Goal: Task Accomplishment & Management: Manage account settings

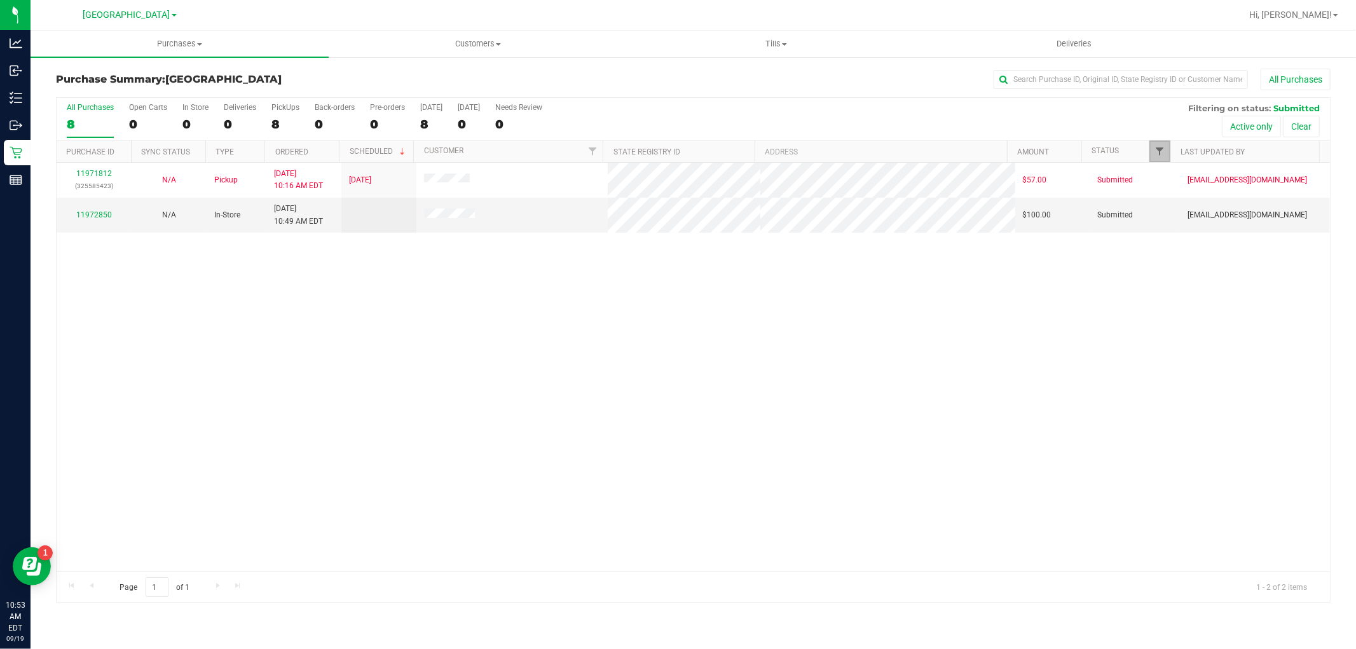
click at [1157, 151] on span "Filter" at bounding box center [1160, 151] width 10 height 10
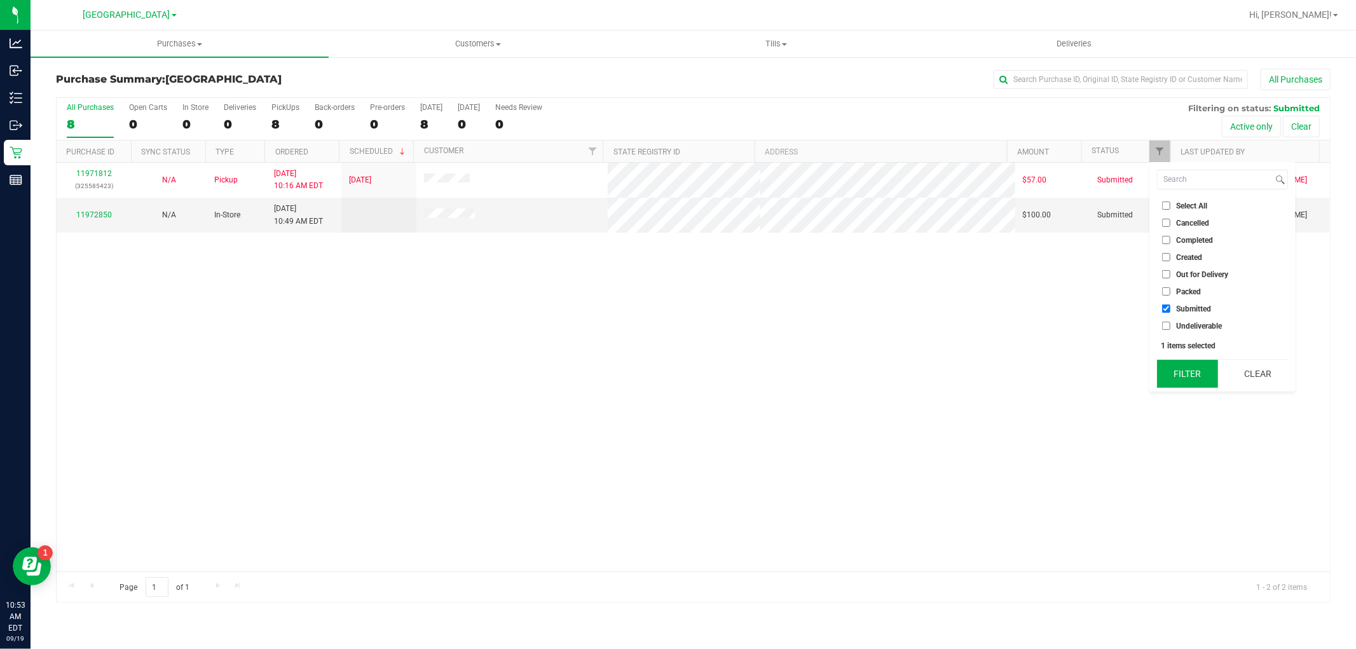
click at [1200, 373] on button "Filter" at bounding box center [1187, 374] width 61 height 28
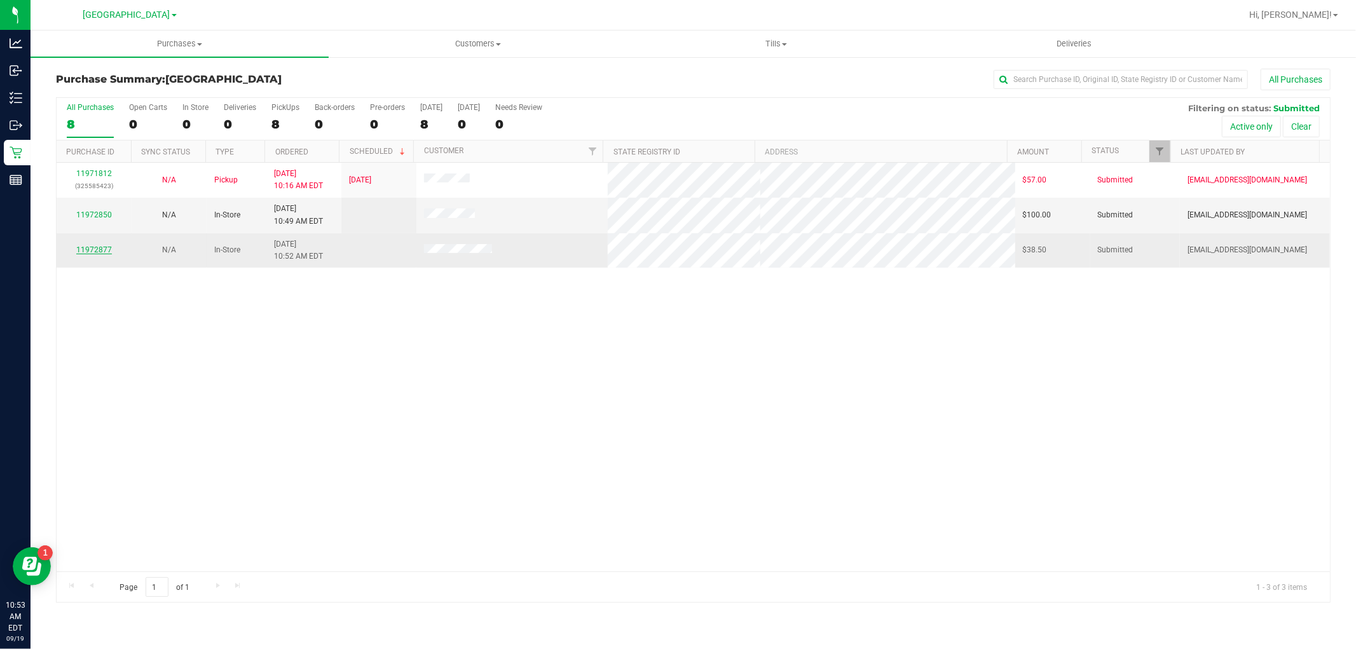
click at [104, 252] on link "11972877" at bounding box center [94, 249] width 36 height 9
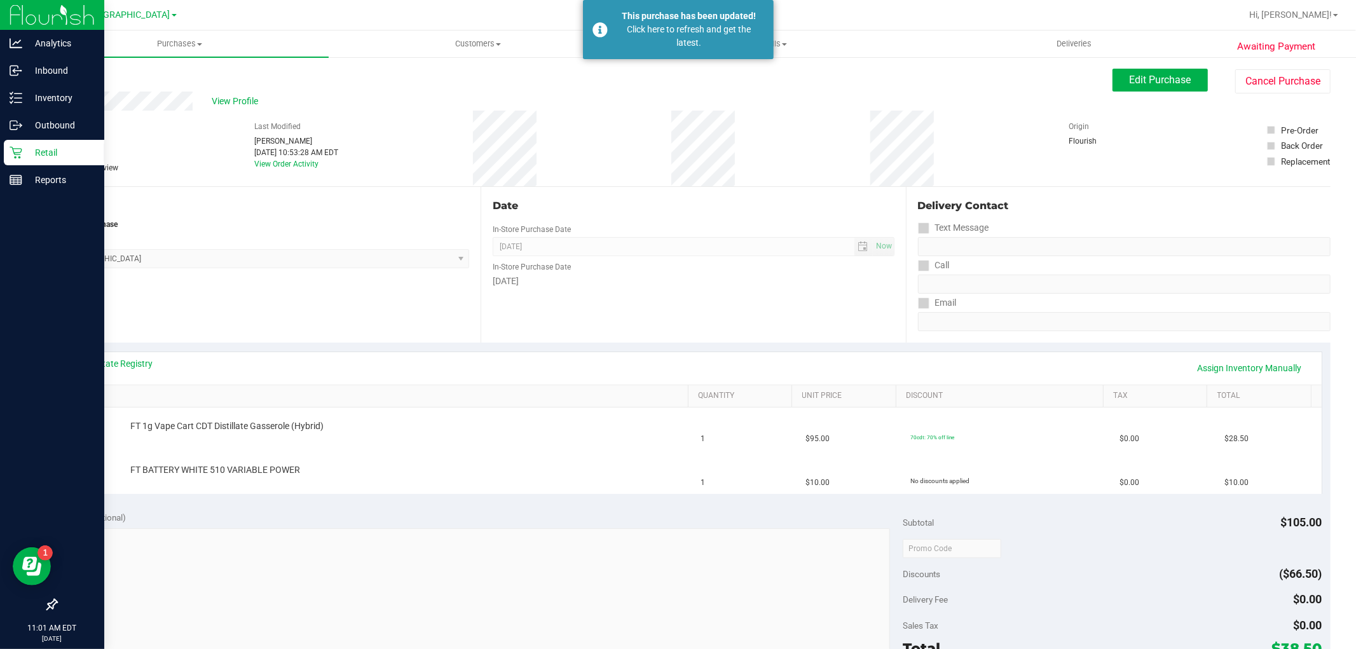
click at [65, 146] on p "Retail" at bounding box center [60, 152] width 76 height 15
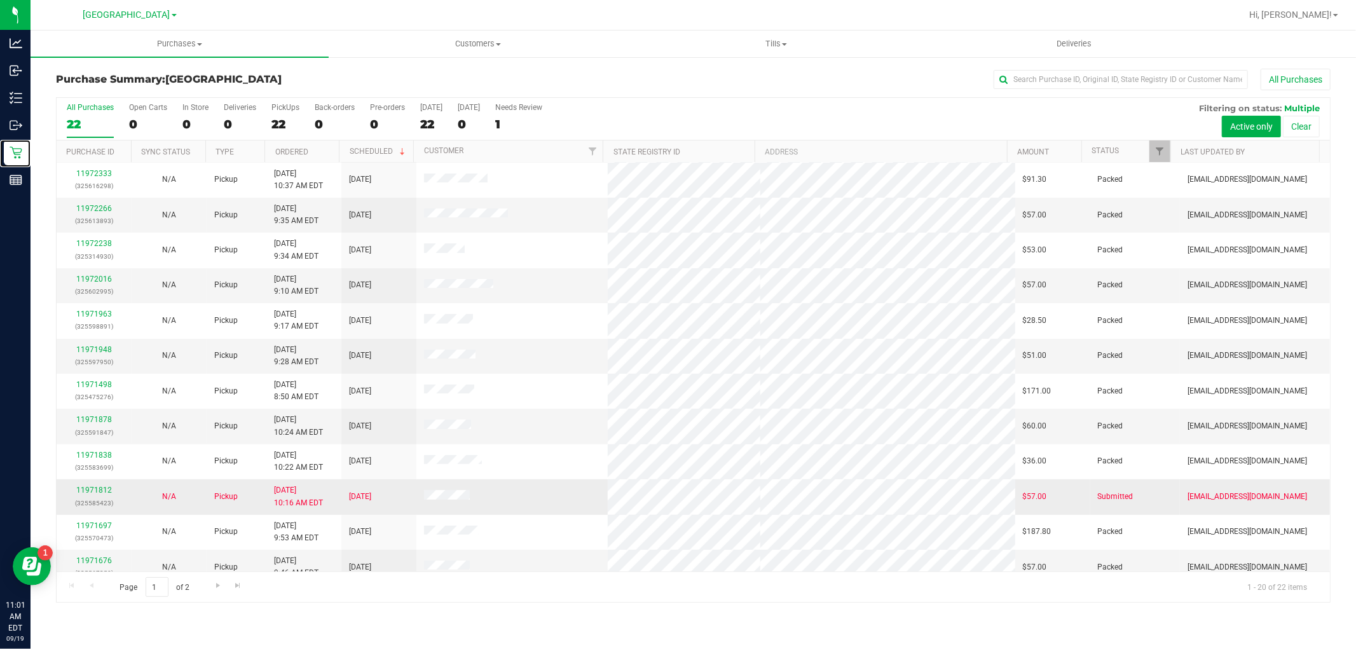
scroll to position [295, 0]
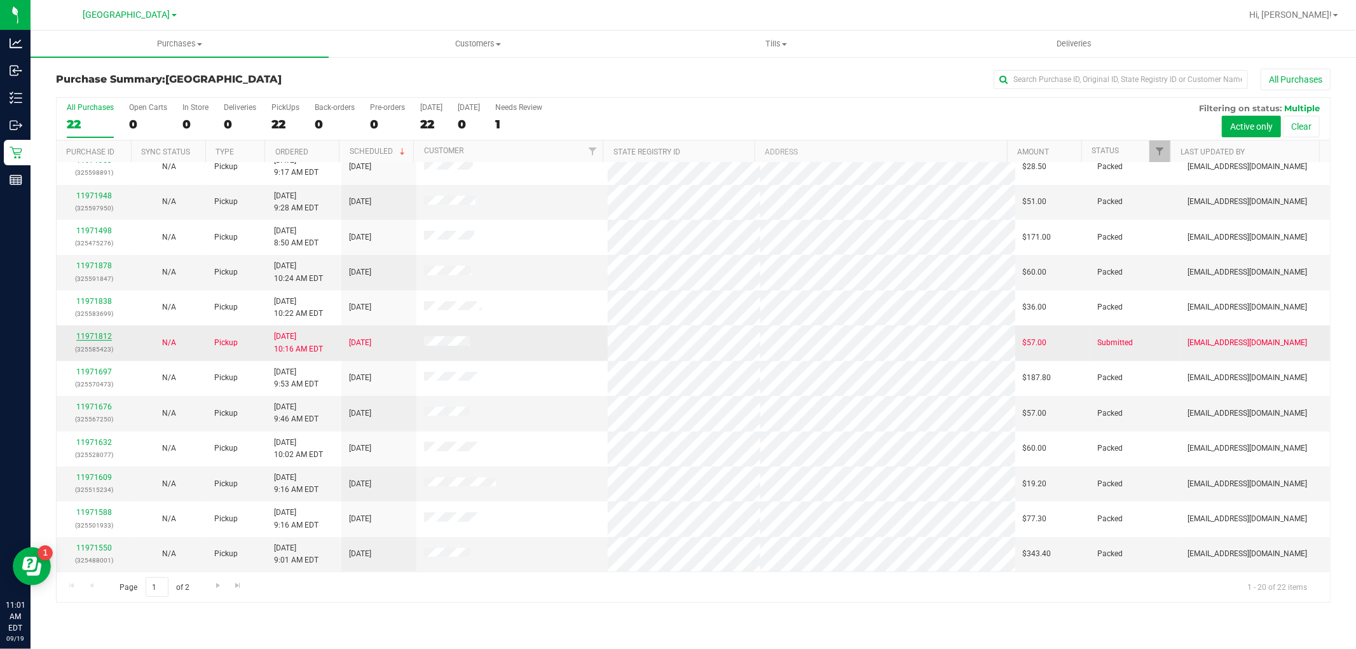
click at [93, 336] on link "11971812" at bounding box center [94, 336] width 36 height 9
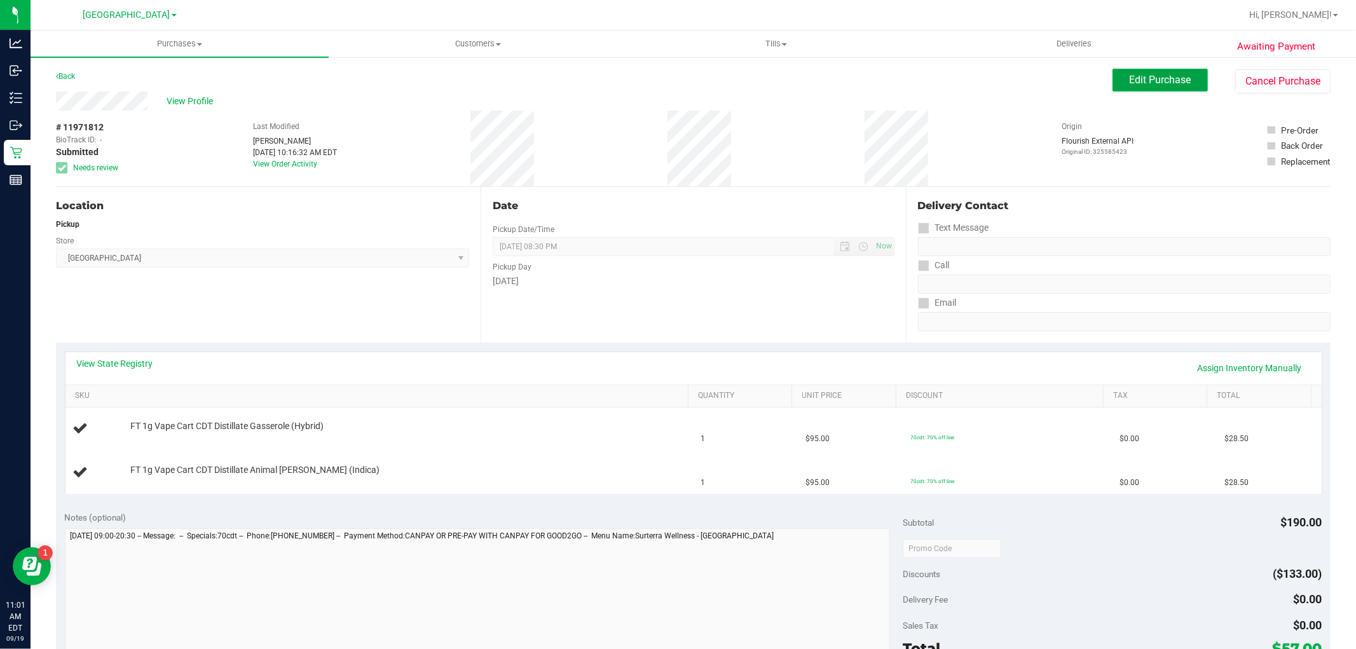
click at [1133, 86] on button "Edit Purchase" at bounding box center [1159, 80] width 95 height 23
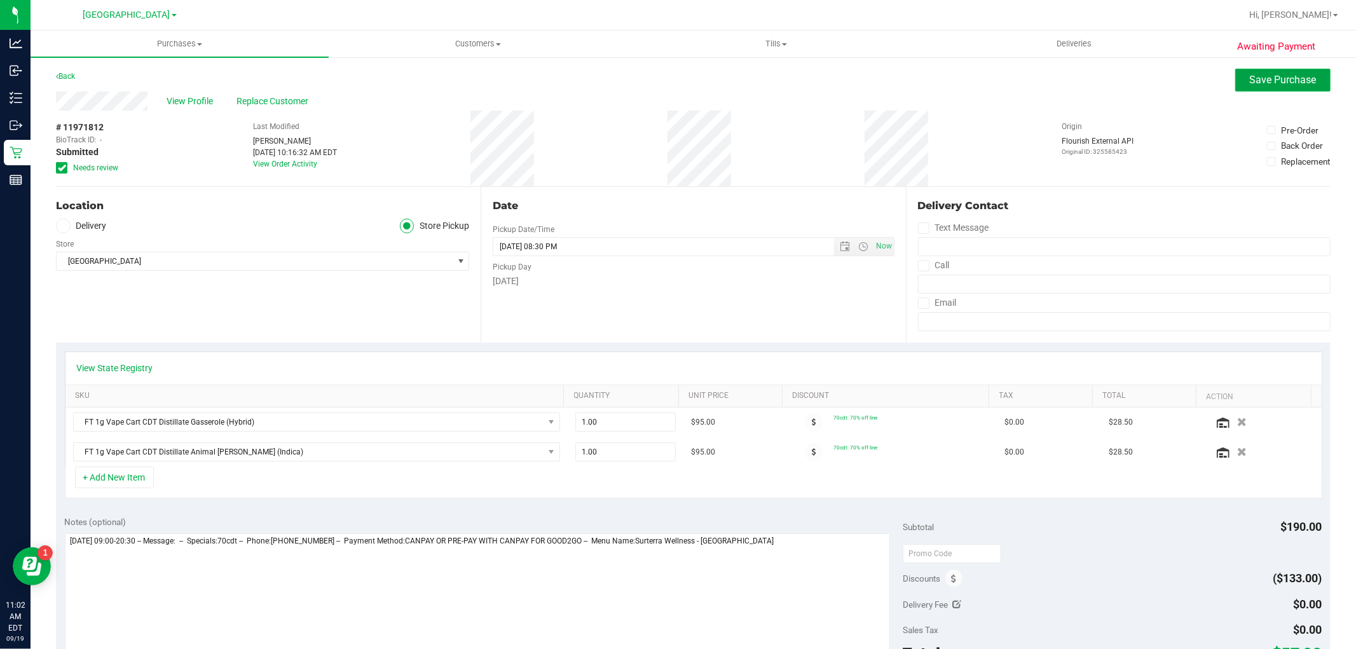
click at [1254, 85] on span "Save Purchase" at bounding box center [1283, 80] width 67 height 12
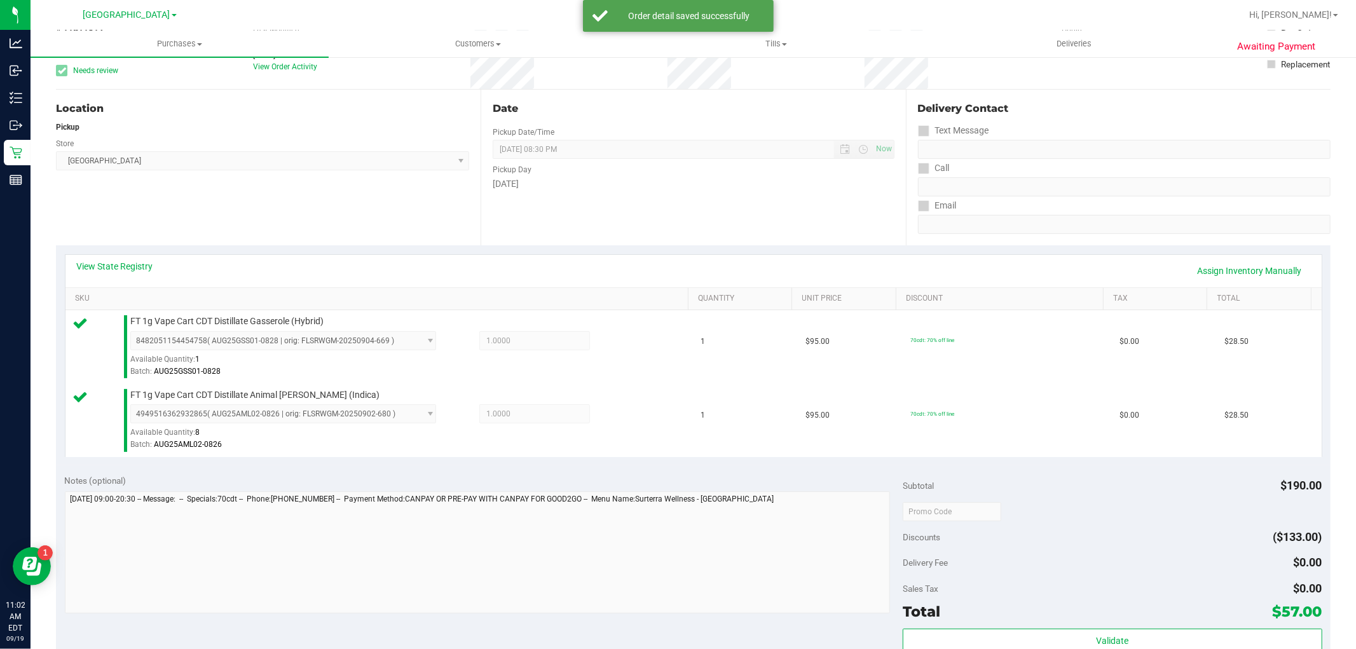
scroll to position [353, 0]
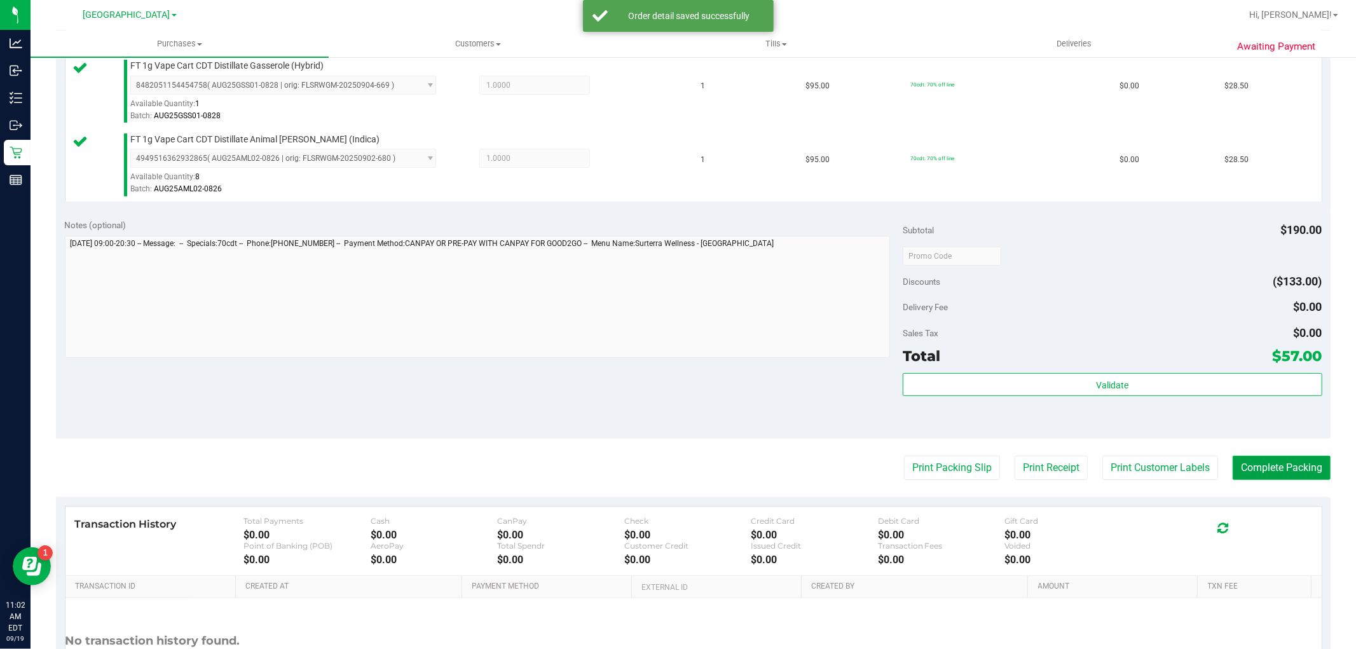
click at [1242, 460] on button "Complete Packing" at bounding box center [1282, 468] width 98 height 24
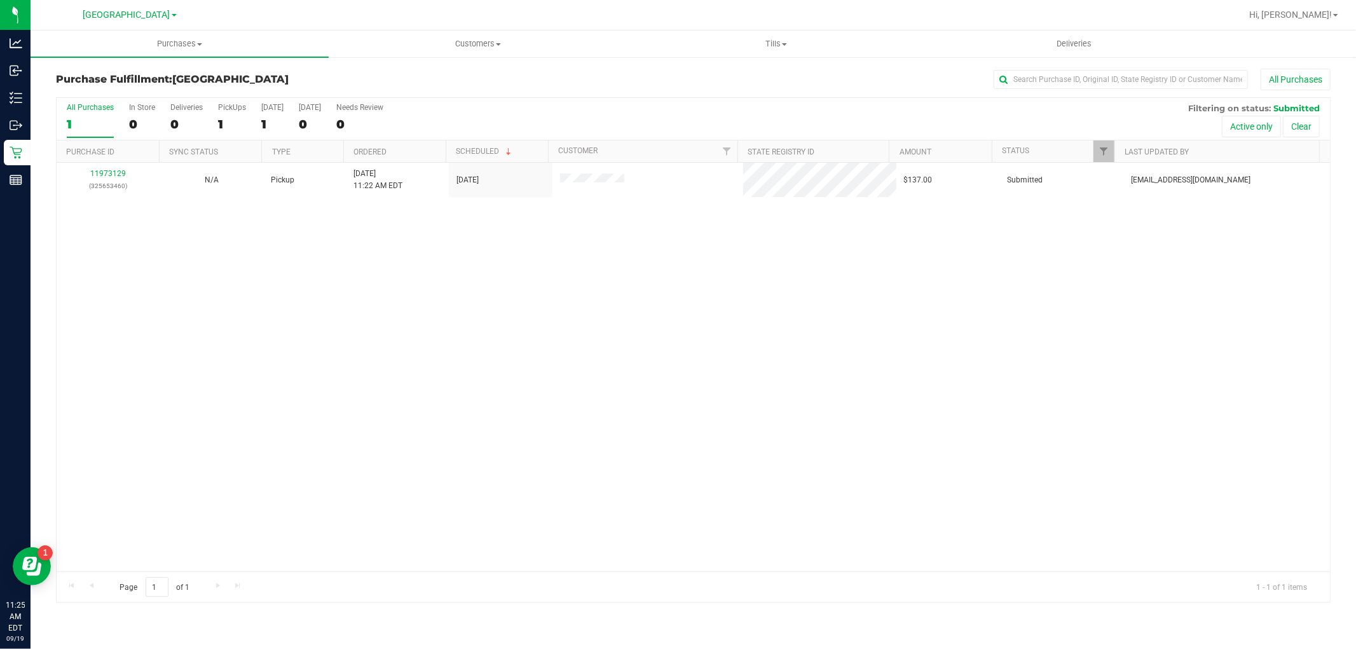
click at [773, 344] on div "11973129 (325653460) N/A Pickup [DATE] 11:22 AM EDT 9/19/2025 $137.00 Submitted…" at bounding box center [693, 367] width 1273 height 409
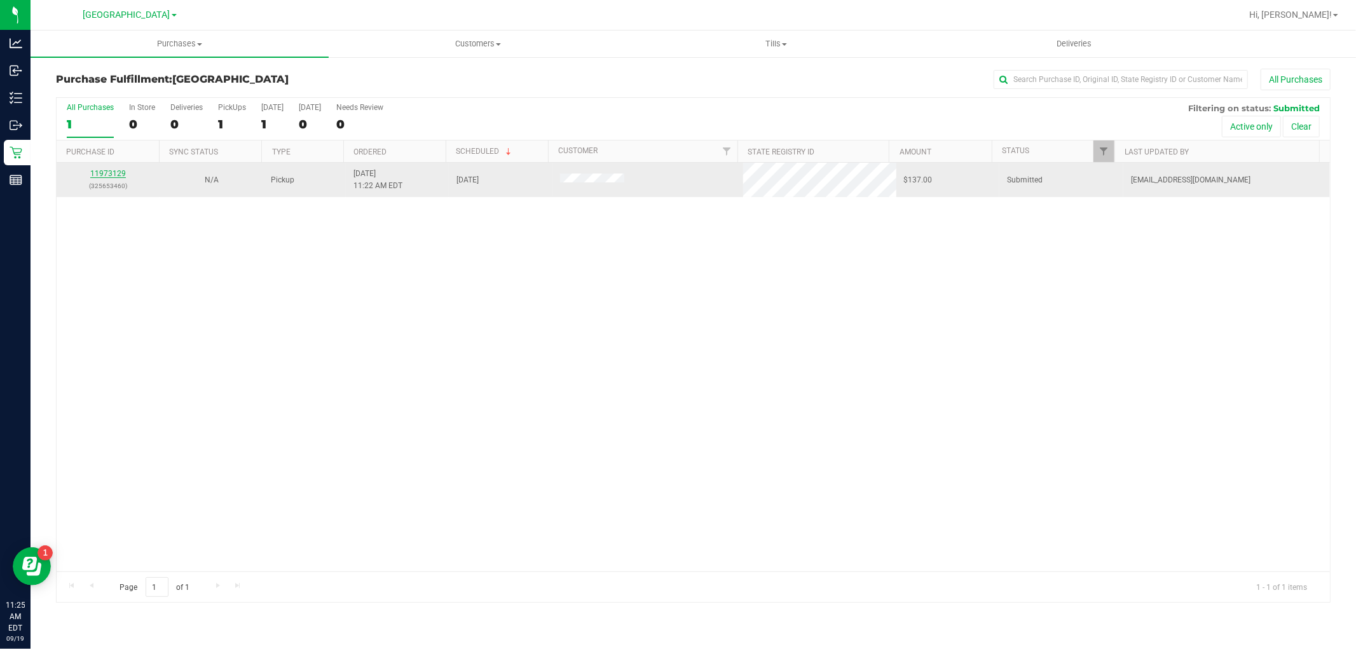
click at [109, 175] on link "11973129" at bounding box center [108, 173] width 36 height 9
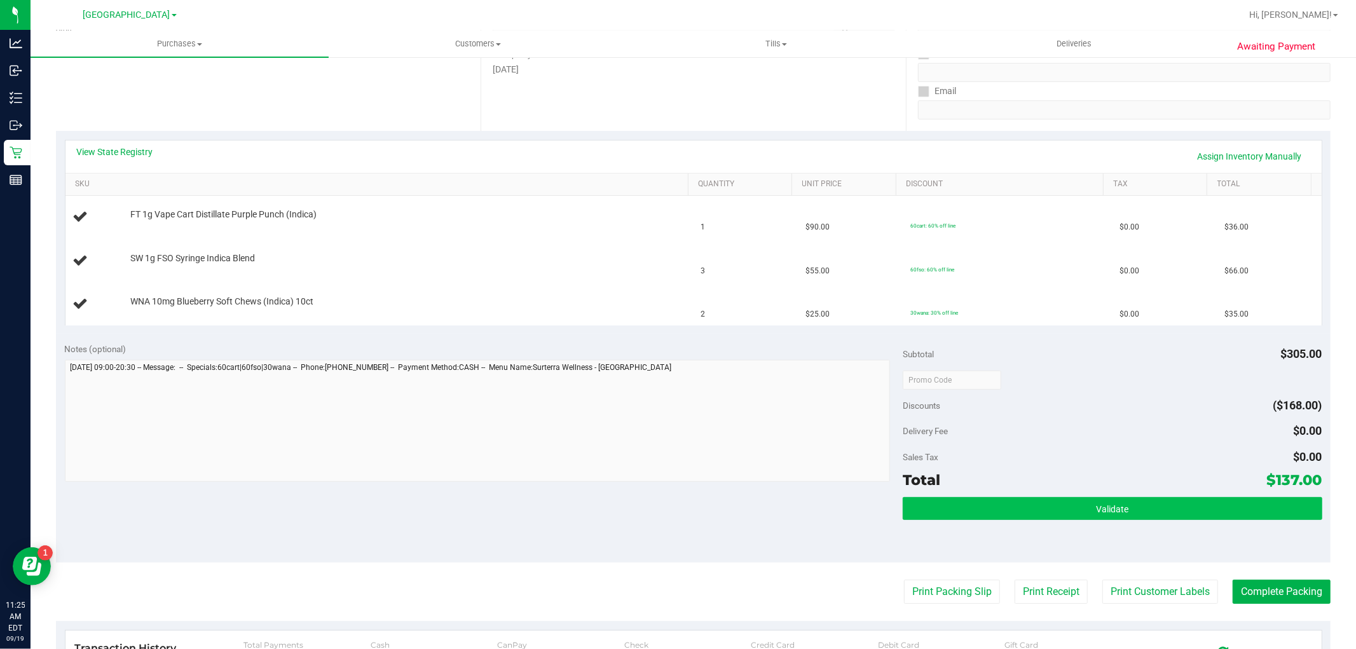
scroll to position [423, 0]
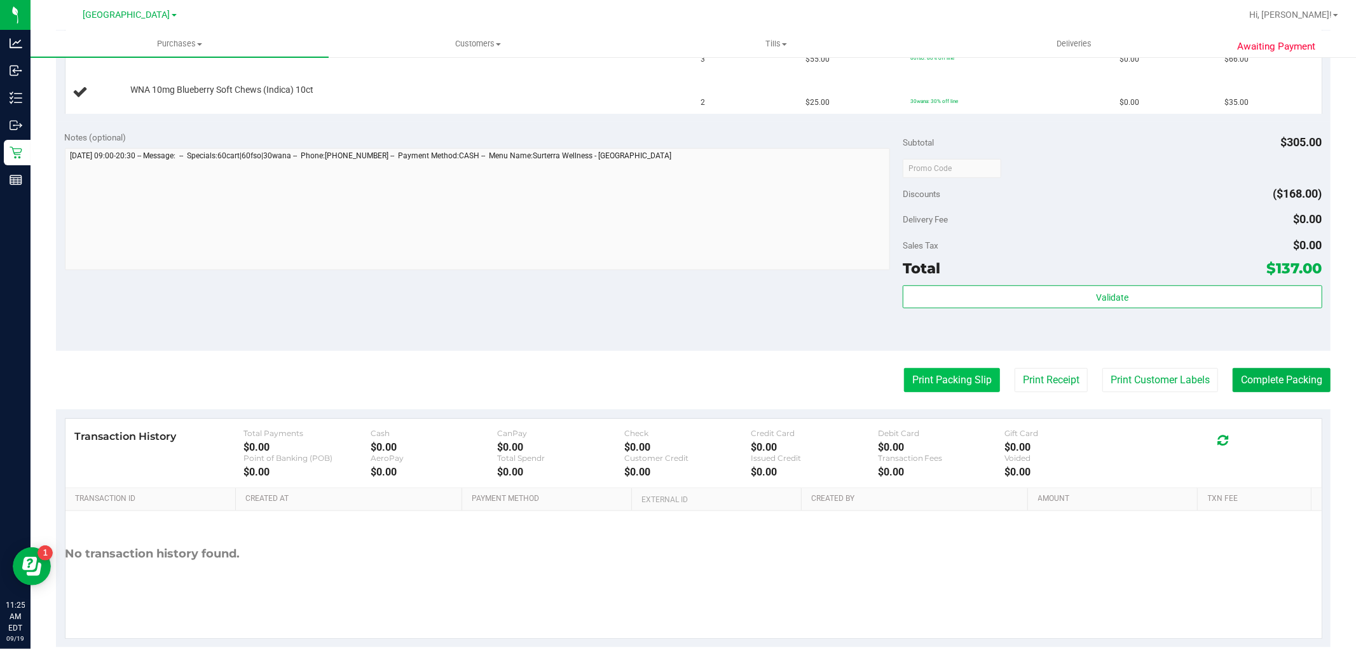
click at [933, 378] on button "Print Packing Slip" at bounding box center [952, 380] width 96 height 24
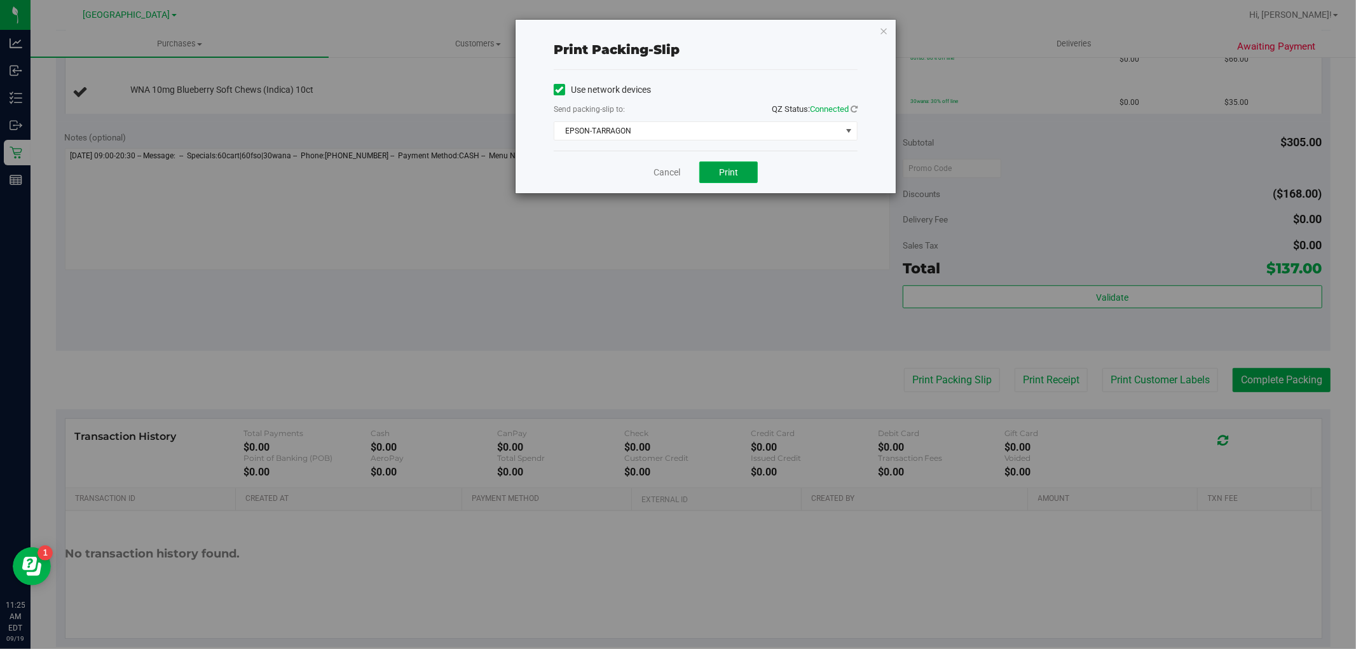
click at [730, 176] on span "Print" at bounding box center [728, 172] width 19 height 10
click at [751, 130] on span "EPSON-TARRAGON" at bounding box center [697, 131] width 287 height 18
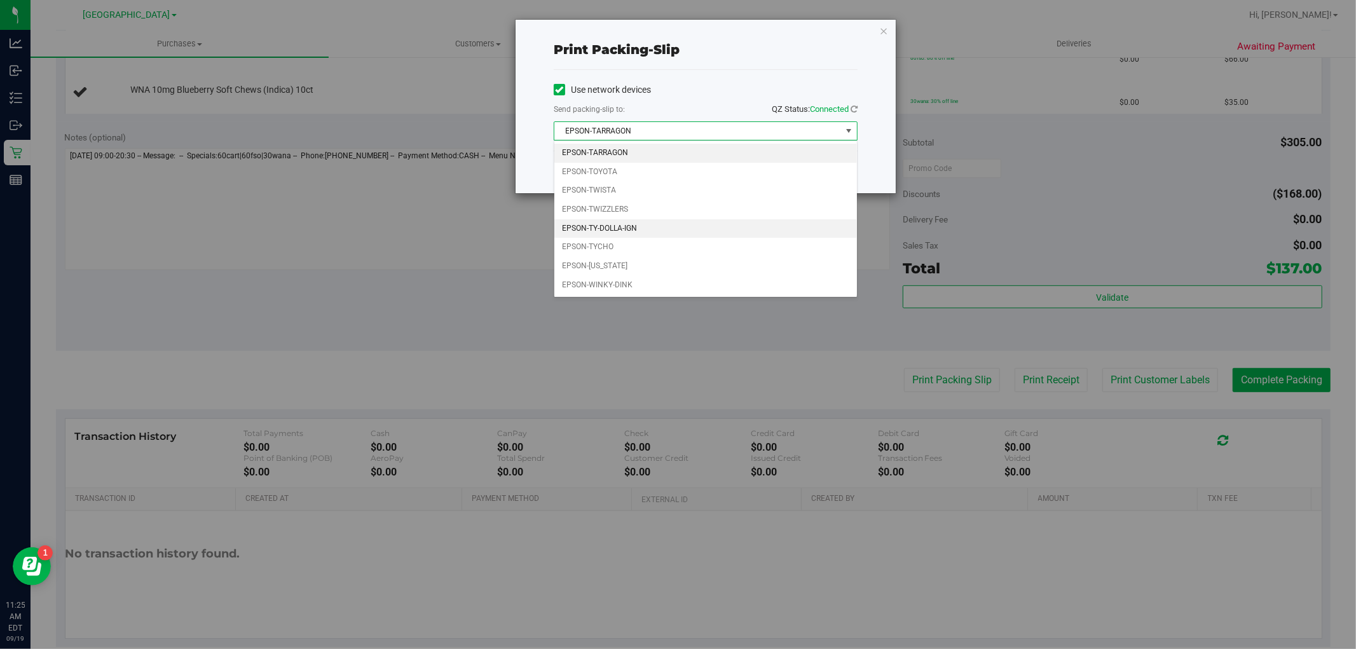
click at [662, 223] on li "EPSON-TY-DOLLA-IGN" at bounding box center [705, 228] width 303 height 19
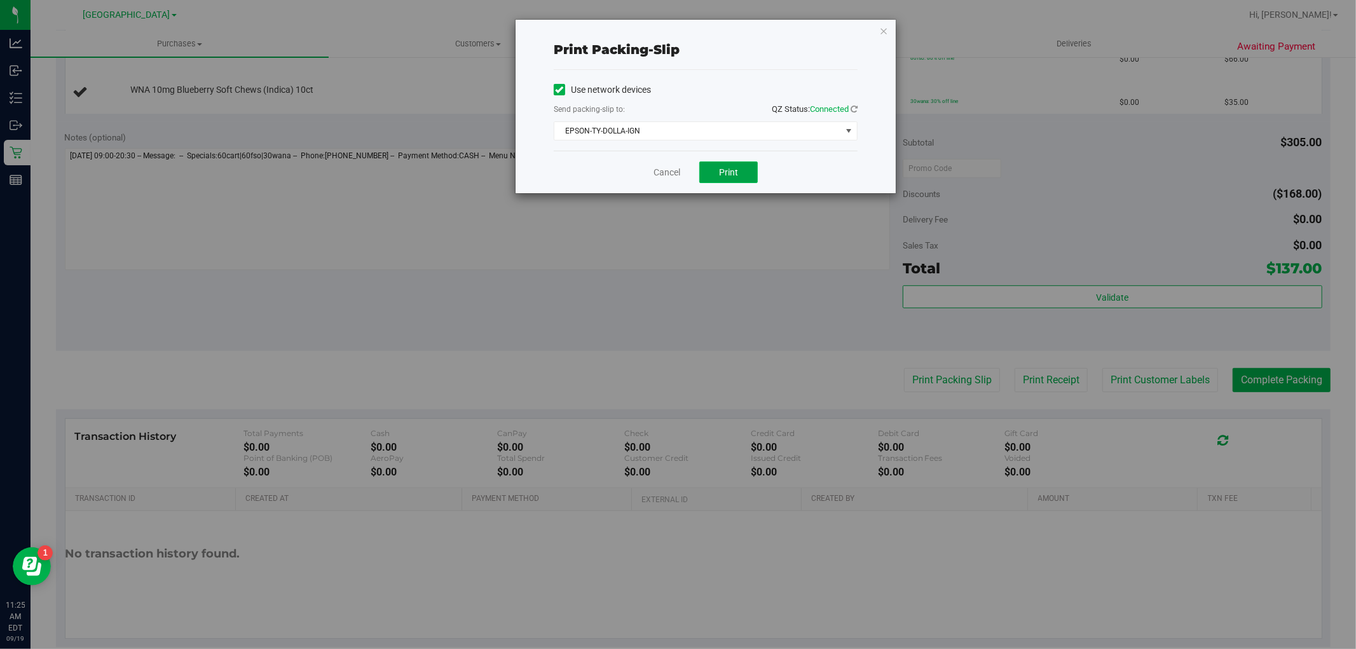
click at [714, 175] on button "Print" at bounding box center [728, 172] width 58 height 22
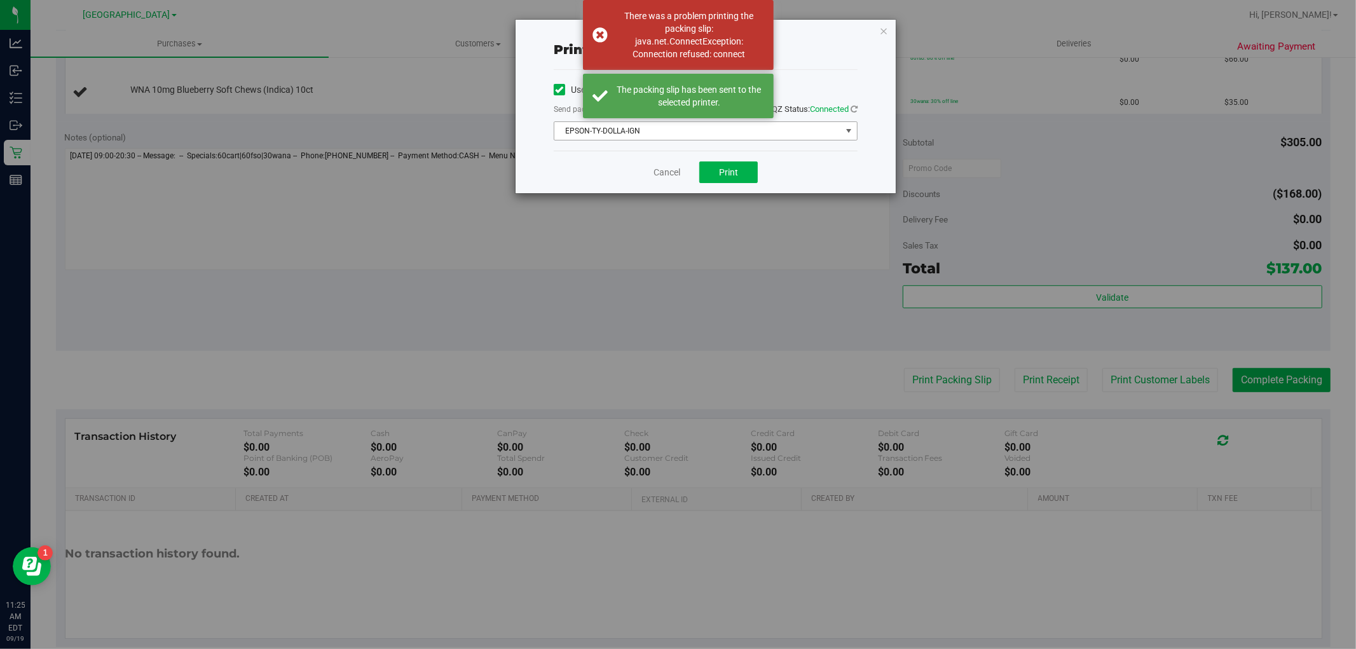
click at [738, 135] on span "EPSON-TY-DOLLA-IGN" at bounding box center [697, 131] width 287 height 18
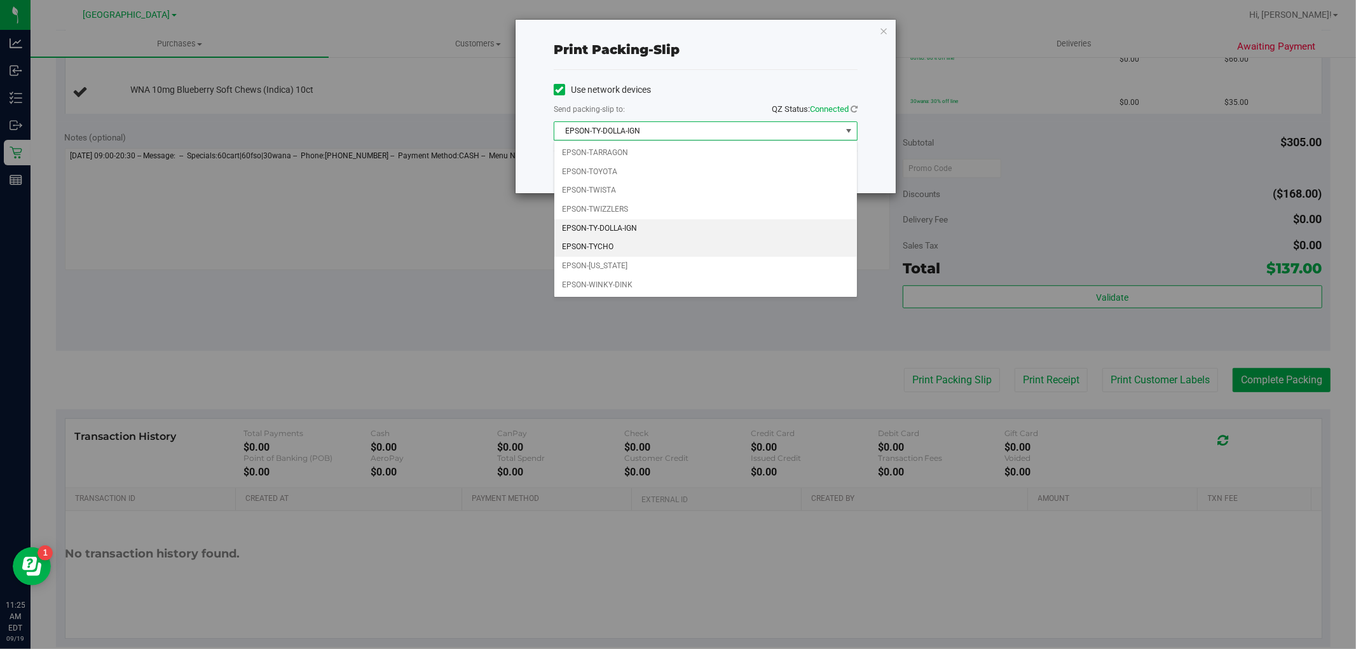
click at [637, 245] on li "EPSON-TYCHO" at bounding box center [705, 247] width 303 height 19
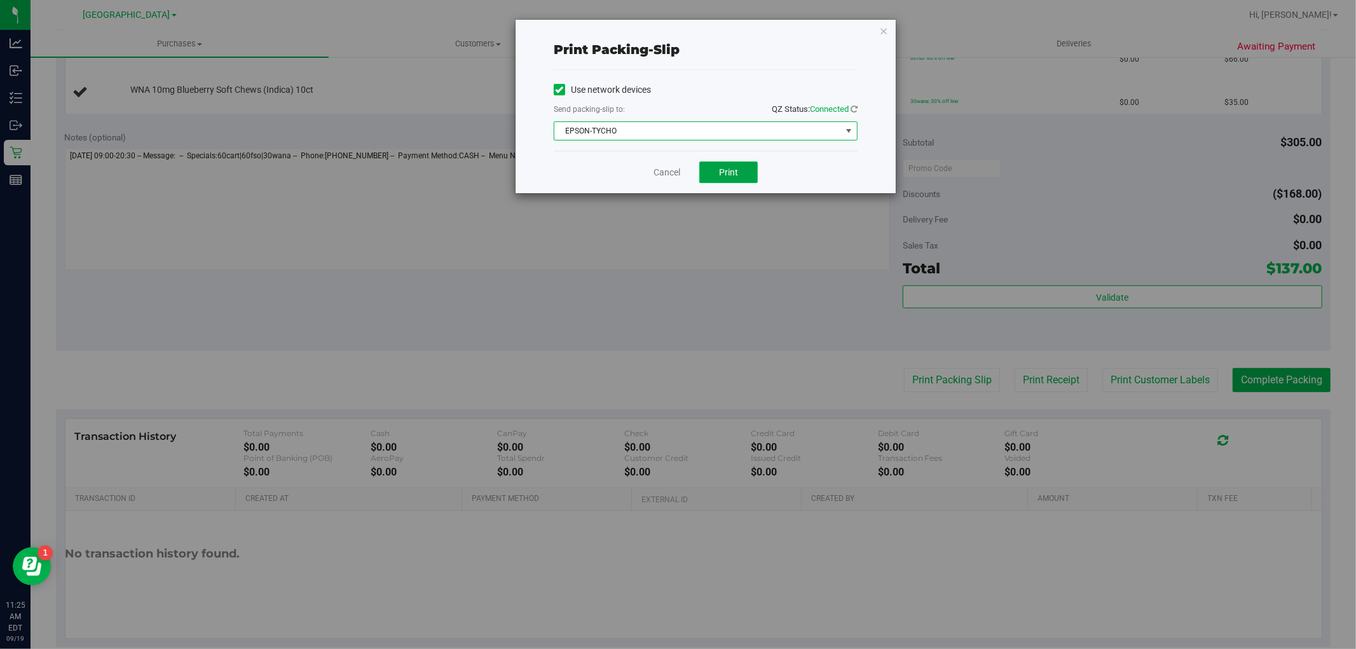
click at [739, 182] on button "Print" at bounding box center [728, 172] width 58 height 22
click at [679, 172] on link "Cancel" at bounding box center [666, 172] width 27 height 13
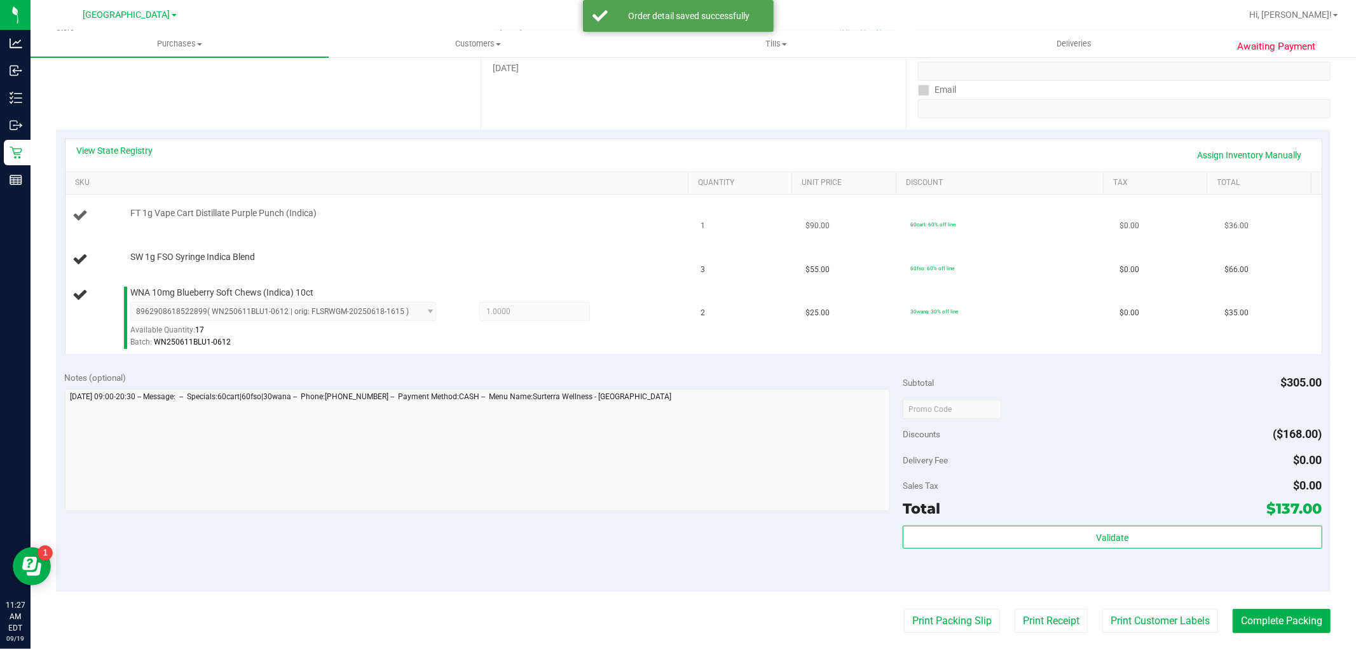
scroll to position [212, 0]
click at [142, 151] on link "View State Registry" at bounding box center [115, 152] width 76 height 13
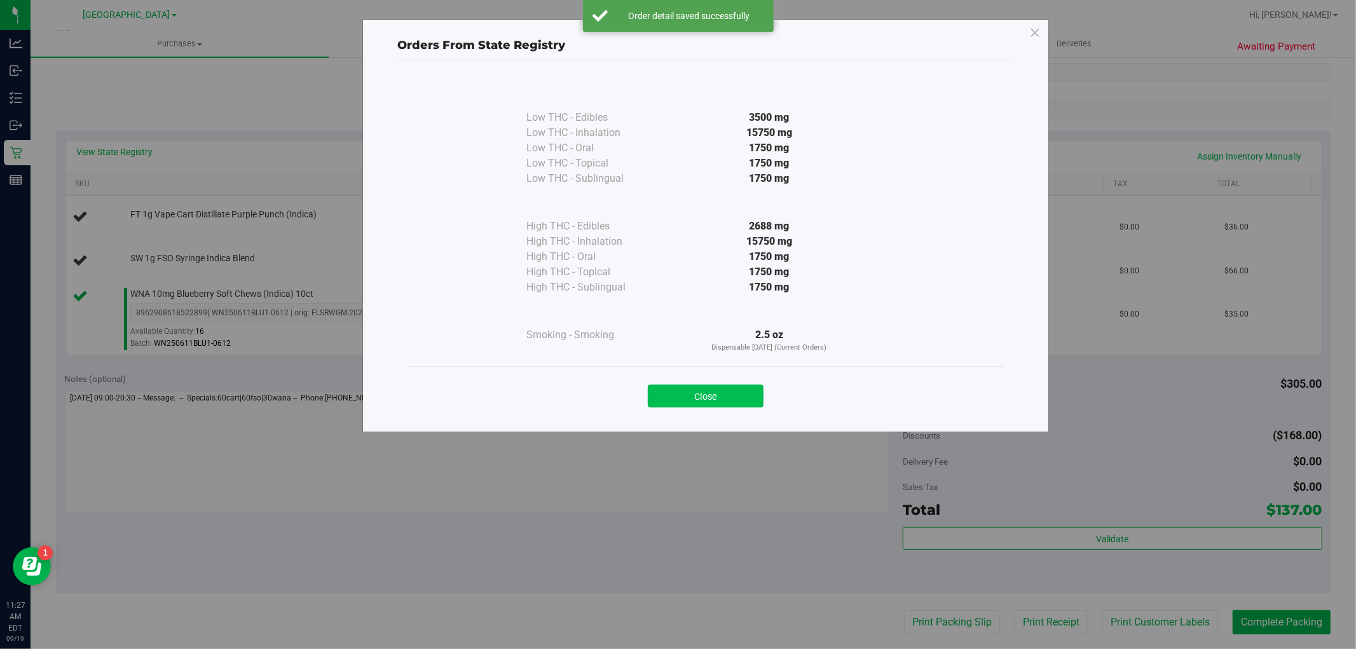
click at [685, 399] on button "Close" at bounding box center [706, 396] width 116 height 23
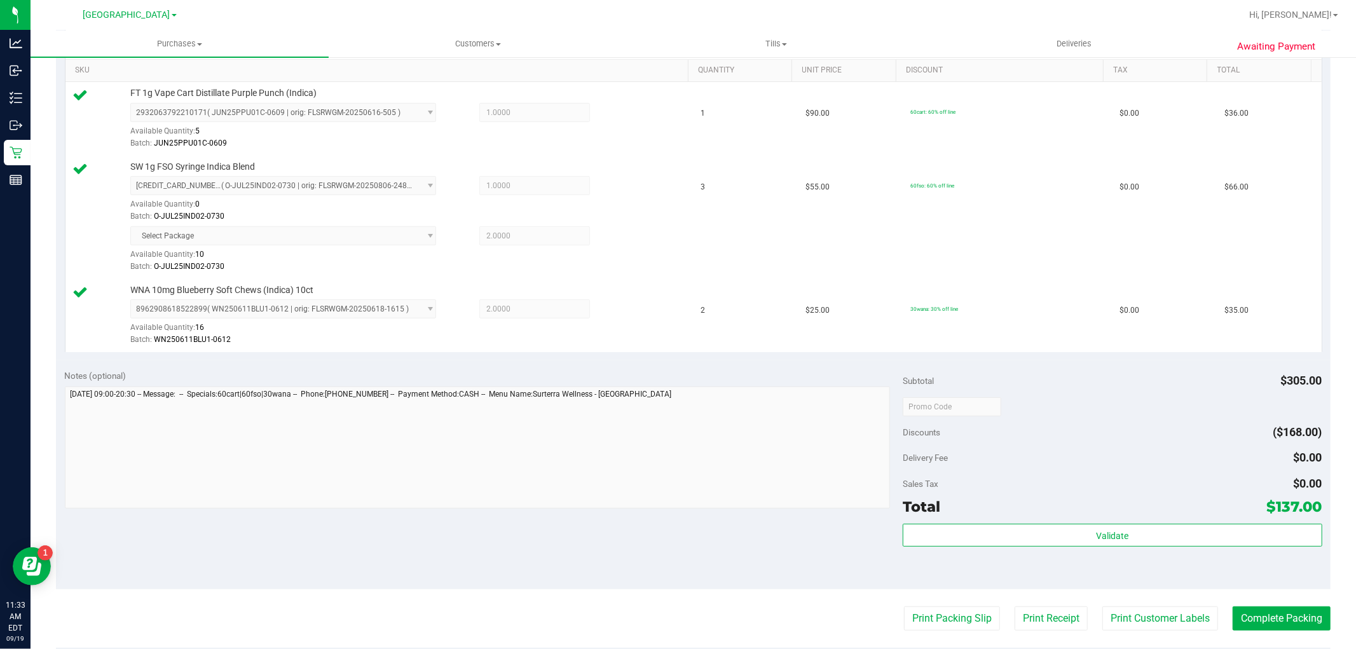
scroll to position [494, 0]
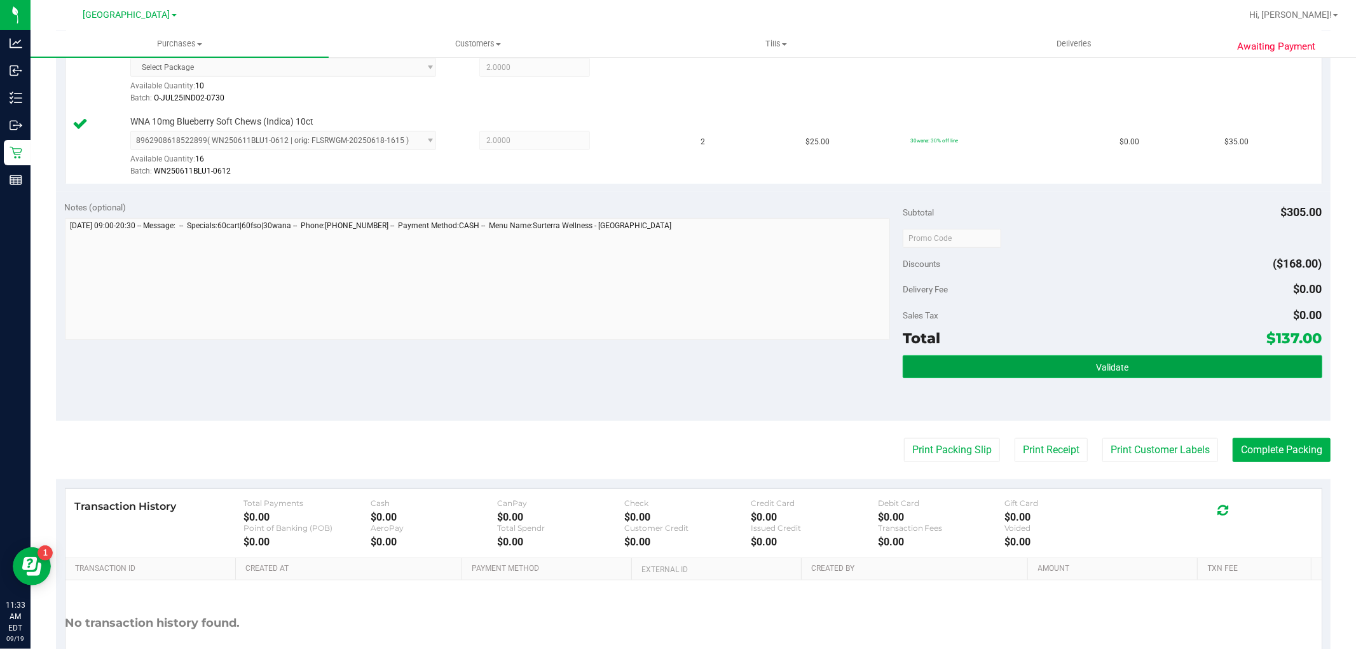
click at [1124, 363] on button "Validate" at bounding box center [1112, 366] width 419 height 23
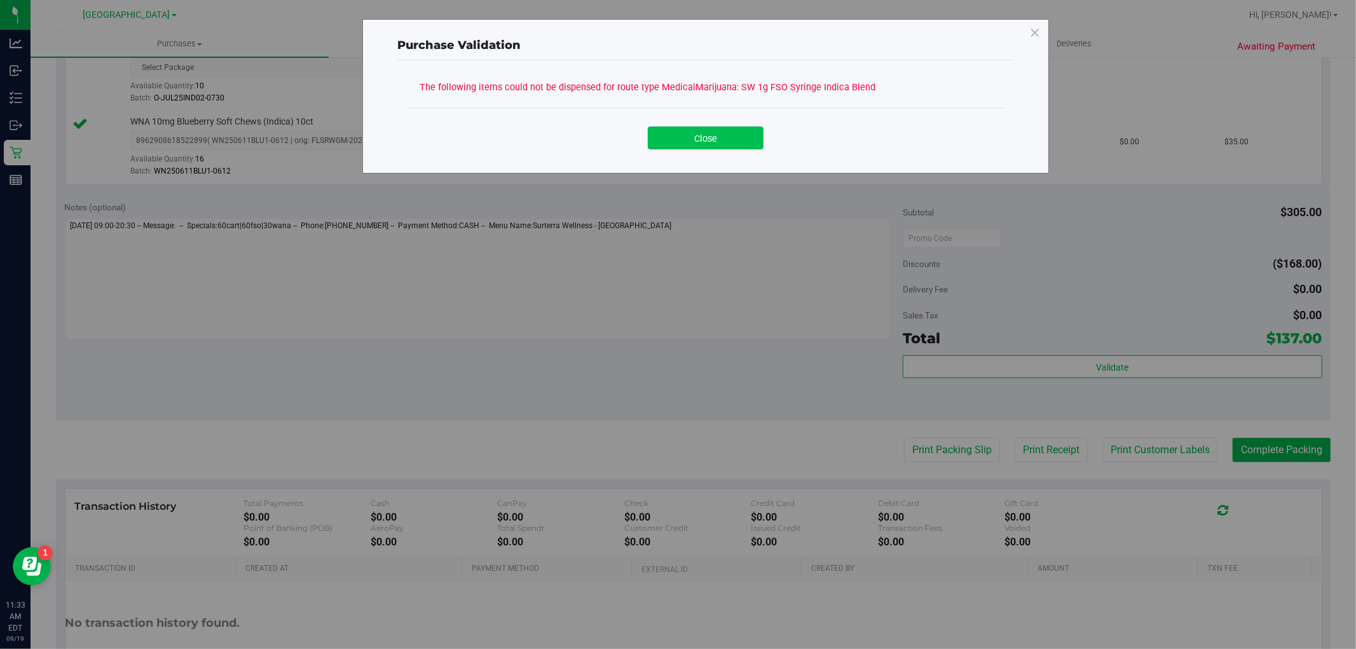
click at [708, 134] on button "Close" at bounding box center [706, 138] width 116 height 23
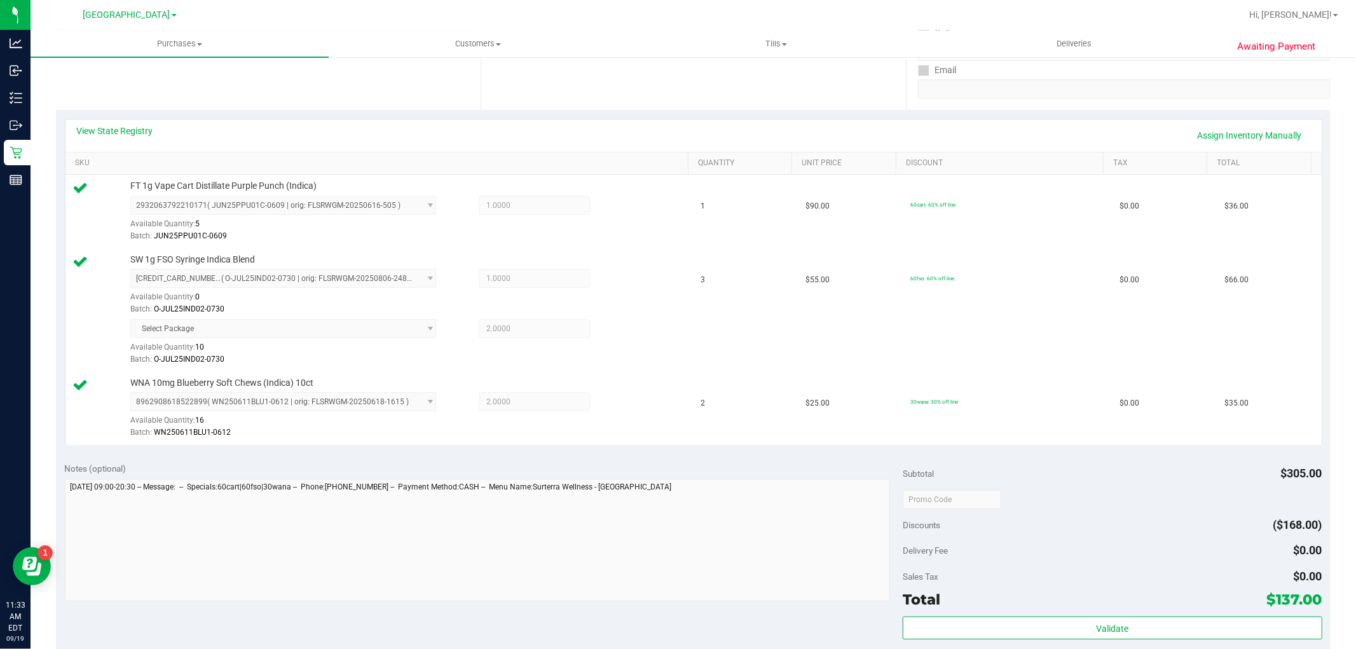
scroll to position [212, 0]
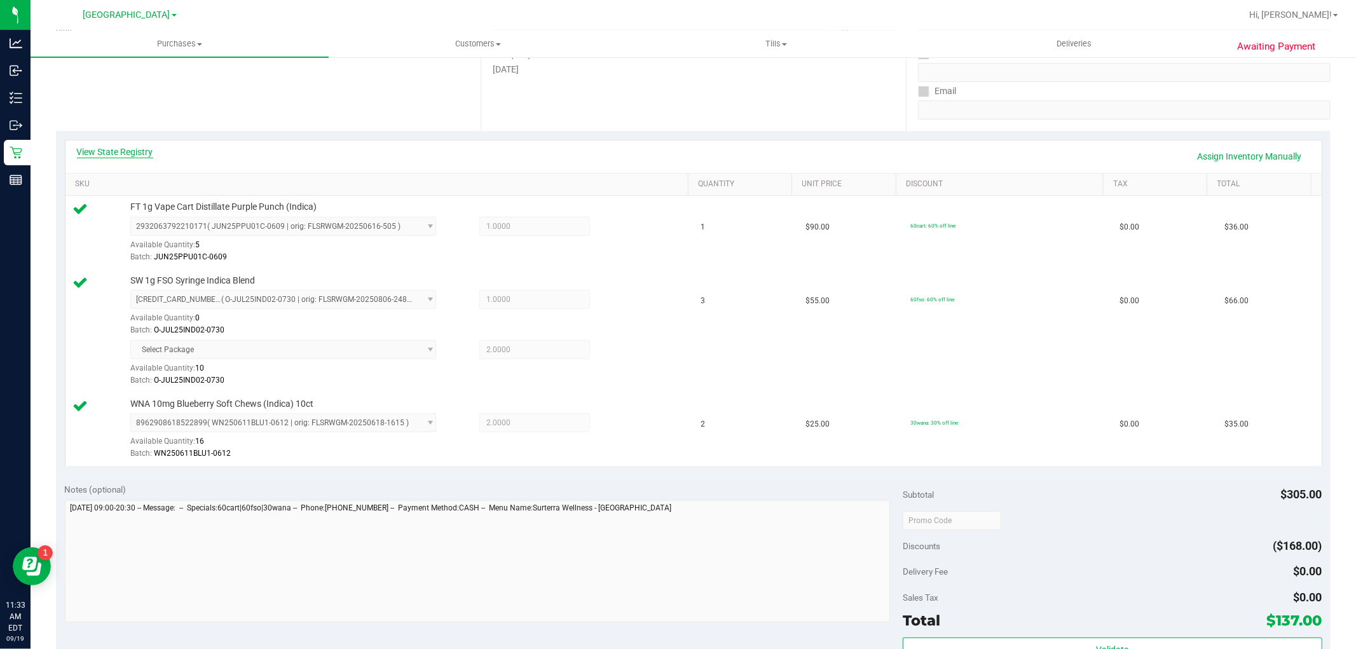
click at [136, 153] on link "View State Registry" at bounding box center [115, 152] width 76 height 13
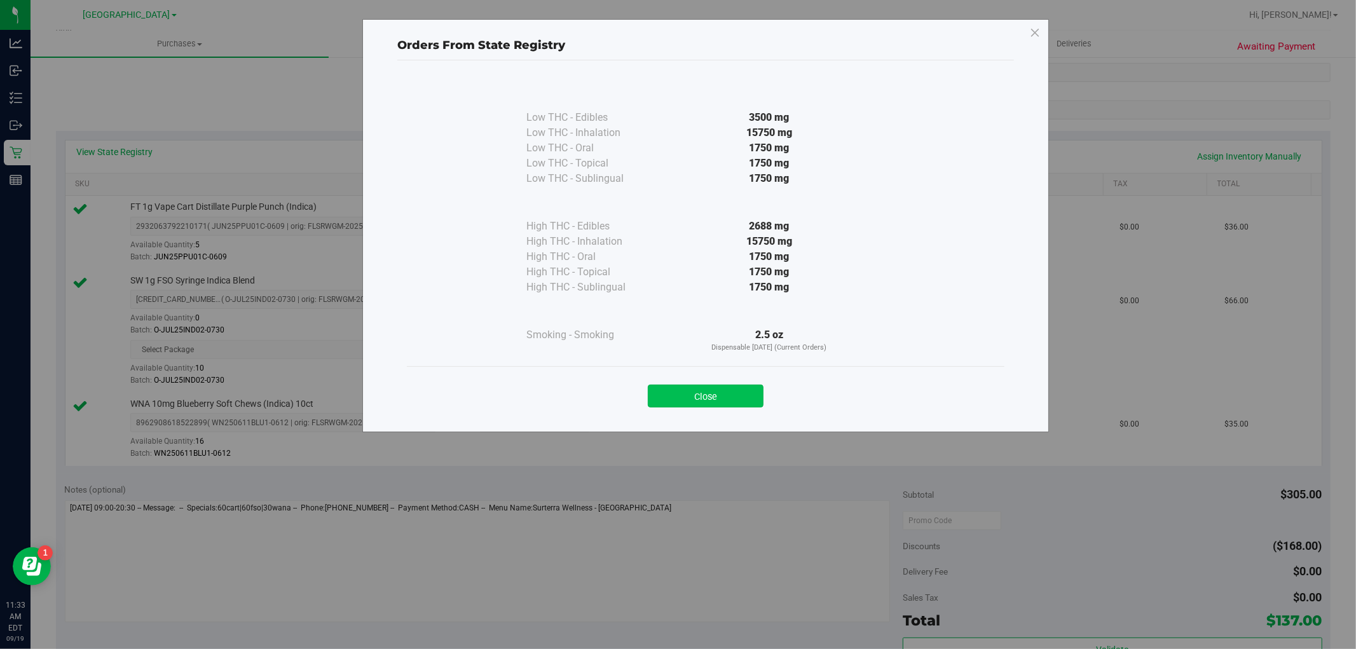
click at [720, 402] on button "Close" at bounding box center [706, 396] width 116 height 23
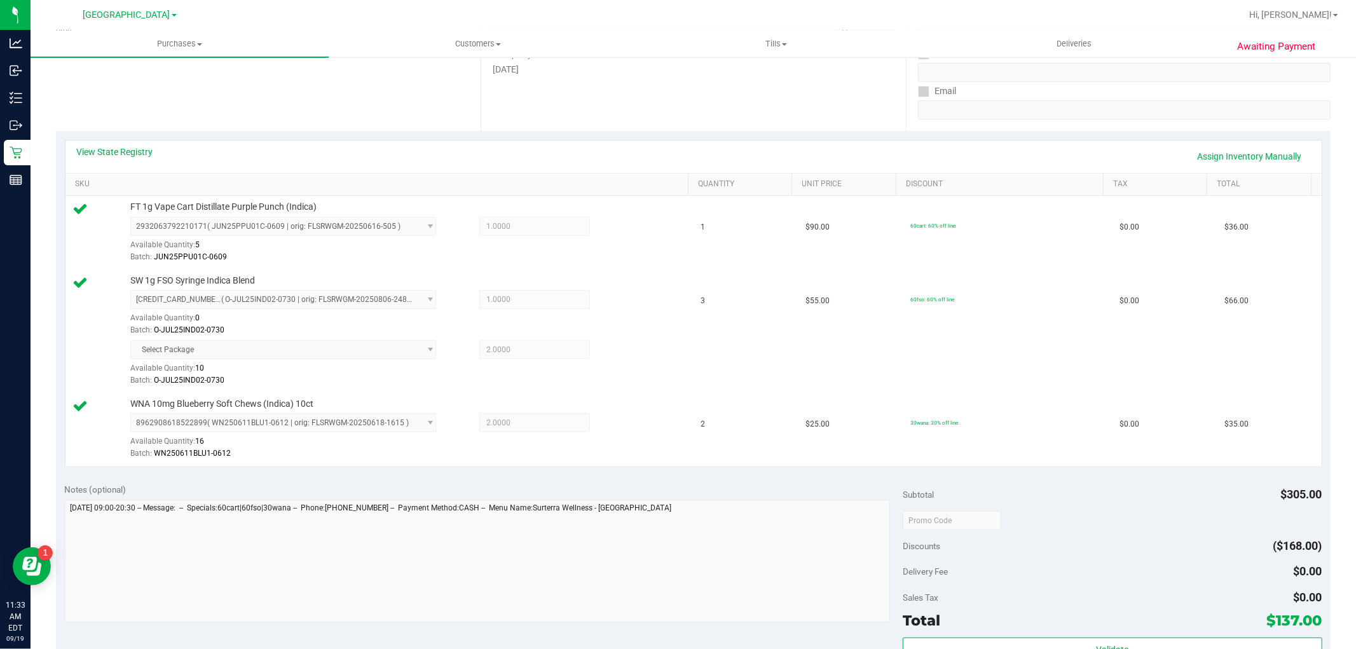
scroll to position [564, 0]
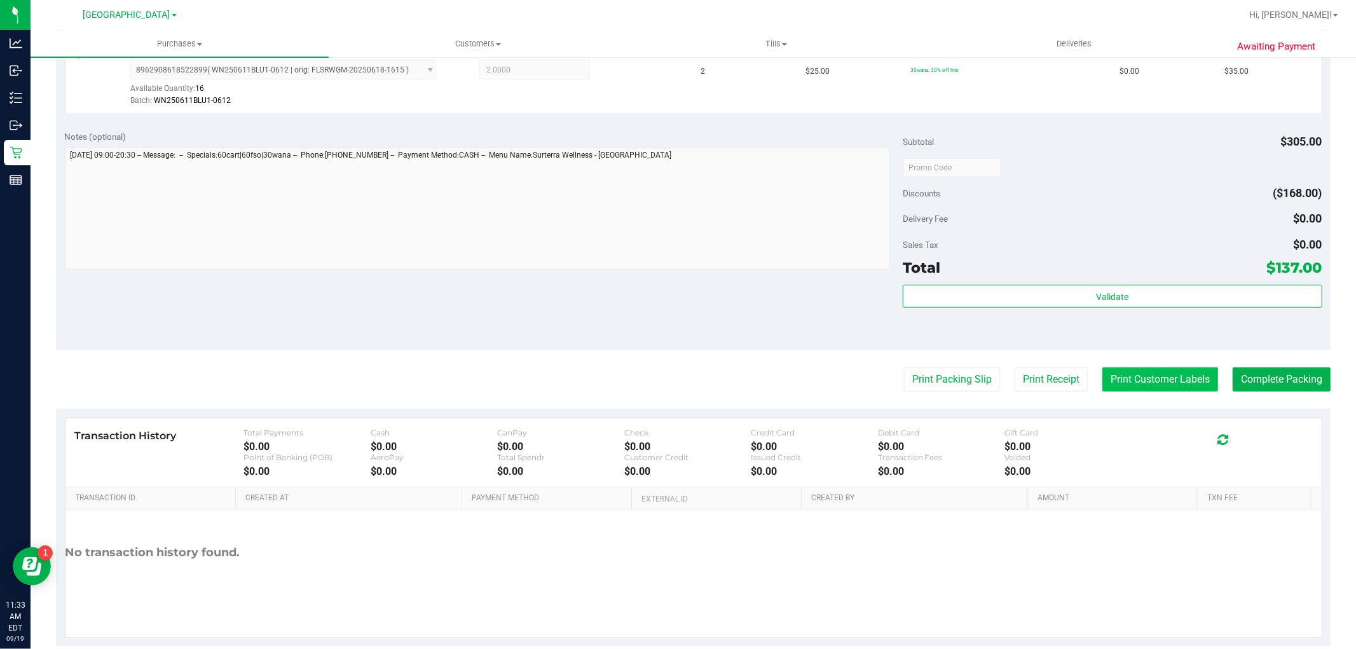
click at [1111, 376] on button "Print Customer Labels" at bounding box center [1160, 379] width 116 height 24
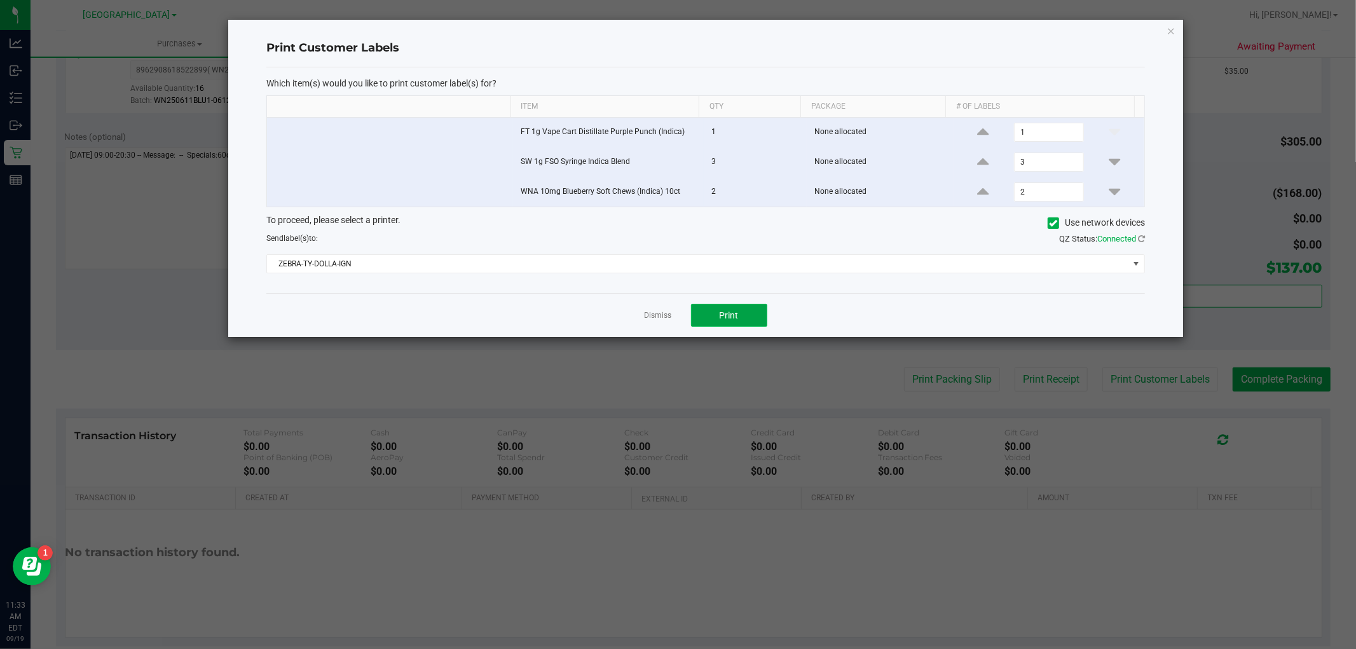
click at [732, 320] on span "Print" at bounding box center [729, 315] width 19 height 10
click at [660, 319] on link "Dismiss" at bounding box center [658, 315] width 27 height 11
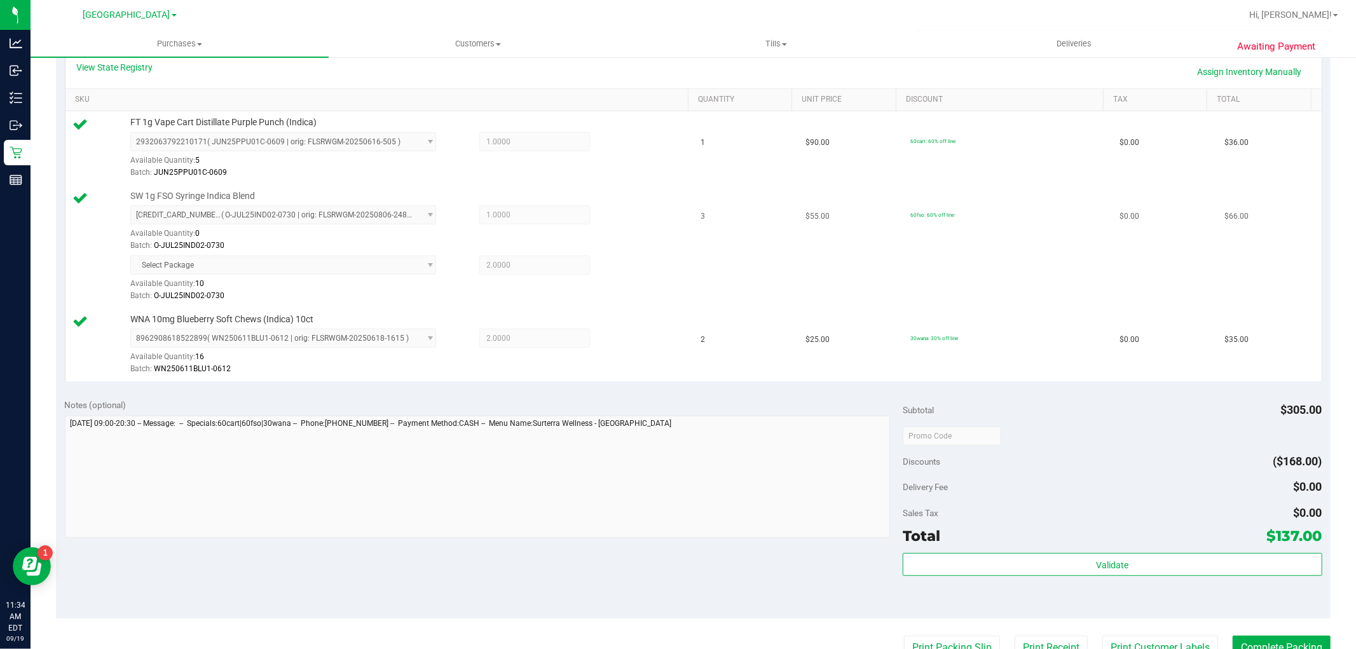
scroll to position [212, 0]
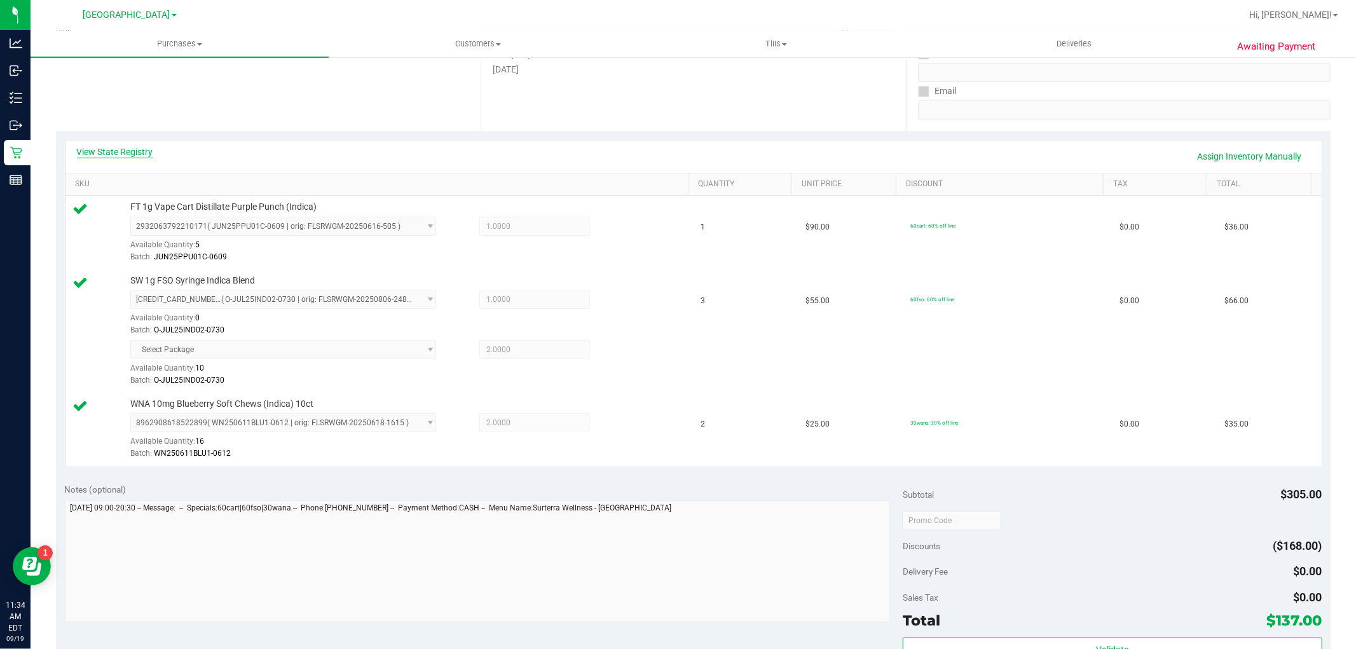
click at [135, 149] on link "View State Registry" at bounding box center [115, 152] width 76 height 13
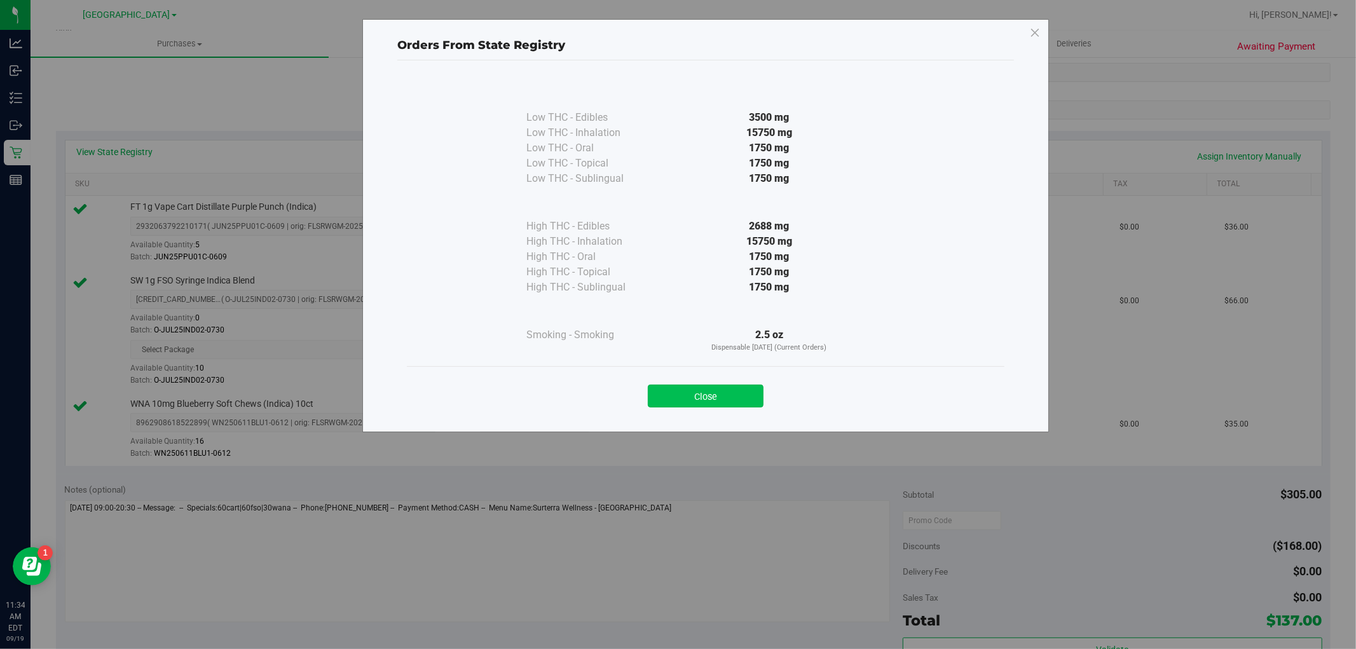
click at [729, 387] on button "Close" at bounding box center [706, 396] width 116 height 23
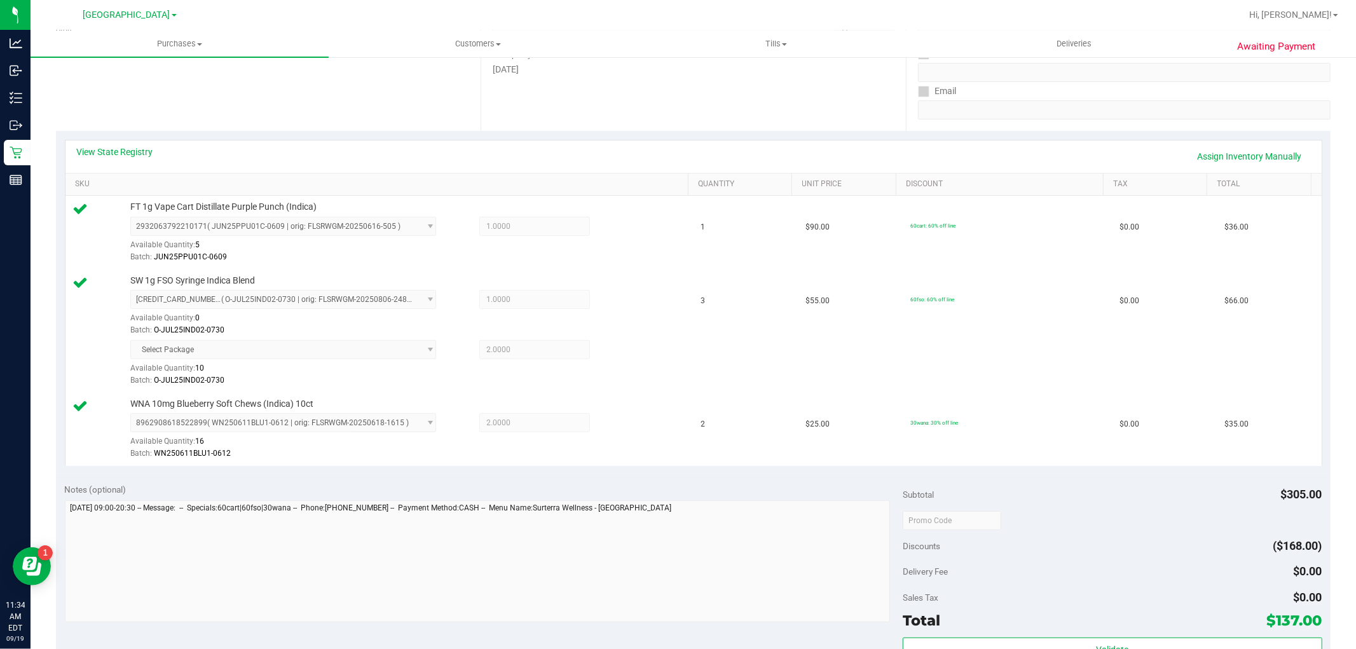
click at [122, 160] on div "View State Registry Assign Inventory Manually" at bounding box center [693, 157] width 1233 height 22
click at [116, 151] on link "View State Registry" at bounding box center [115, 152] width 76 height 13
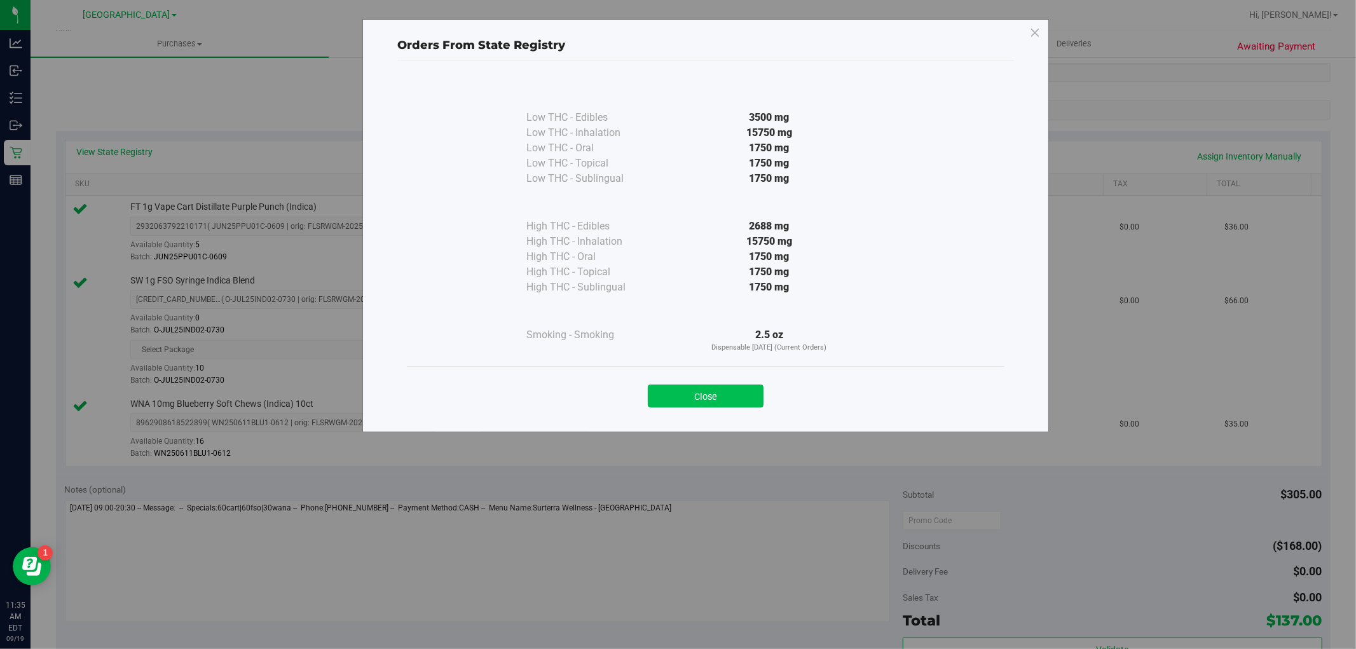
drag, startPoint x: 734, startPoint y: 391, endPoint x: 727, endPoint y: 390, distance: 7.1
click at [732, 391] on button "Close" at bounding box center [706, 396] width 116 height 23
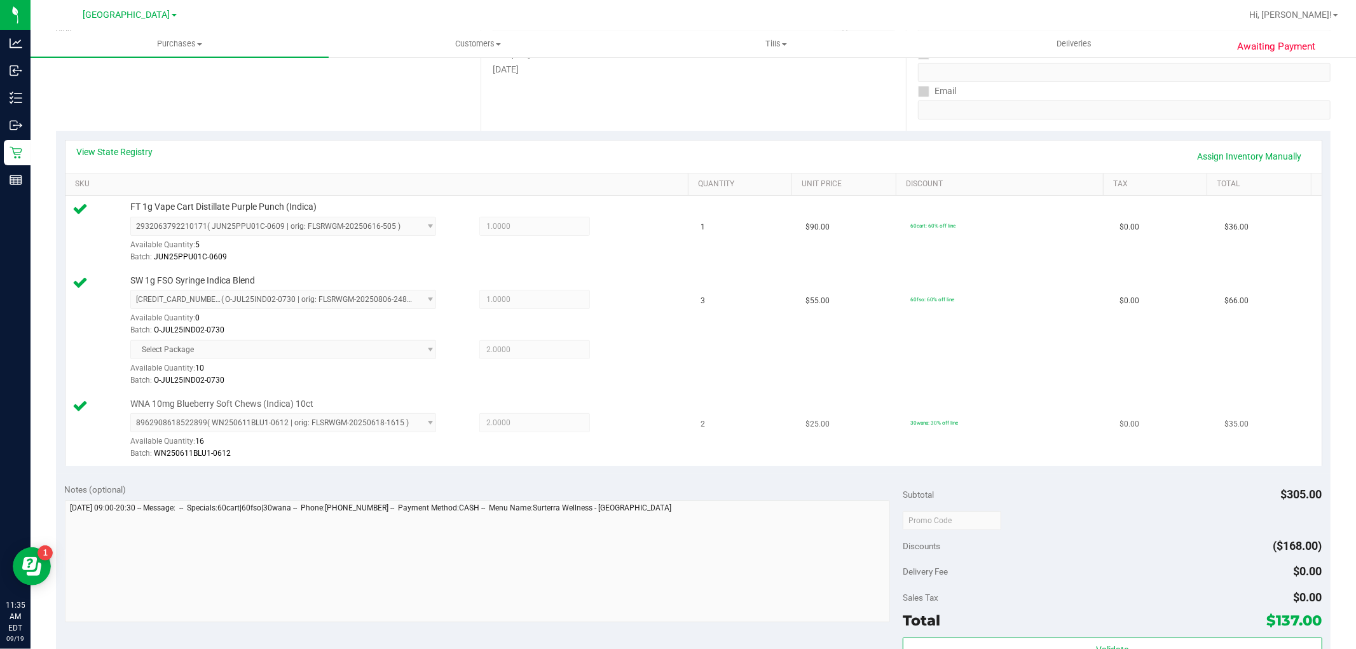
scroll to position [0, 0]
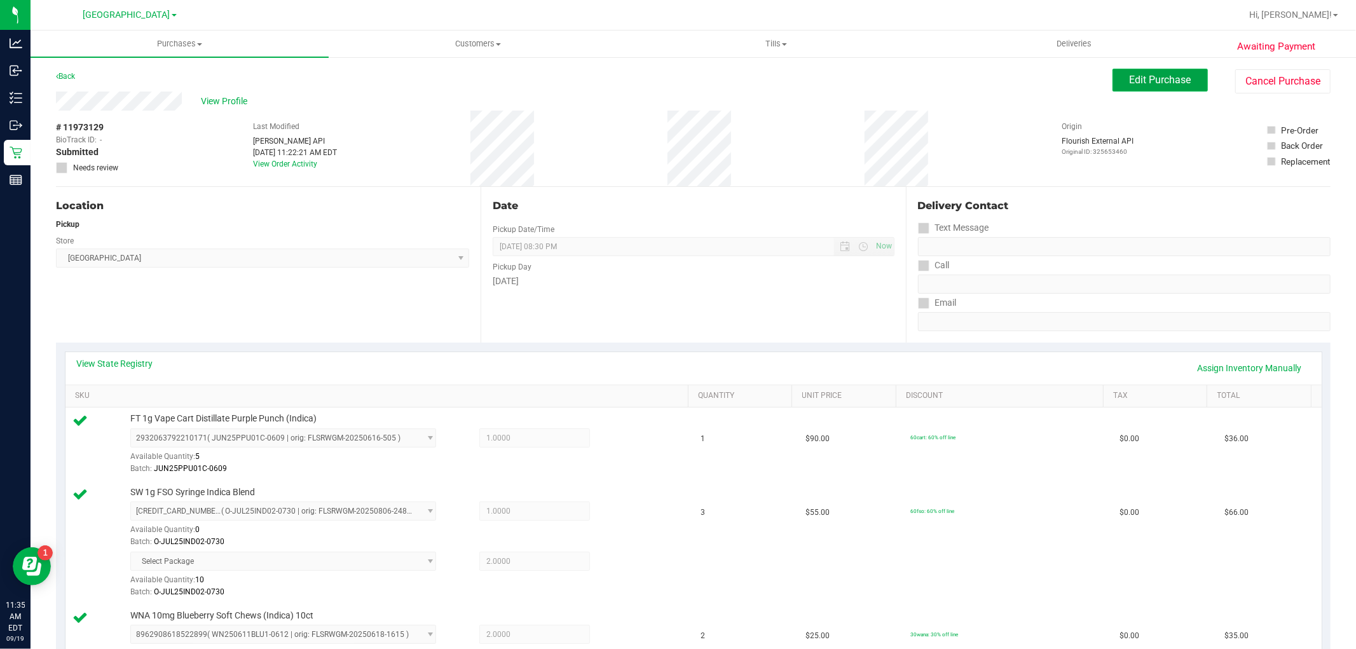
click at [1130, 81] on span "Edit Purchase" at bounding box center [1161, 80] width 62 height 12
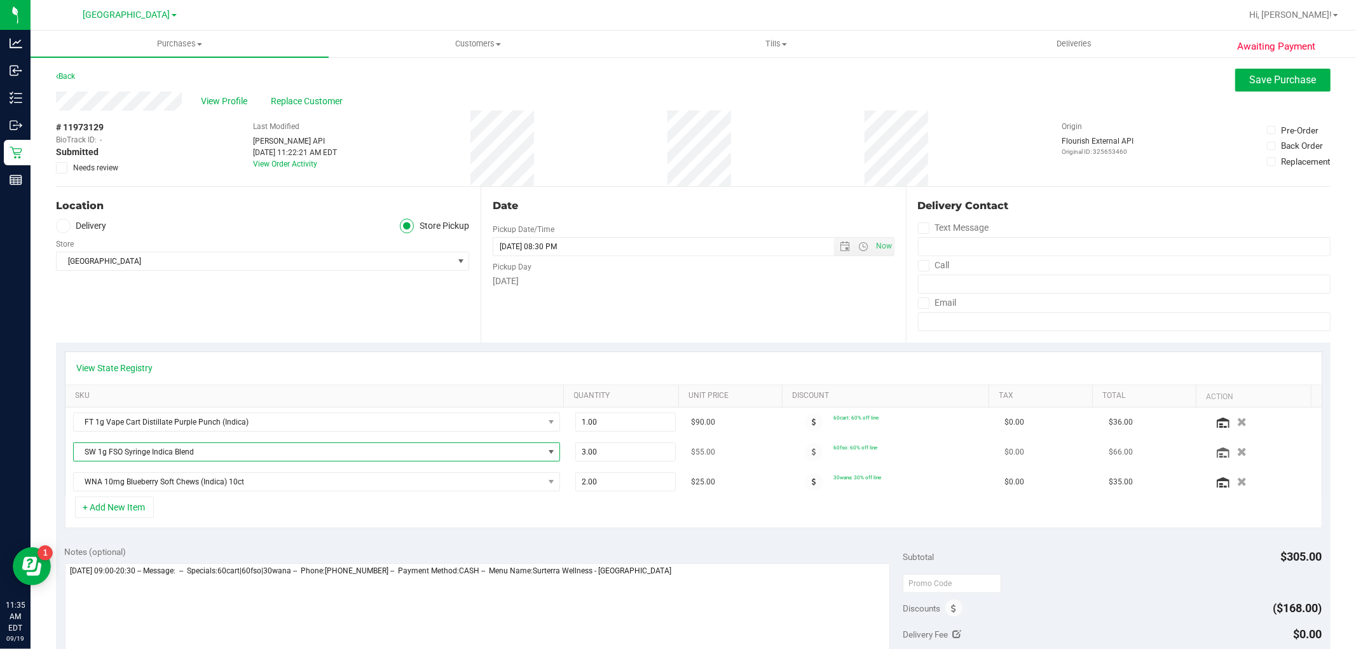
click at [546, 453] on span "NO DATA FOUND" at bounding box center [551, 452] width 10 height 10
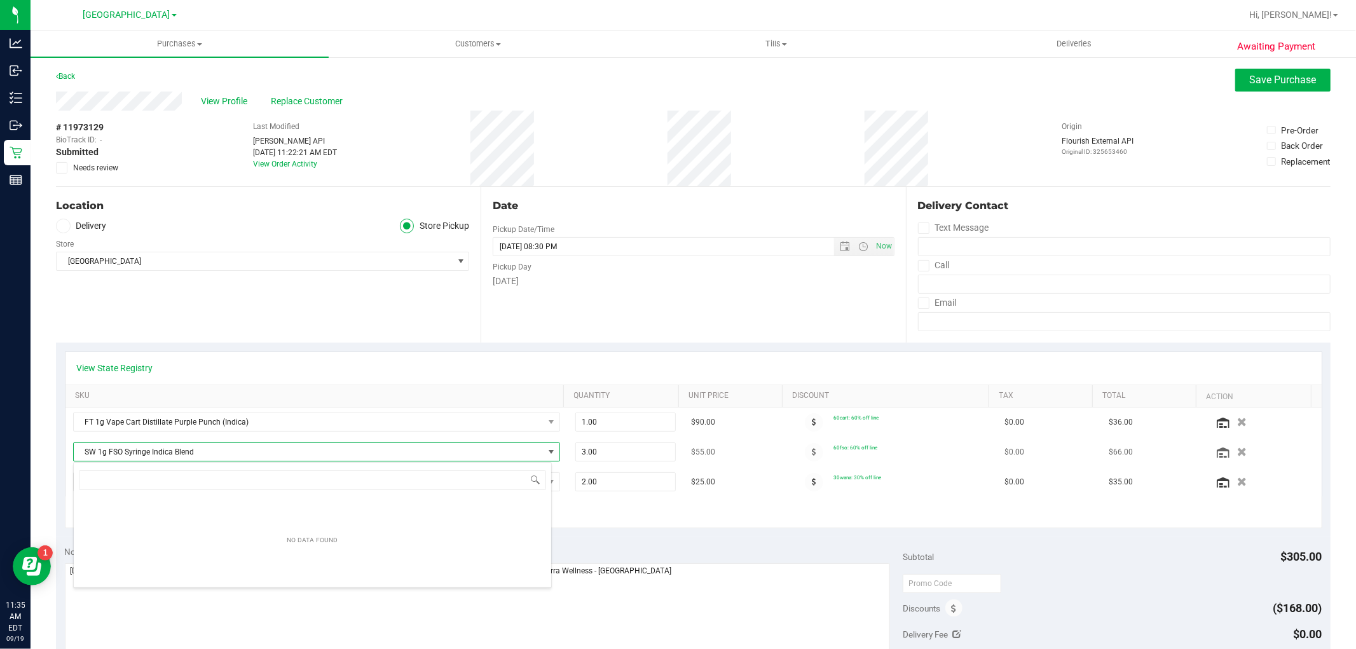
scroll to position [19, 474]
click at [546, 453] on span at bounding box center [551, 452] width 10 height 10
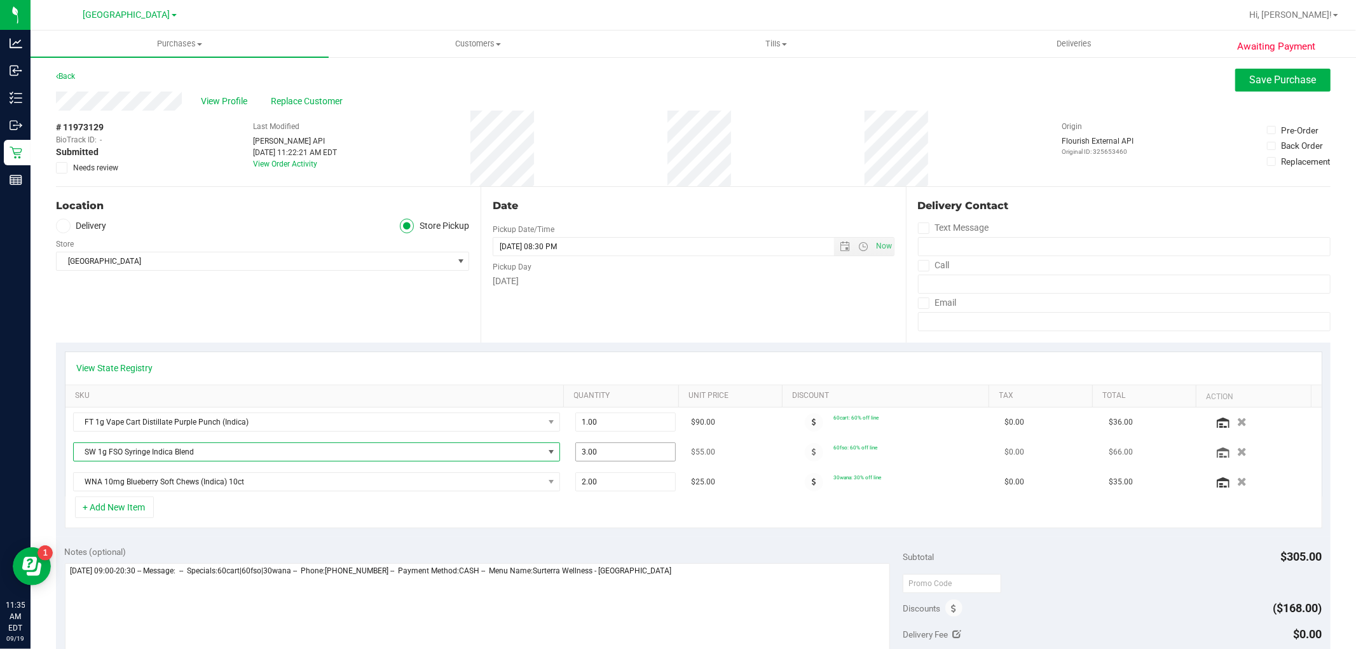
click at [607, 452] on span "3.00 3" at bounding box center [625, 451] width 100 height 19
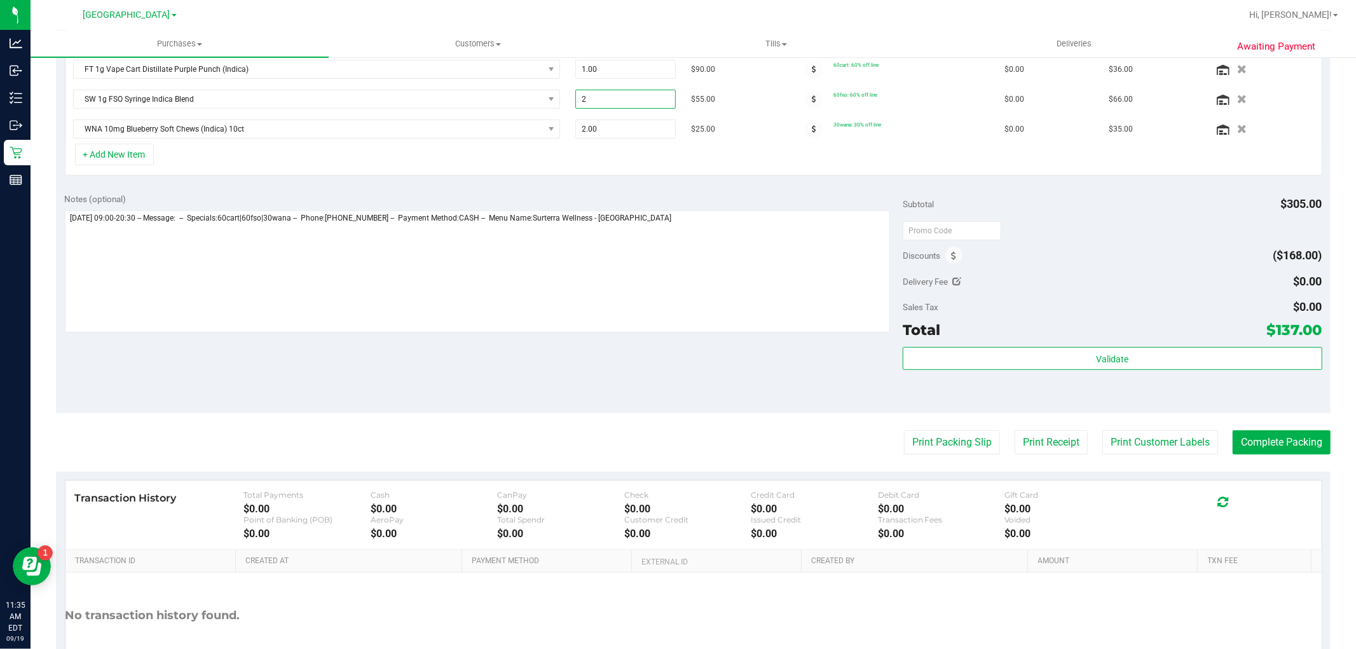
scroll to position [0, 0]
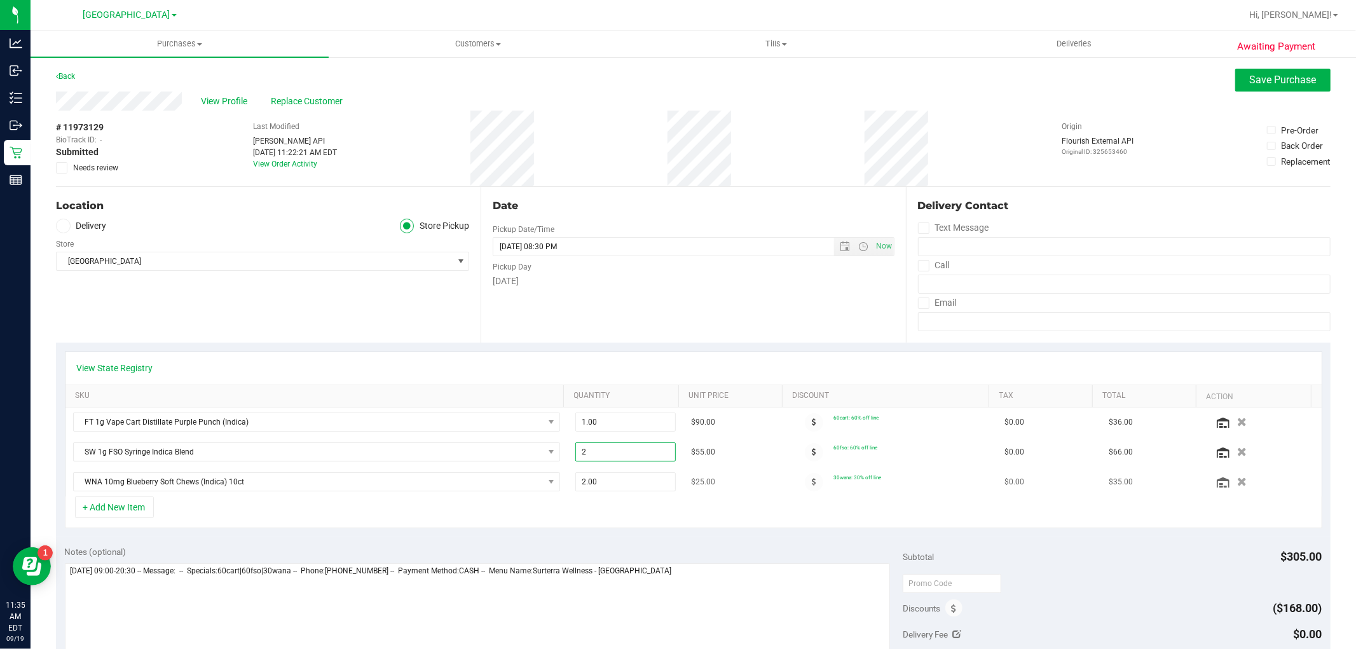
type input "3"
click at [71, 75] on link "Back" at bounding box center [65, 76] width 19 height 9
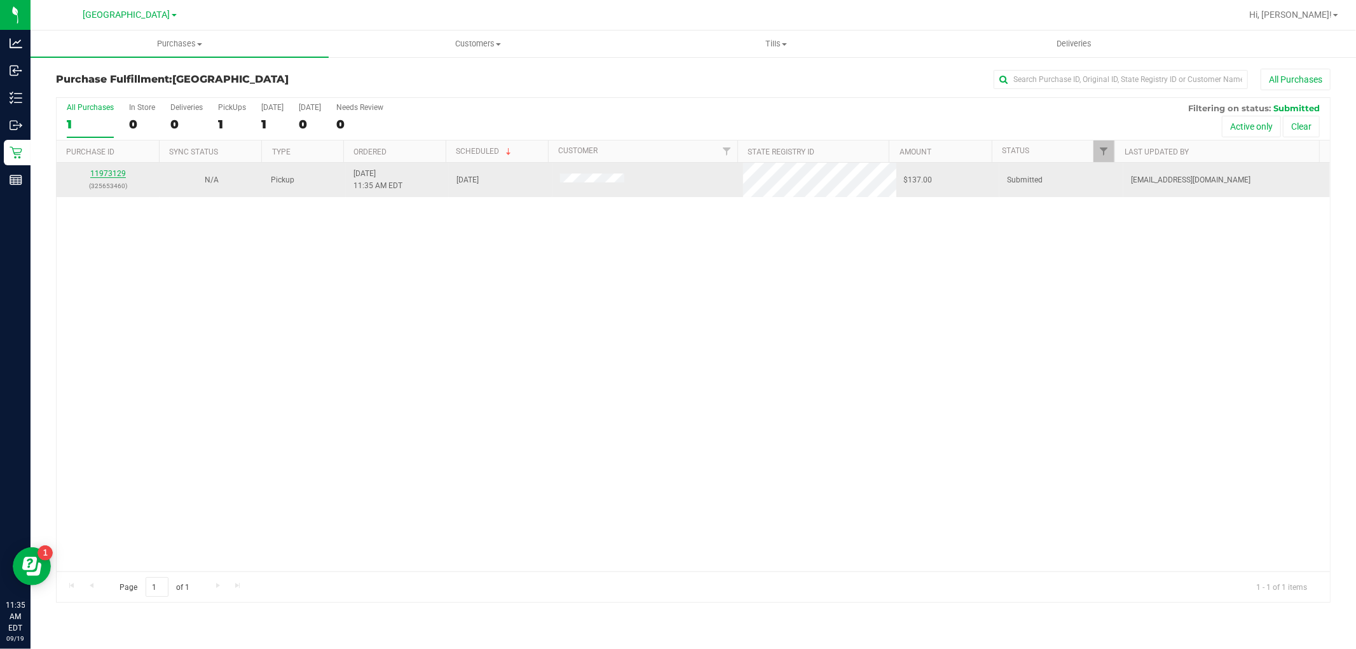
click at [103, 175] on link "11973129" at bounding box center [108, 173] width 36 height 9
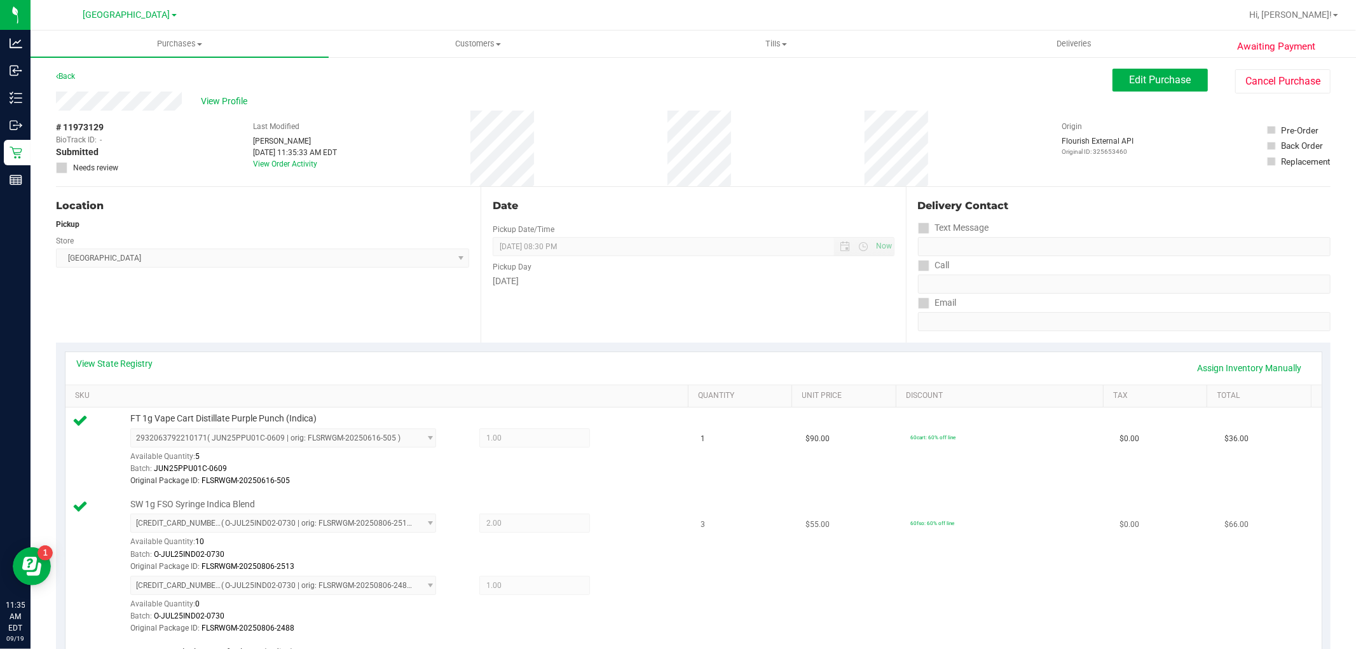
scroll to position [212, 0]
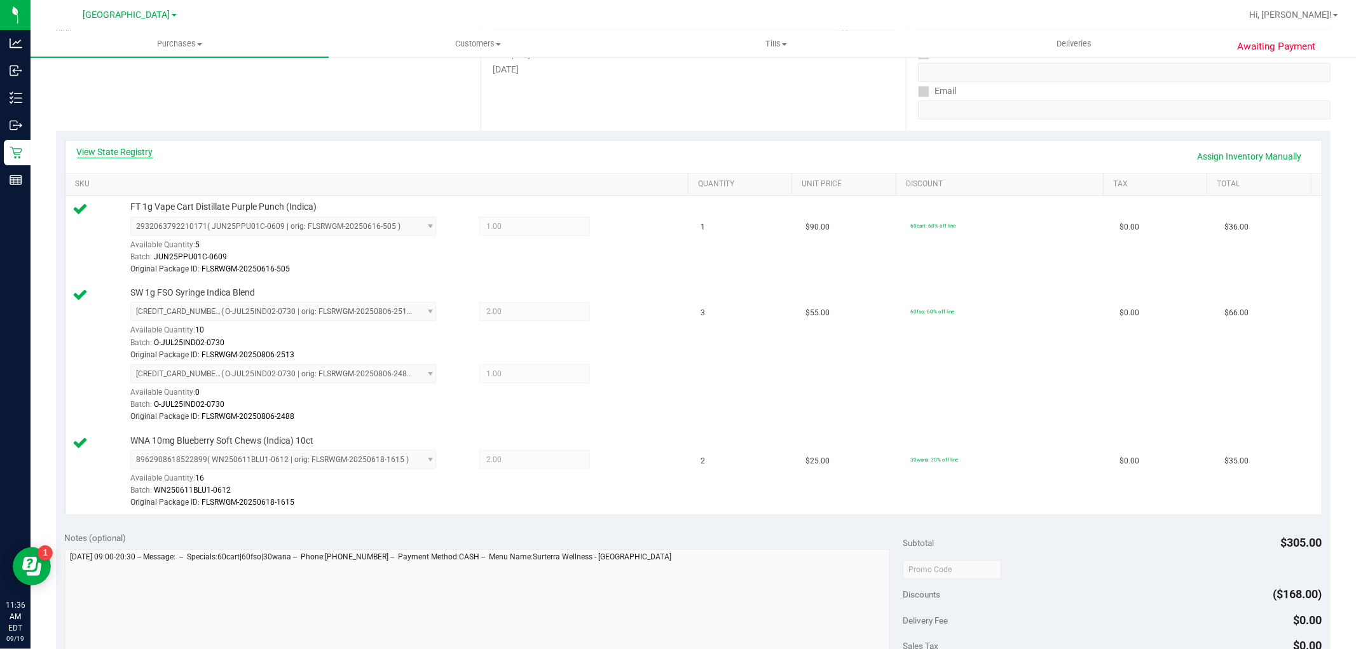
click at [140, 146] on link "View State Registry" at bounding box center [115, 152] width 76 height 13
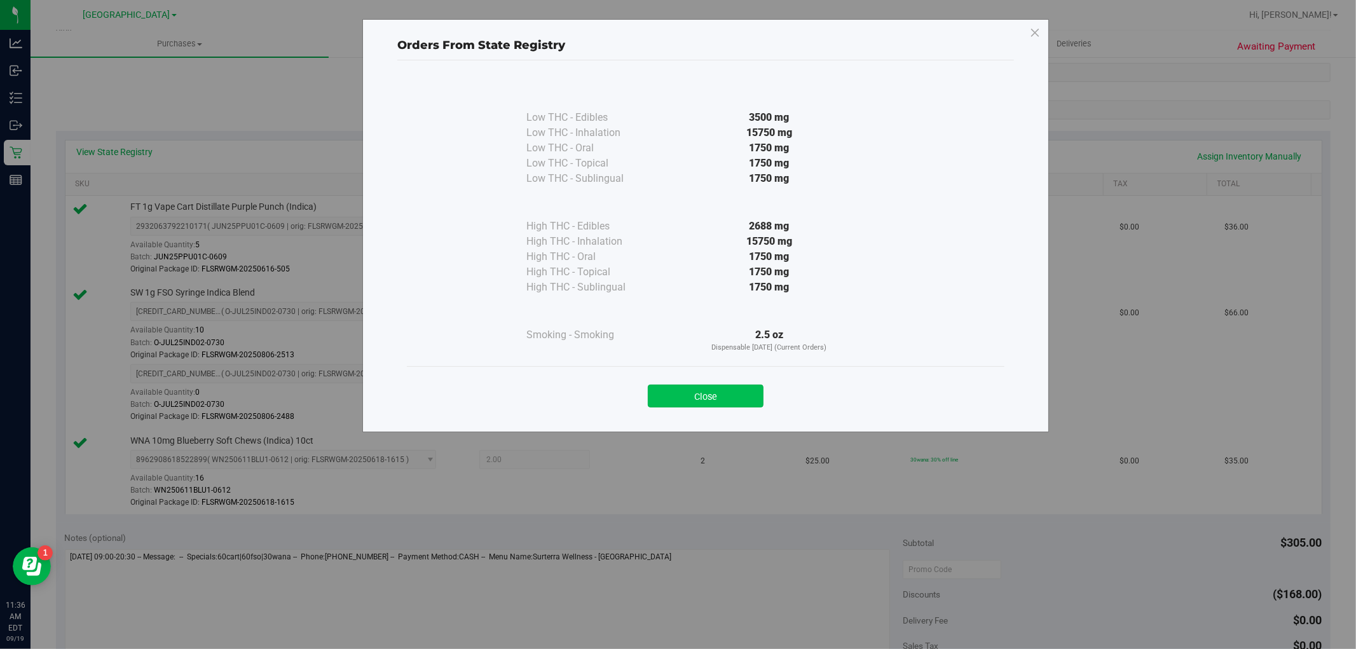
click at [725, 391] on button "Close" at bounding box center [706, 396] width 116 height 23
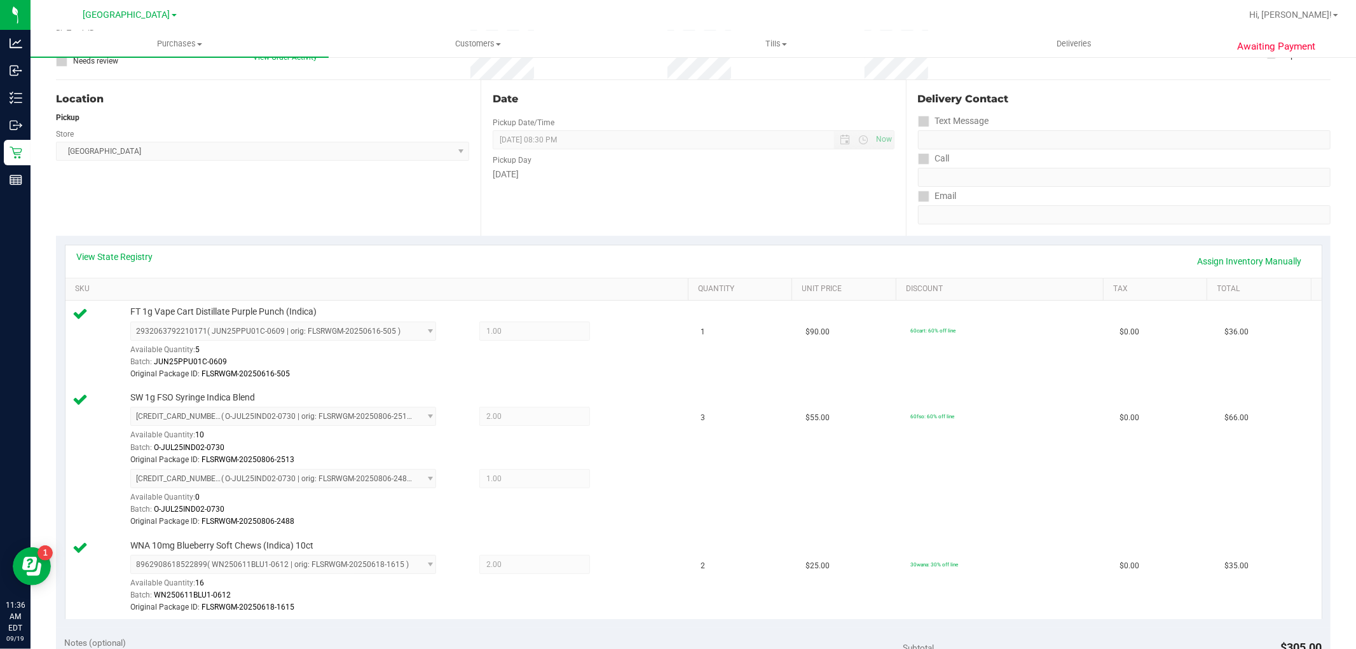
scroll to position [0, 0]
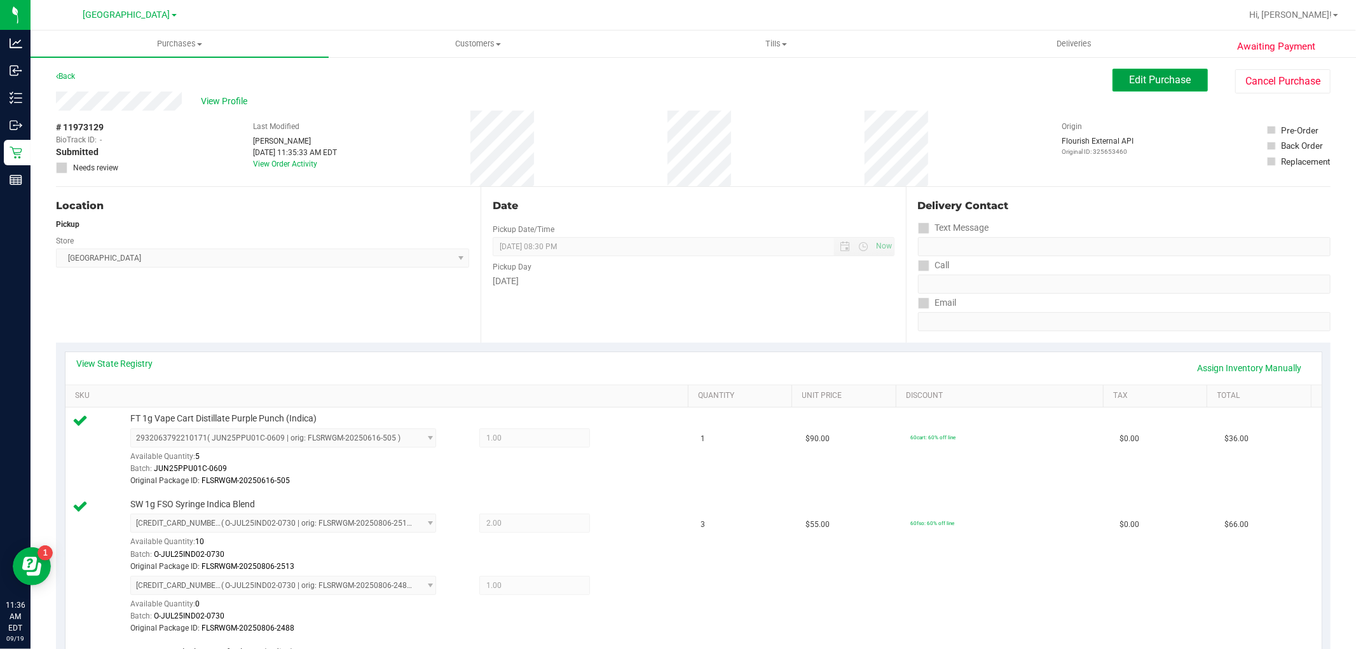
click at [1146, 84] on span "Edit Purchase" at bounding box center [1161, 80] width 62 height 12
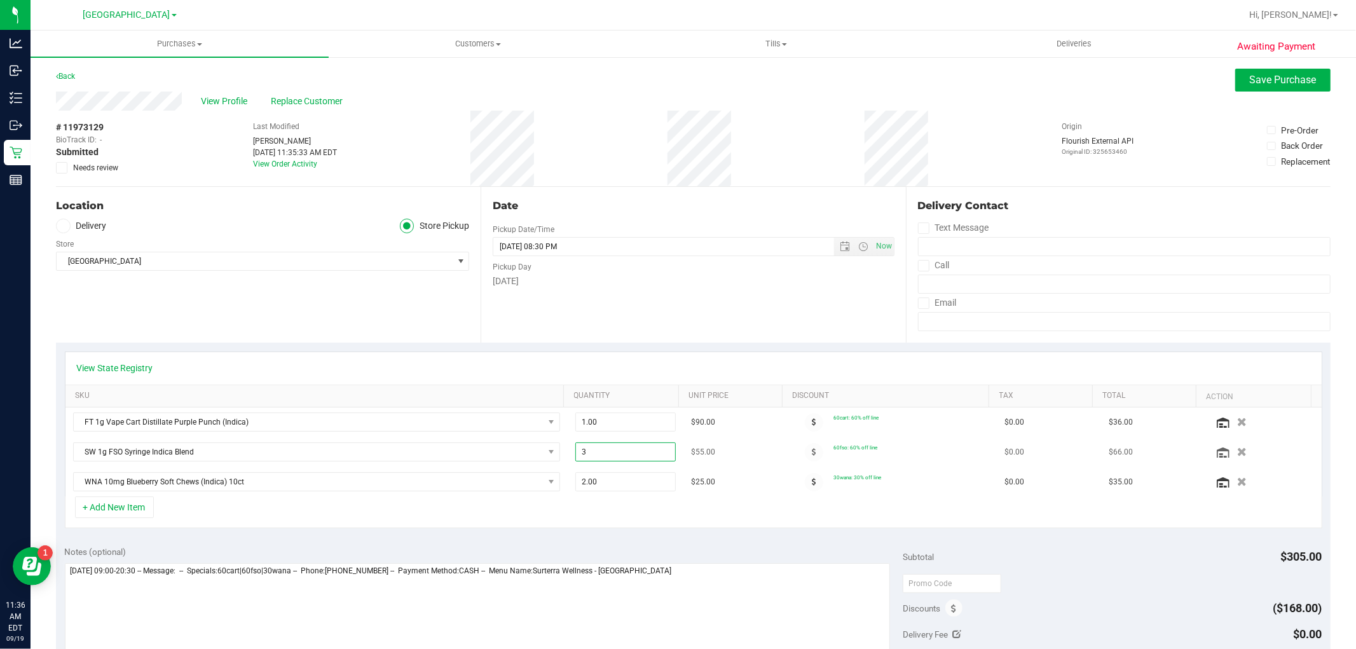
click at [579, 453] on span "3.00 3" at bounding box center [625, 451] width 100 height 19
click at [579, 453] on input "3" at bounding box center [625, 452] width 99 height 18
click at [119, 512] on button "+ Add New Item" at bounding box center [114, 507] width 79 height 22
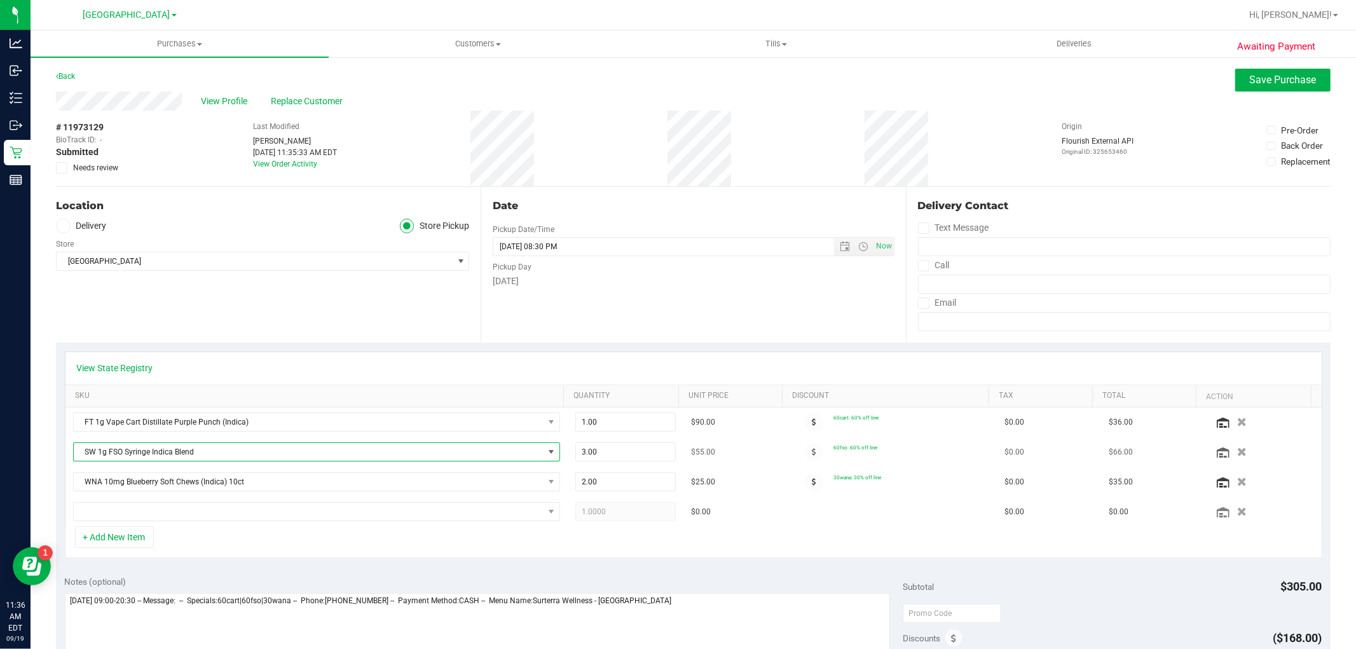
click at [183, 449] on span "SW 1g FSO Syringe Indica Blend" at bounding box center [309, 452] width 470 height 18
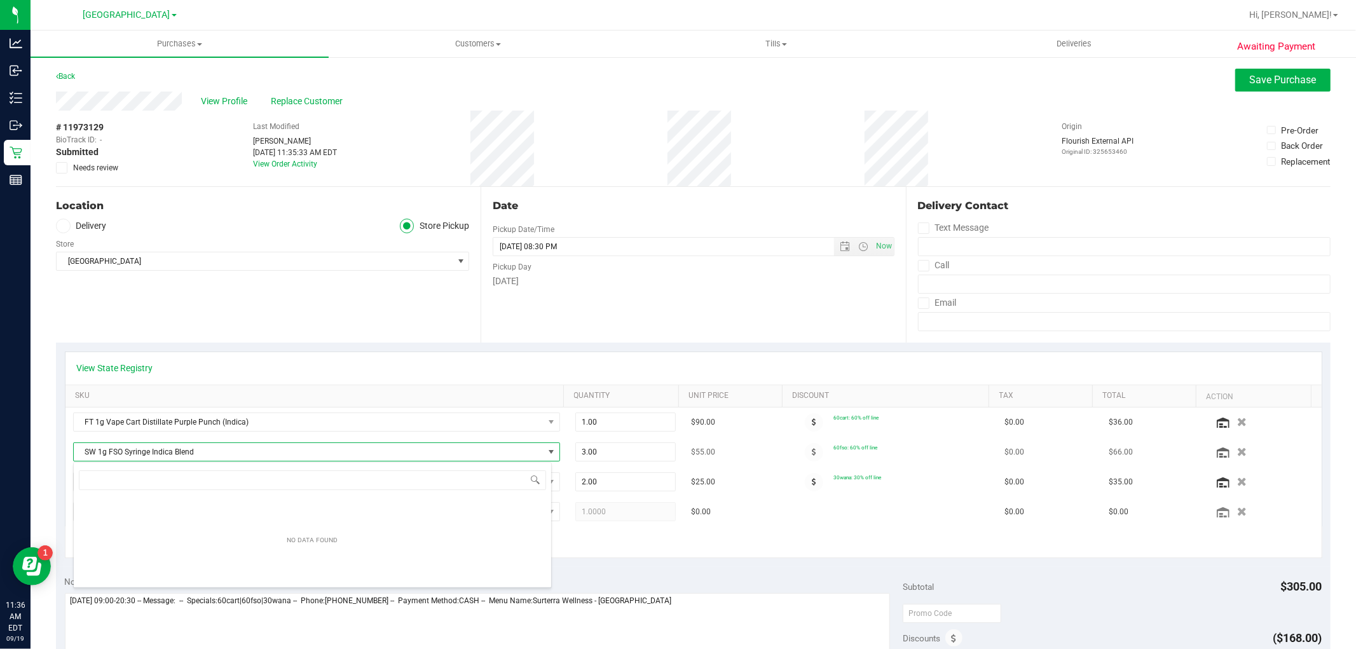
scroll to position [19, 479]
click at [183, 449] on span "SW 1g FSO Syringe Indica Blend" at bounding box center [309, 452] width 470 height 18
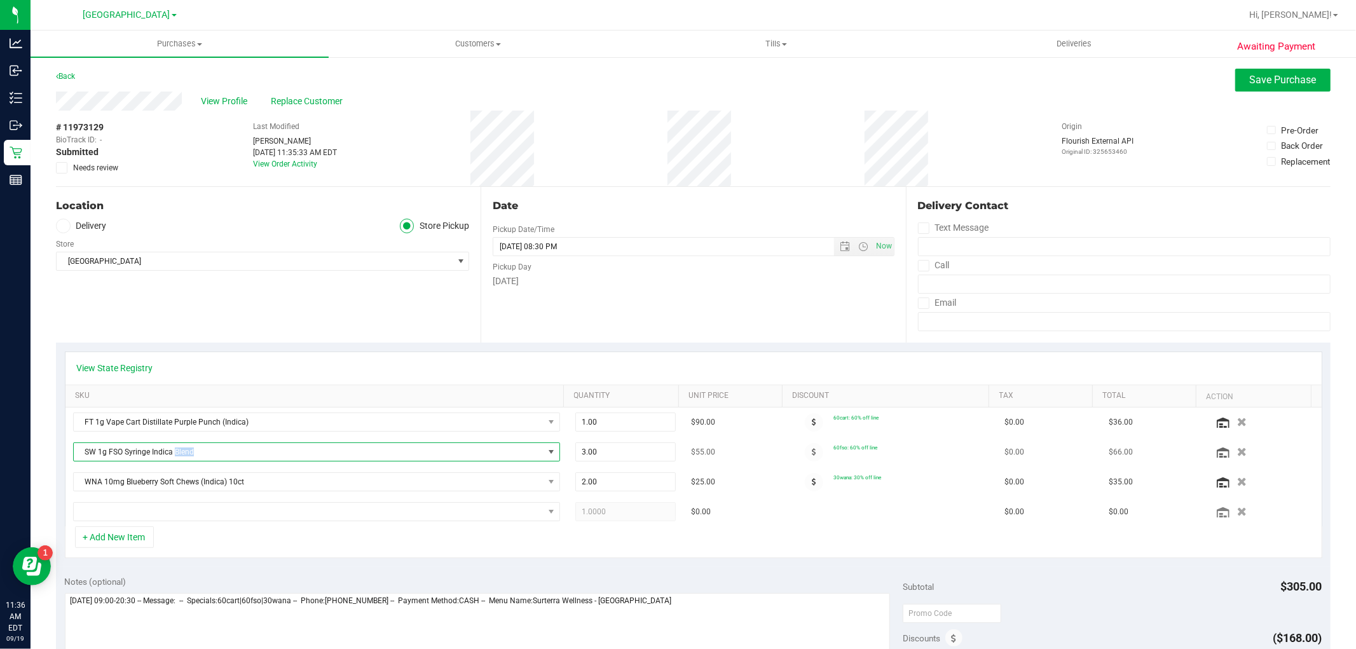
click at [183, 449] on span "SW 1g FSO Syringe Indica Blend" at bounding box center [309, 452] width 470 height 18
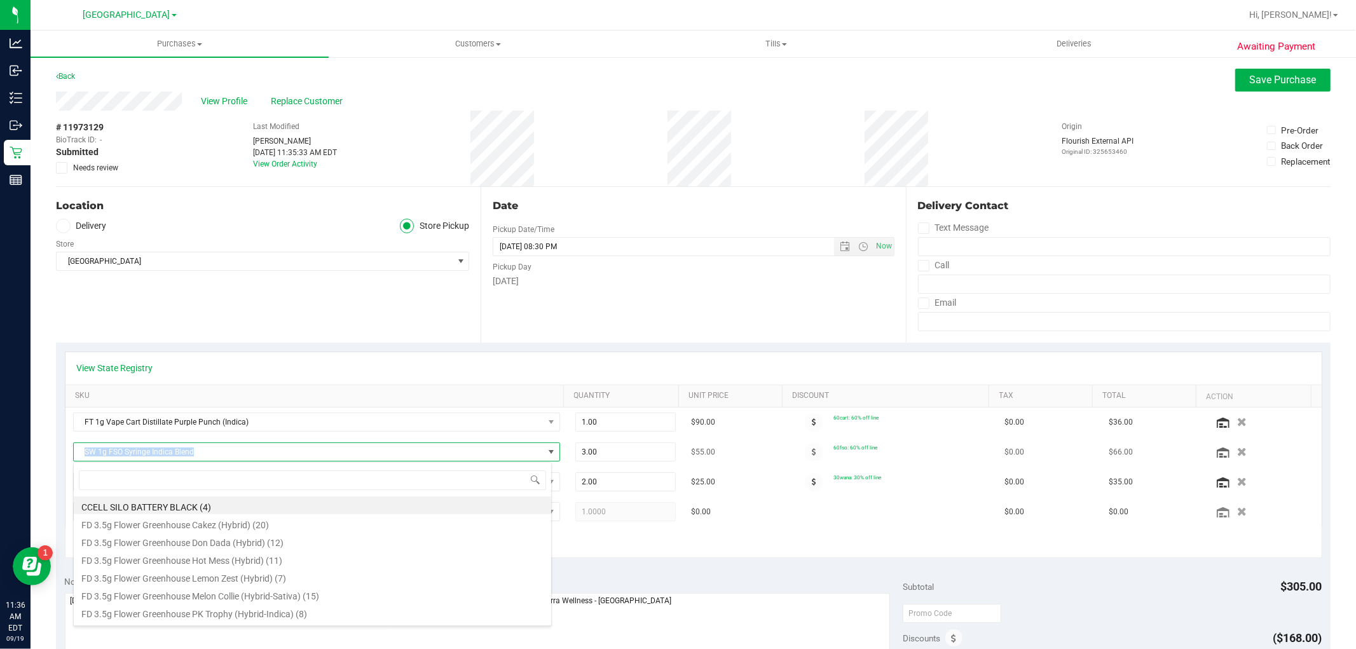
click at [183, 449] on span "SW 1g FSO Syringe Indica Blend" at bounding box center [309, 452] width 470 height 18
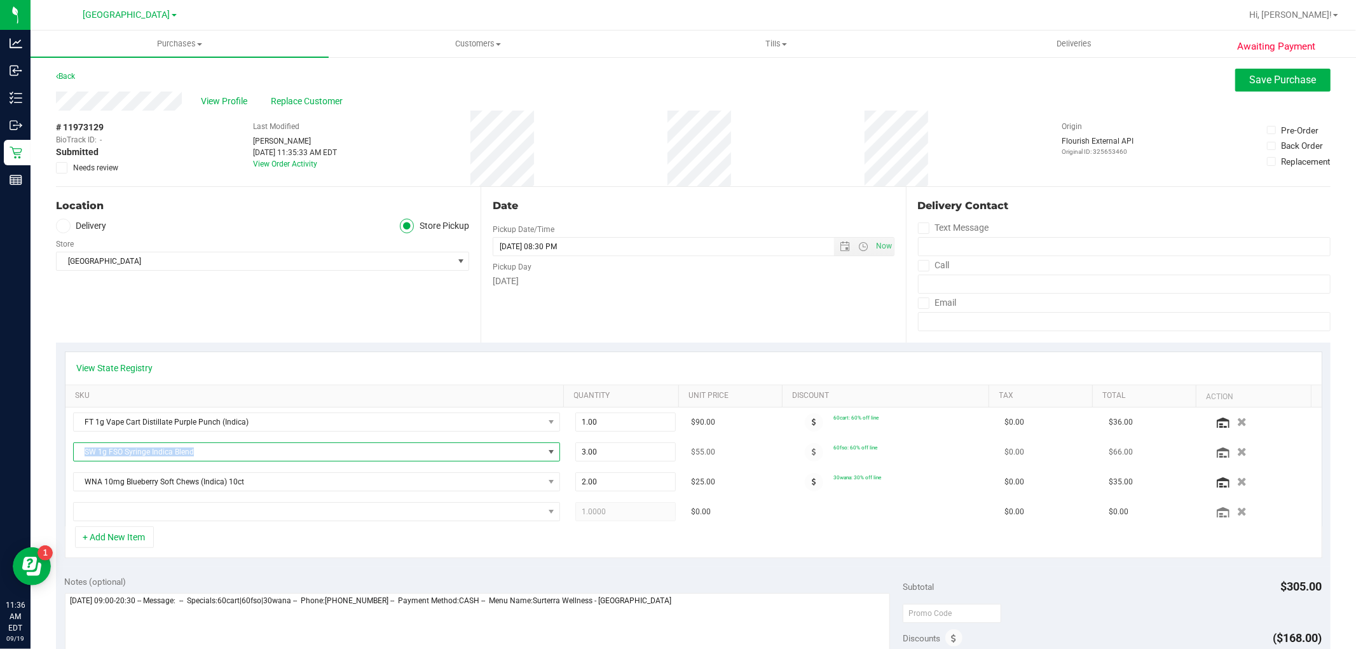
click at [183, 449] on span "SW 1g FSO Syringe Indica Blend" at bounding box center [309, 452] width 470 height 18
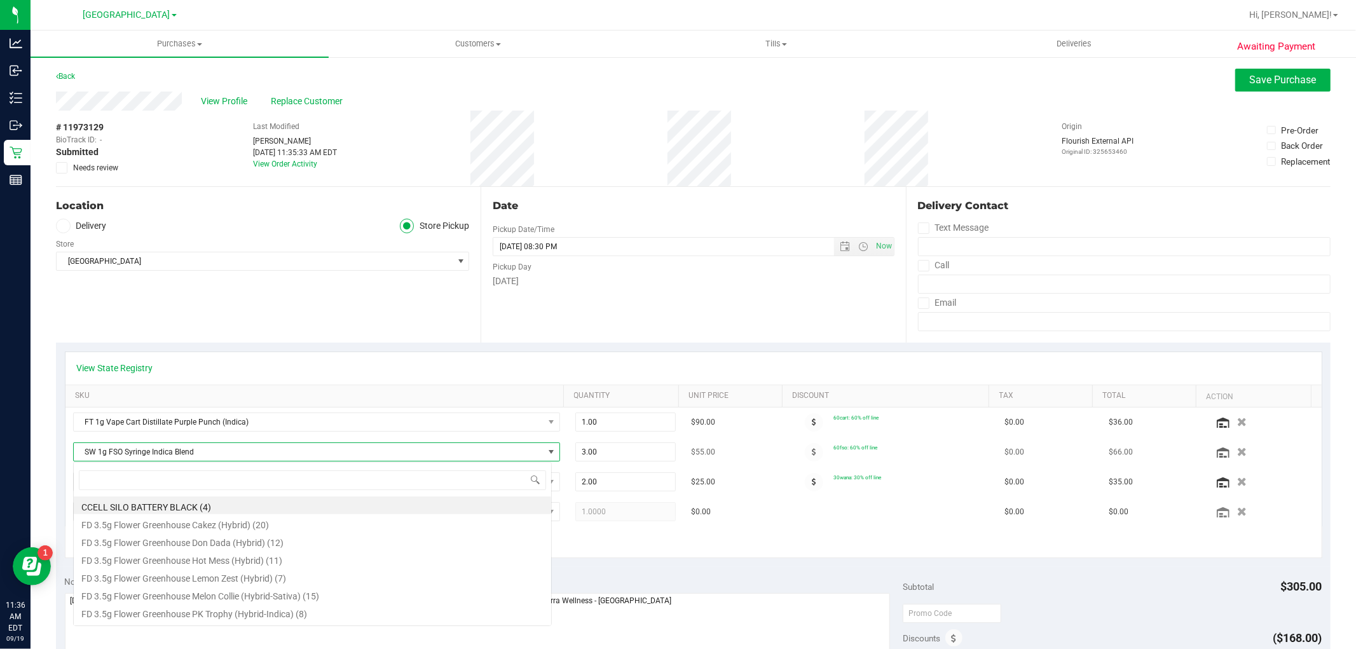
scroll to position [19, 479]
click at [183, 449] on span "SW 1g FSO Syringe Indica Blend" at bounding box center [309, 452] width 470 height 18
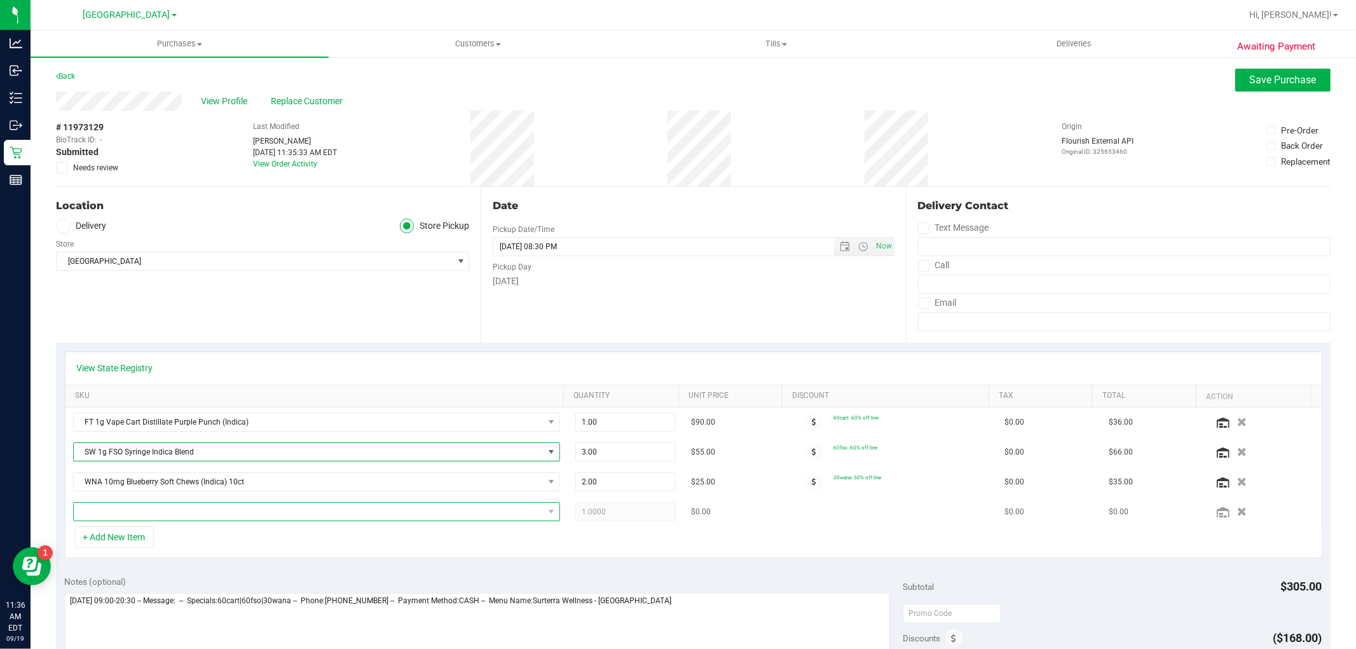
click at [175, 506] on span "NO DATA FOUND" at bounding box center [309, 512] width 470 height 18
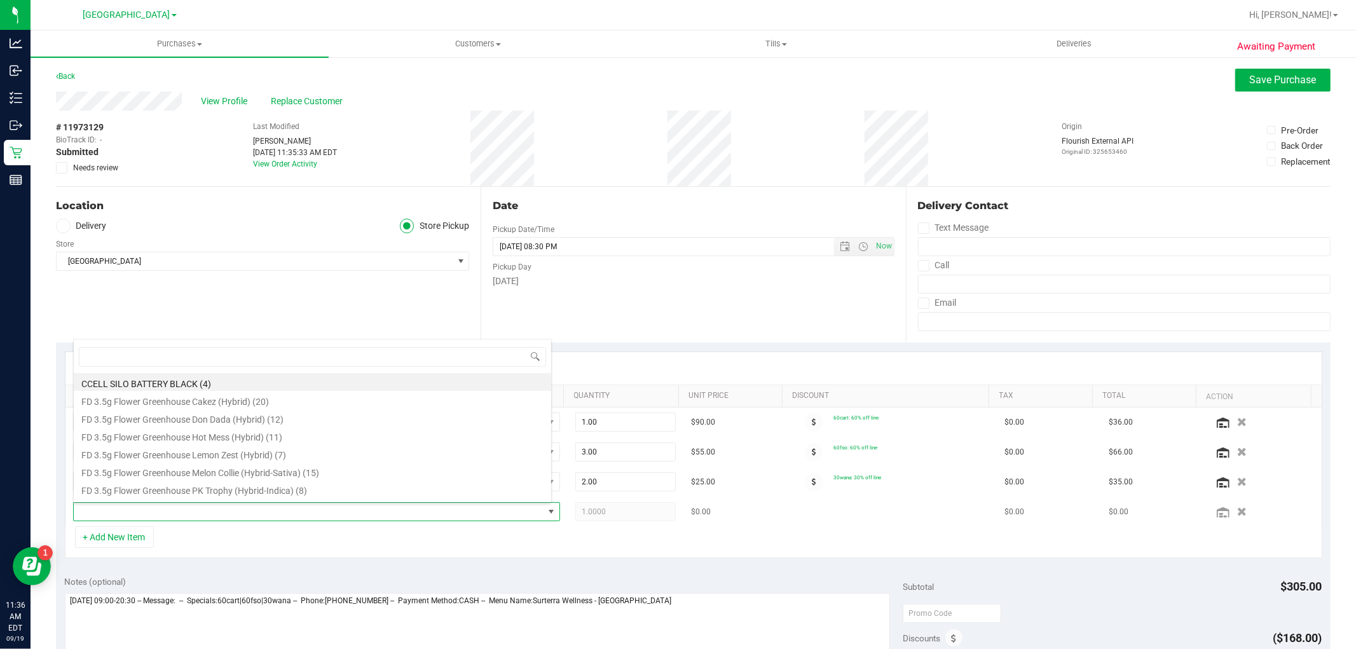
scroll to position [19, 474]
type input "SW 1g FSO Syringe Indica Blend"
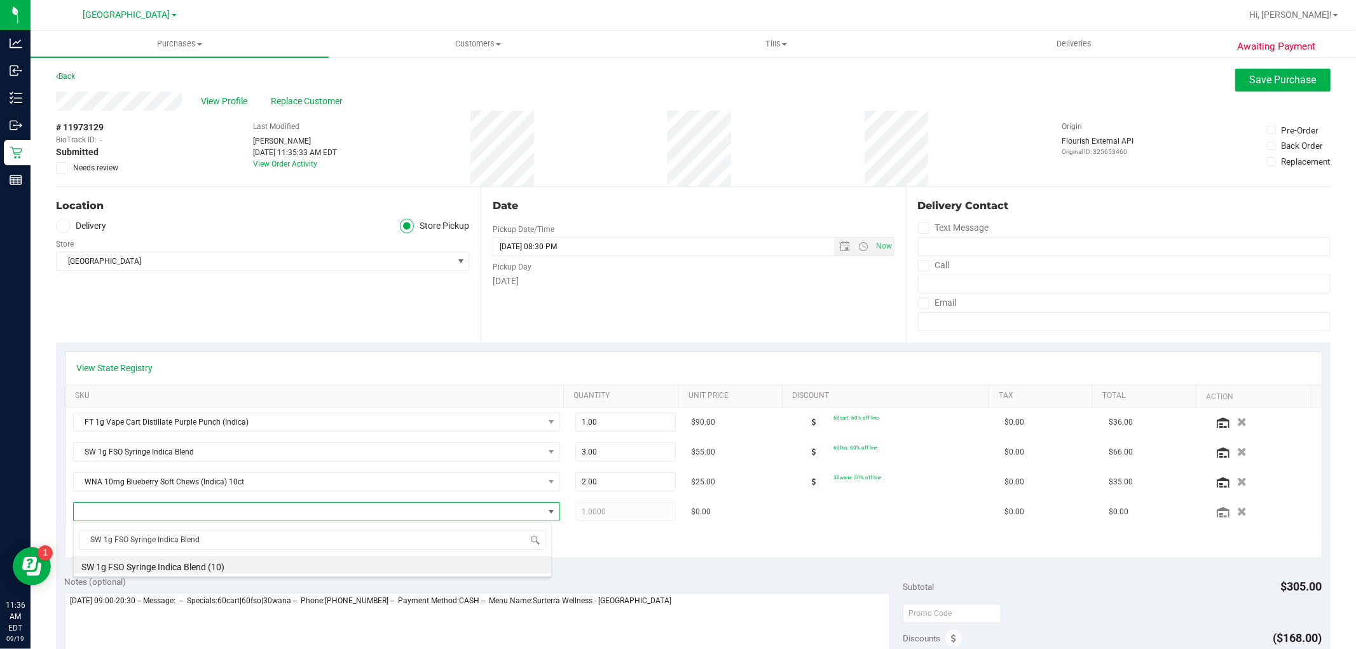
click at [612, 552] on div "+ Add New Item" at bounding box center [693, 542] width 1257 height 32
click at [488, 520] on span "NO DATA FOUND" at bounding box center [309, 512] width 470 height 18
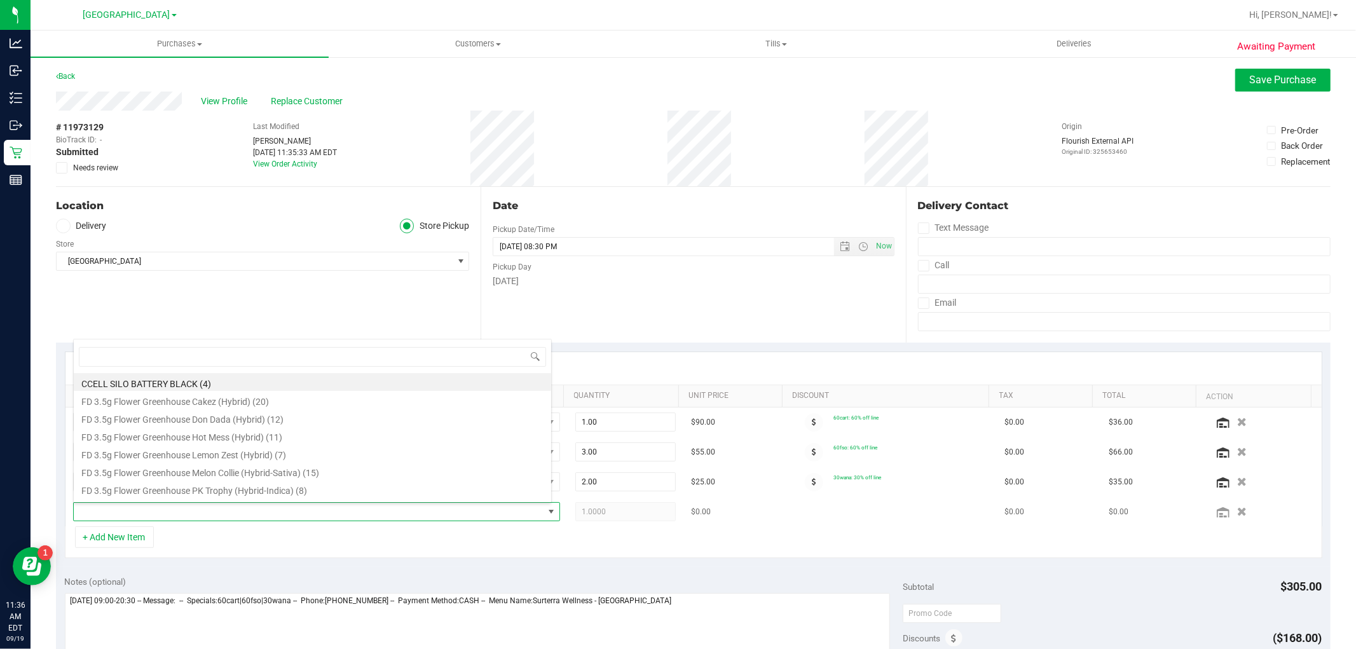
type input "SW 1g FSO Syringe Indica Blend"
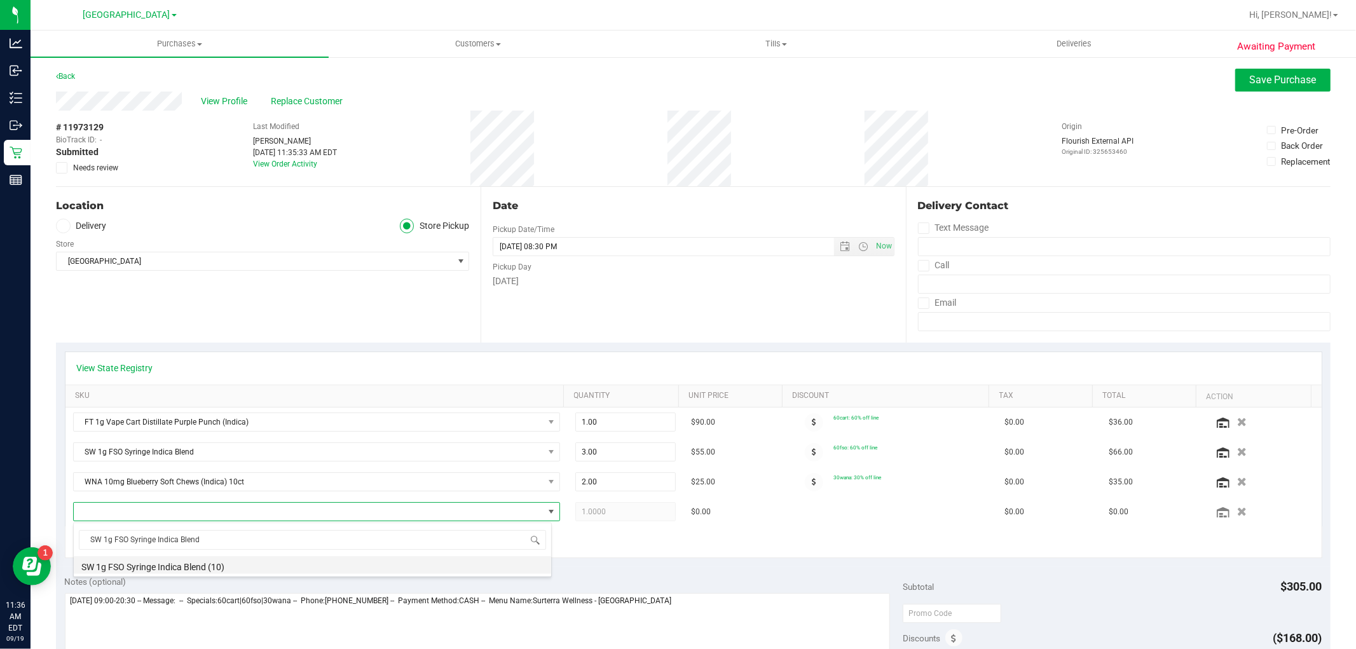
click at [255, 566] on li "SW 1g FSO Syringe Indica Blend (10)" at bounding box center [312, 565] width 477 height 18
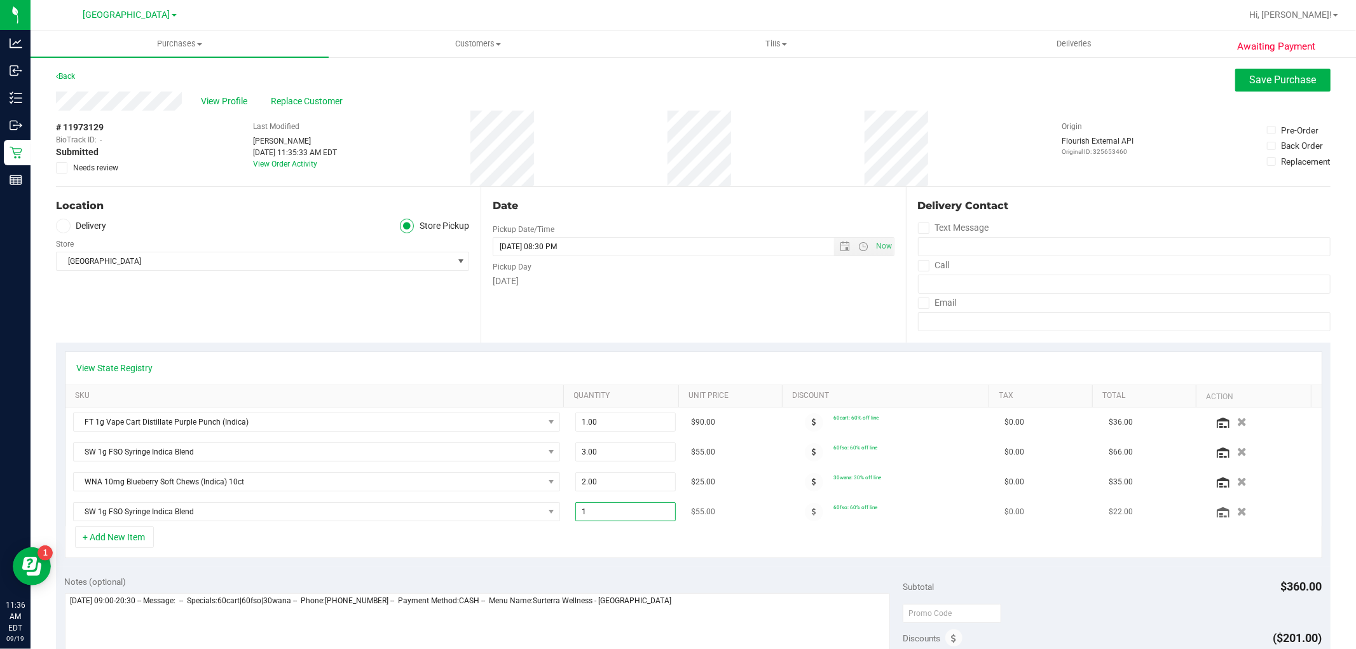
click at [601, 517] on span "1.00 1" at bounding box center [625, 511] width 100 height 19
click at [601, 517] on input "1" at bounding box center [625, 512] width 99 height 18
type input "2"
type input "2.00"
click at [620, 535] on div "+ Add New Item" at bounding box center [693, 542] width 1257 height 32
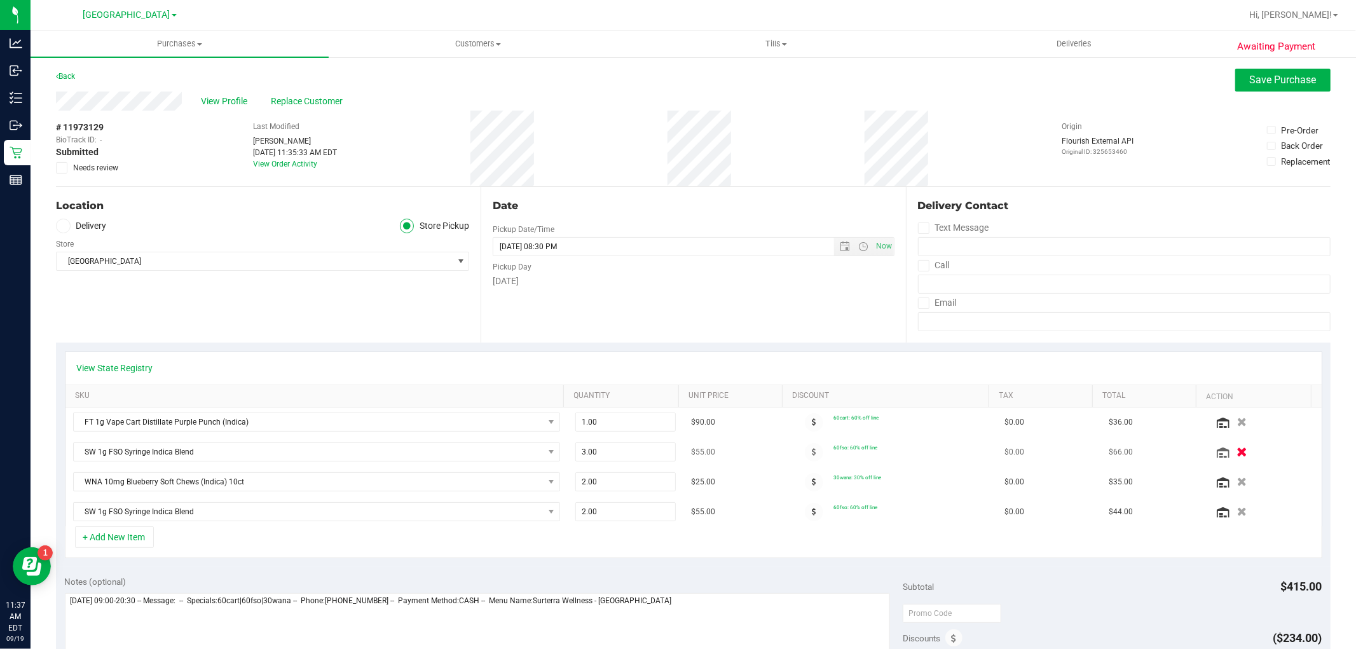
click at [1236, 453] on icon "button" at bounding box center [1241, 453] width 11 height 10
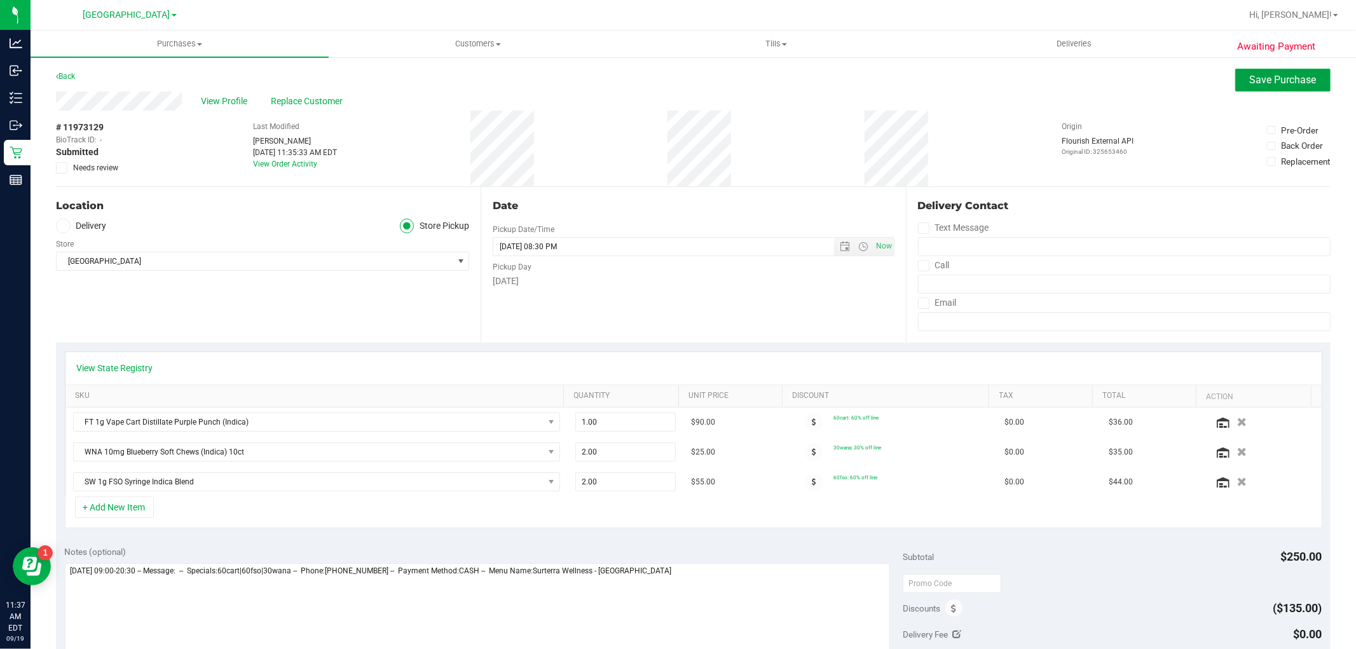
click at [1250, 79] on span "Save Purchase" at bounding box center [1283, 80] width 67 height 12
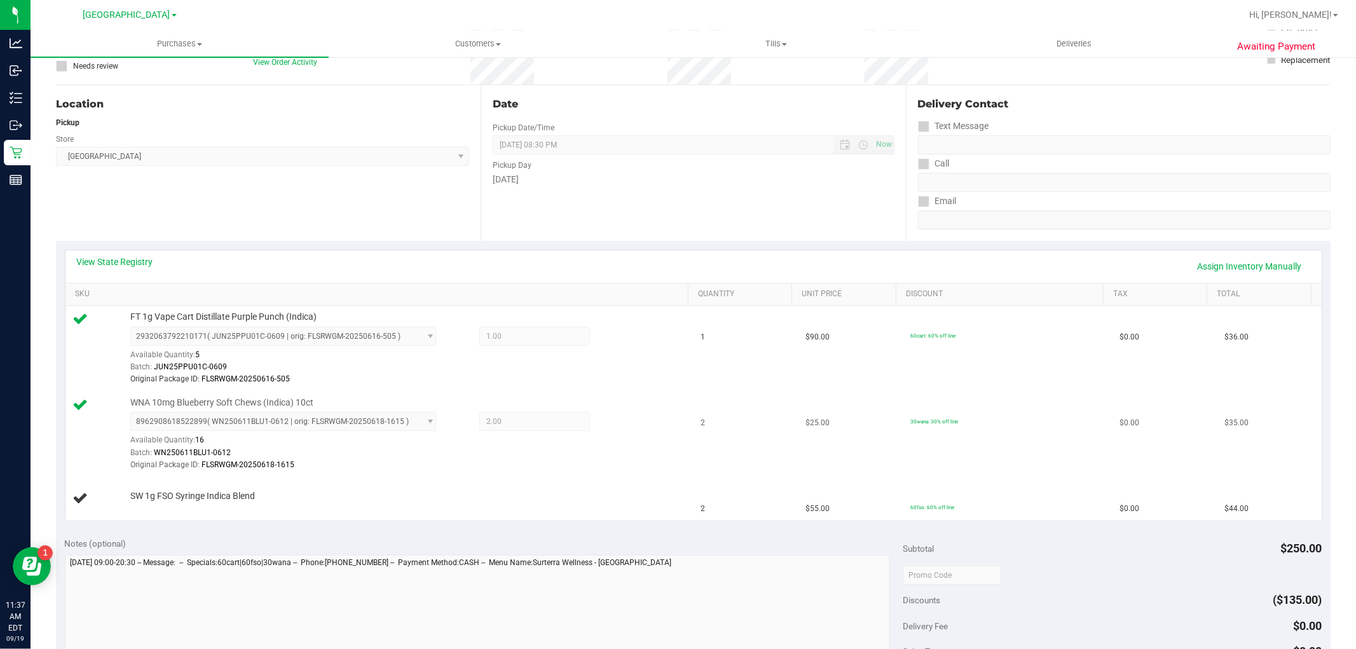
scroll to position [212, 0]
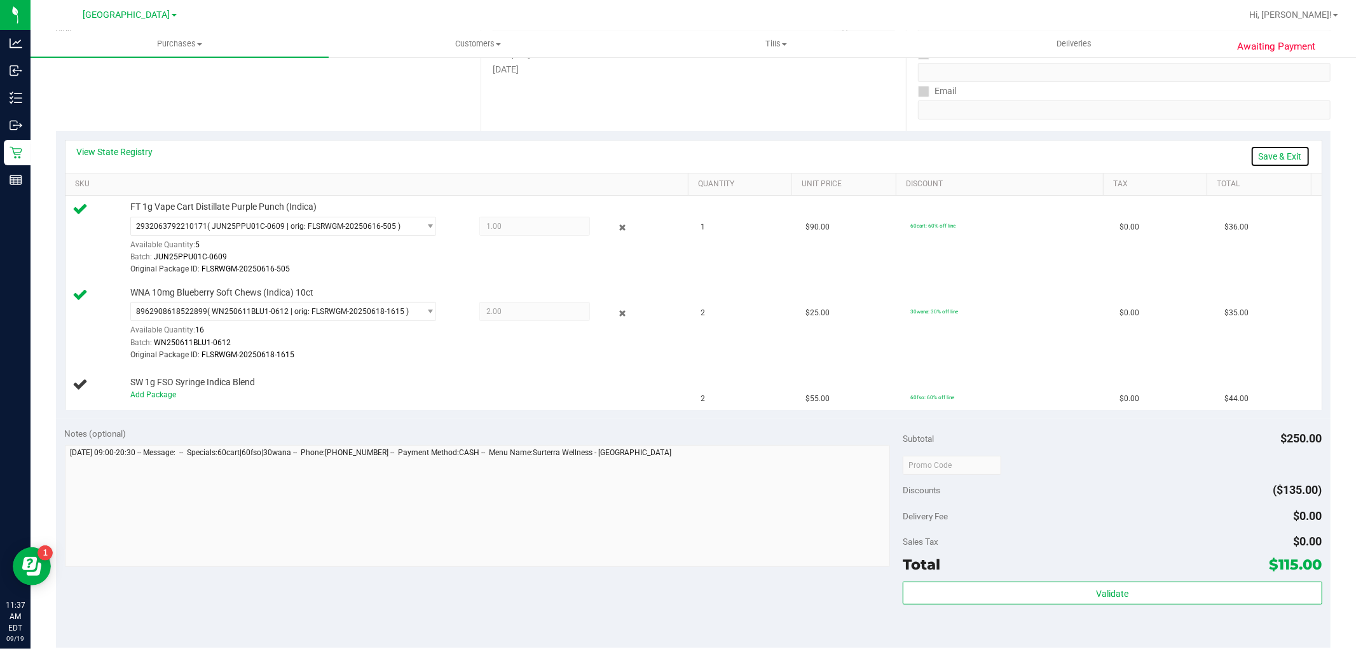
click at [1261, 158] on link "Save & Exit" at bounding box center [1280, 157] width 60 height 22
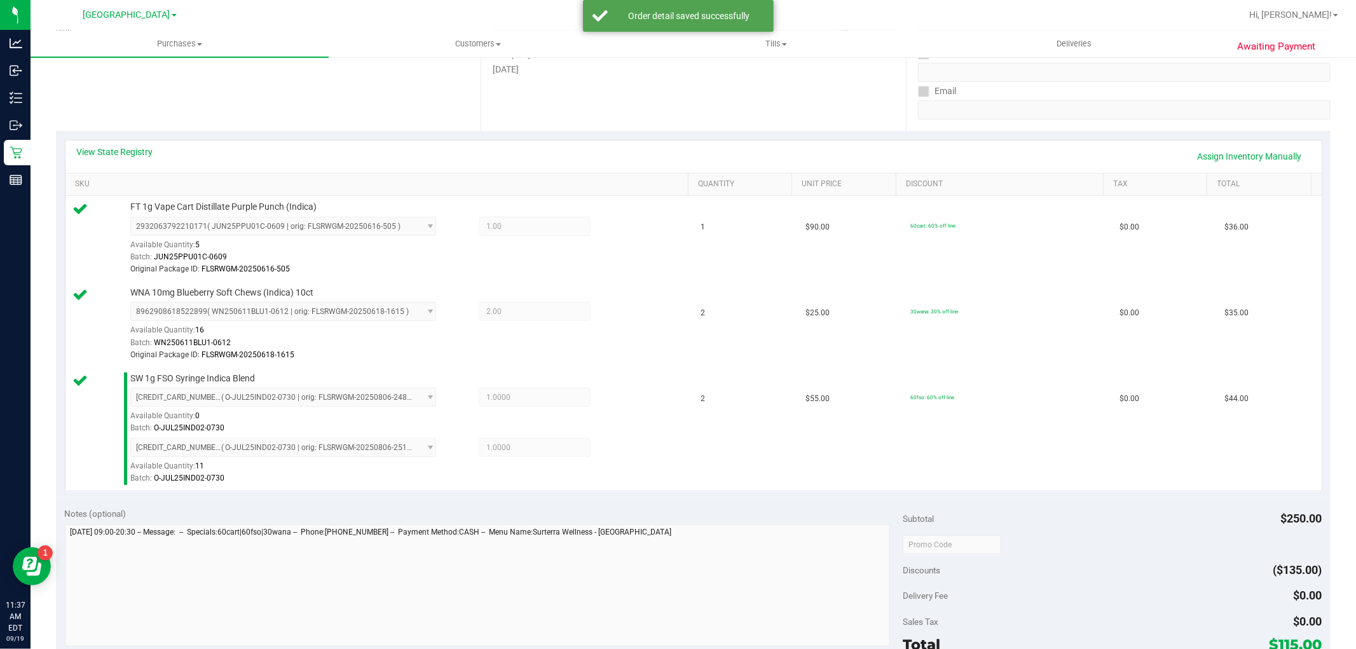
scroll to position [613, 0]
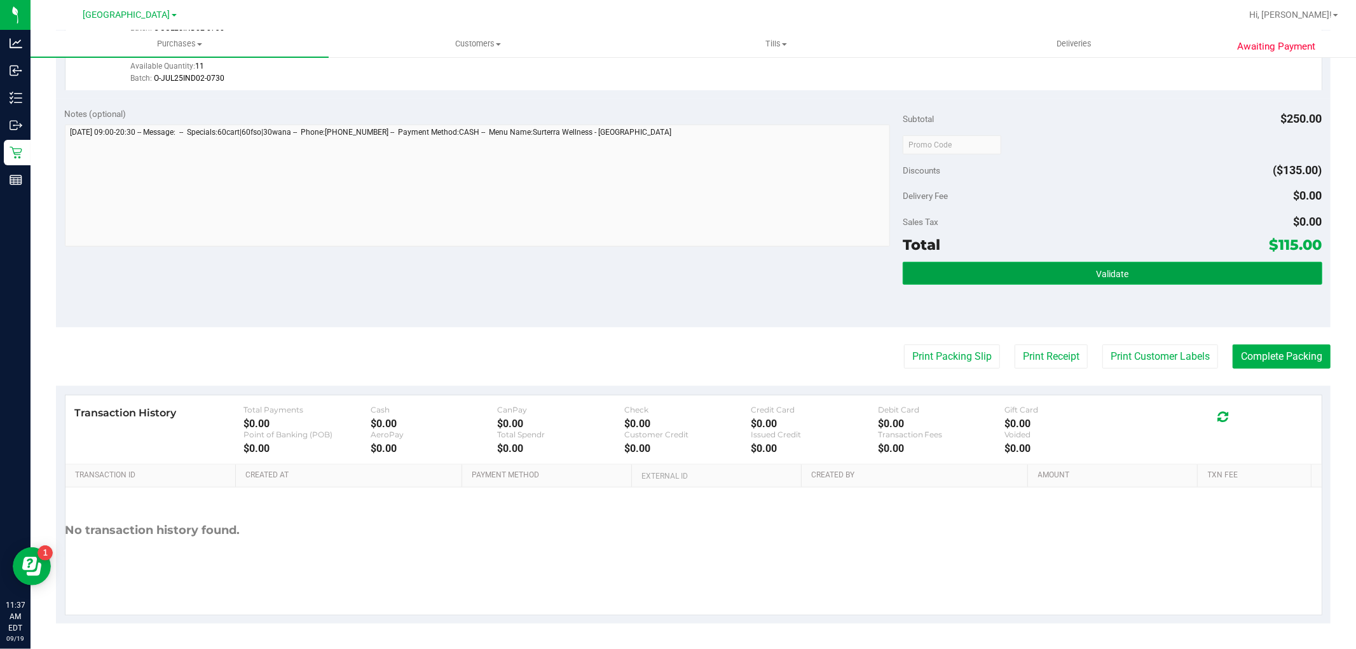
click at [1187, 278] on button "Validate" at bounding box center [1112, 273] width 419 height 23
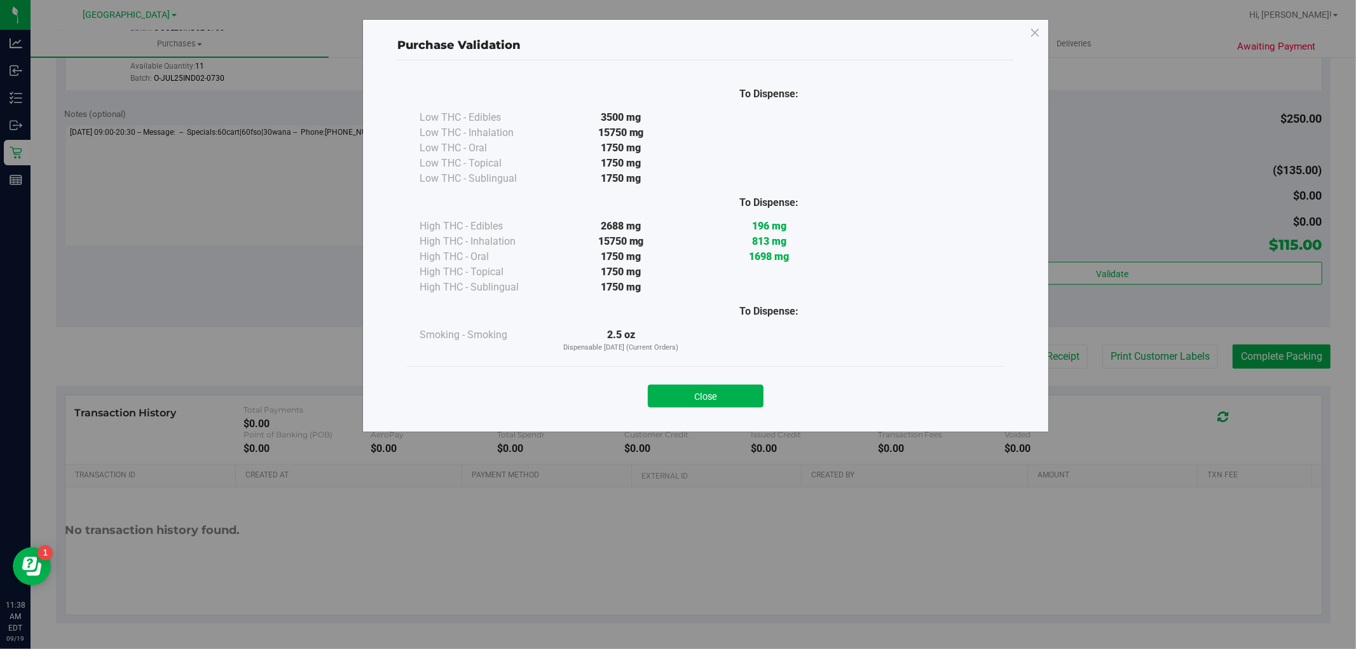
click at [717, 397] on button "Close" at bounding box center [706, 396] width 116 height 23
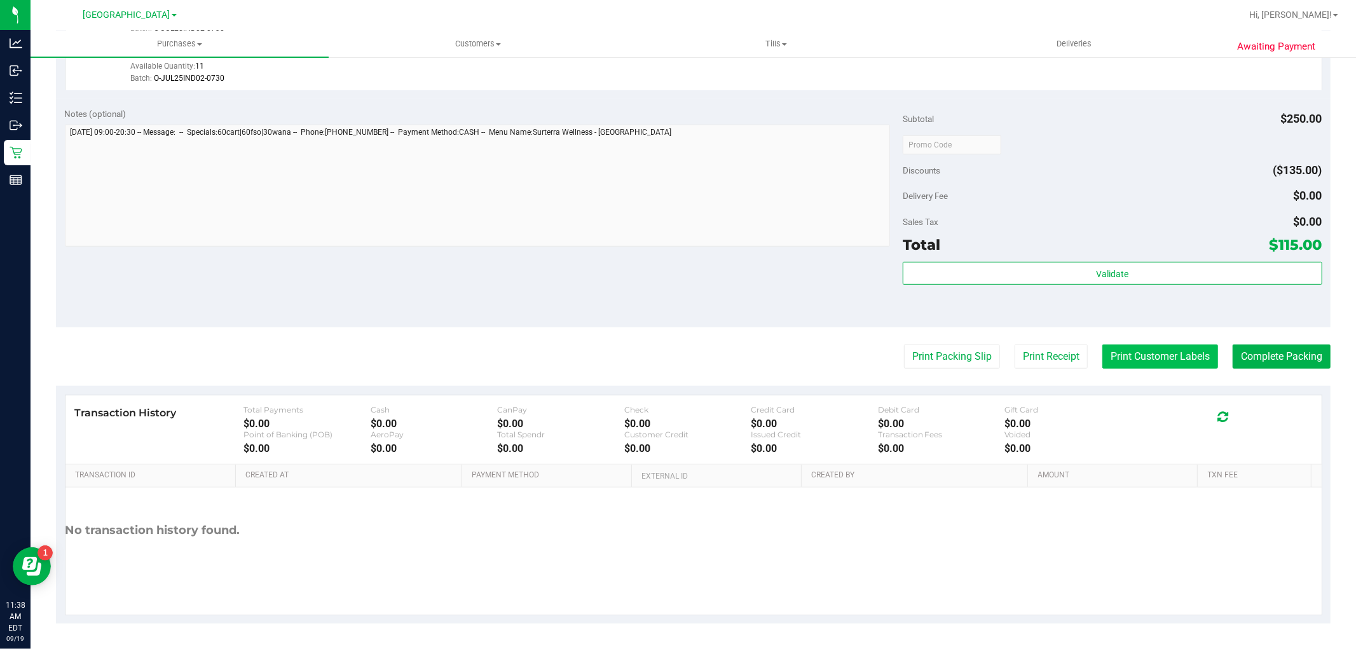
click at [1187, 359] on button "Print Customer Labels" at bounding box center [1160, 357] width 116 height 24
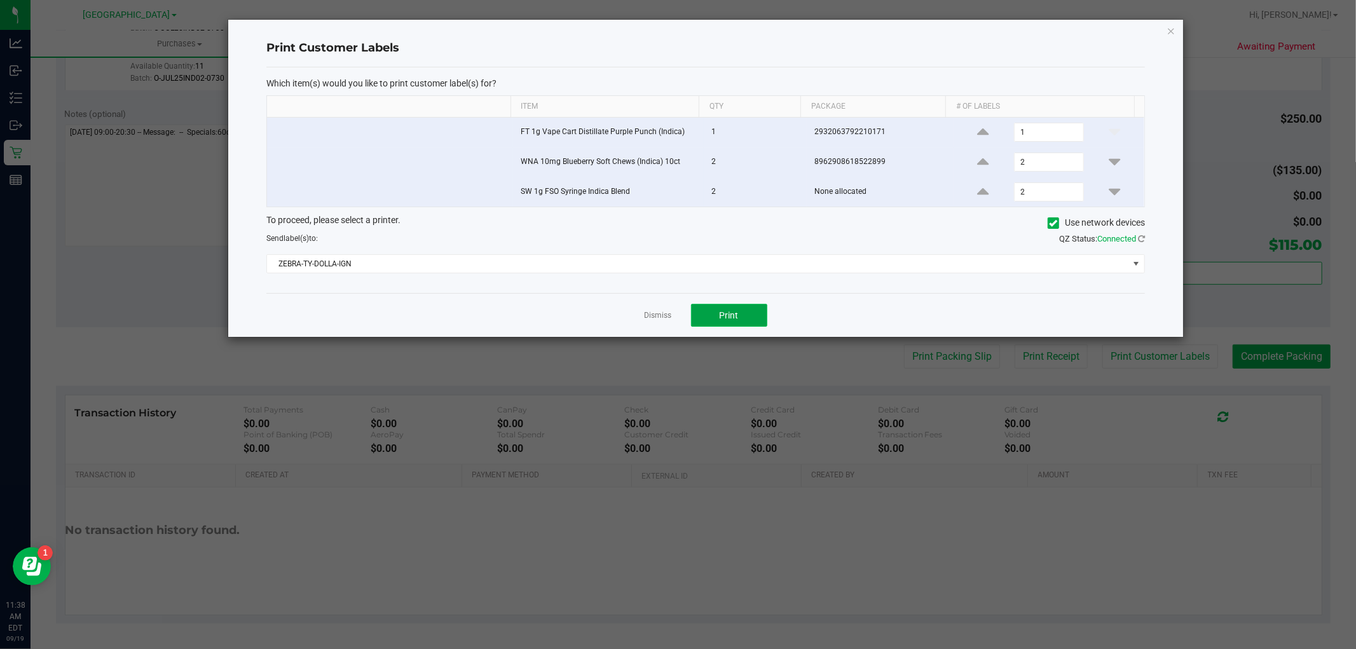
click at [734, 308] on button "Print" at bounding box center [729, 315] width 76 height 23
click at [653, 313] on link "Dismiss" at bounding box center [658, 315] width 27 height 11
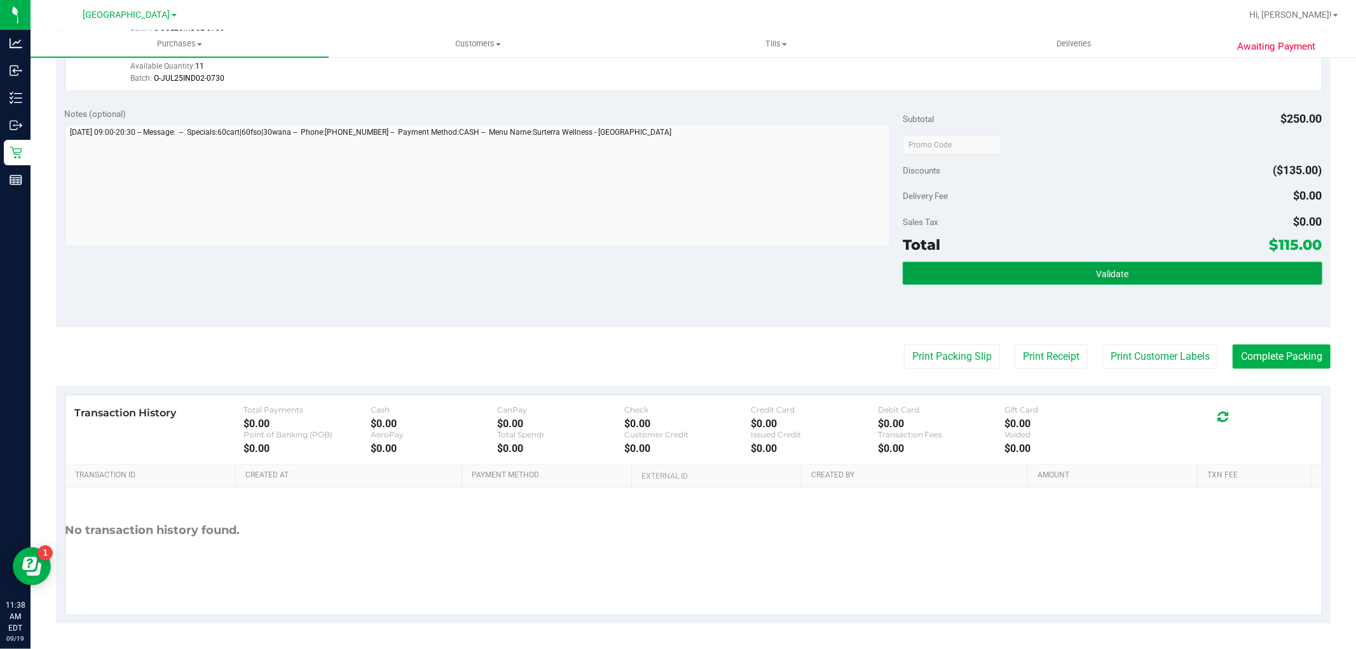
click at [986, 274] on button "Validate" at bounding box center [1112, 273] width 419 height 23
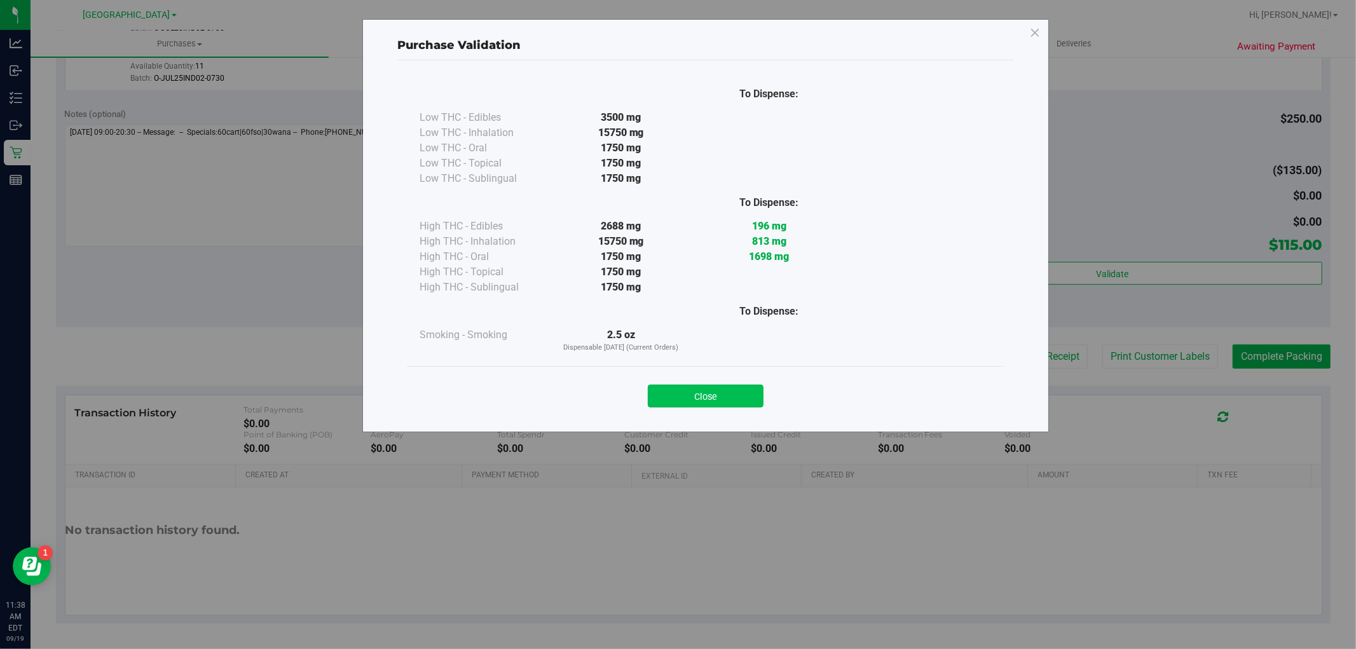
click at [725, 399] on button "Close" at bounding box center [706, 396] width 116 height 23
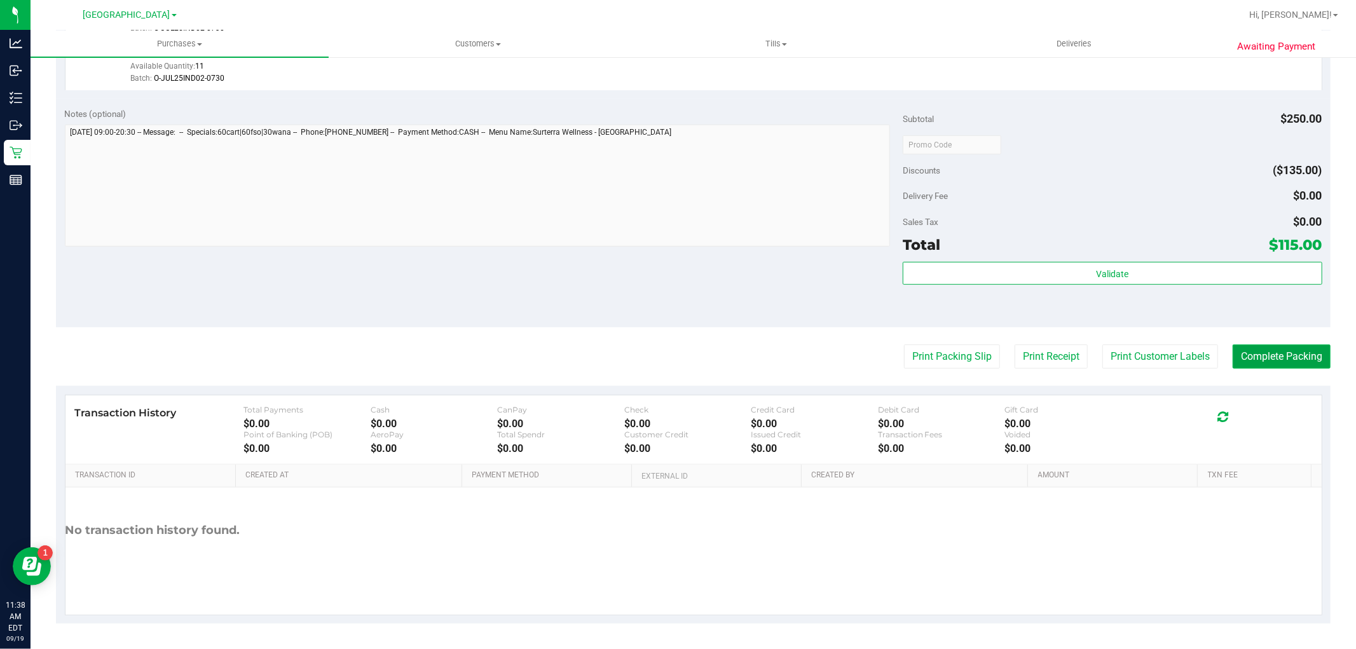
click at [1233, 353] on button "Complete Packing" at bounding box center [1282, 357] width 98 height 24
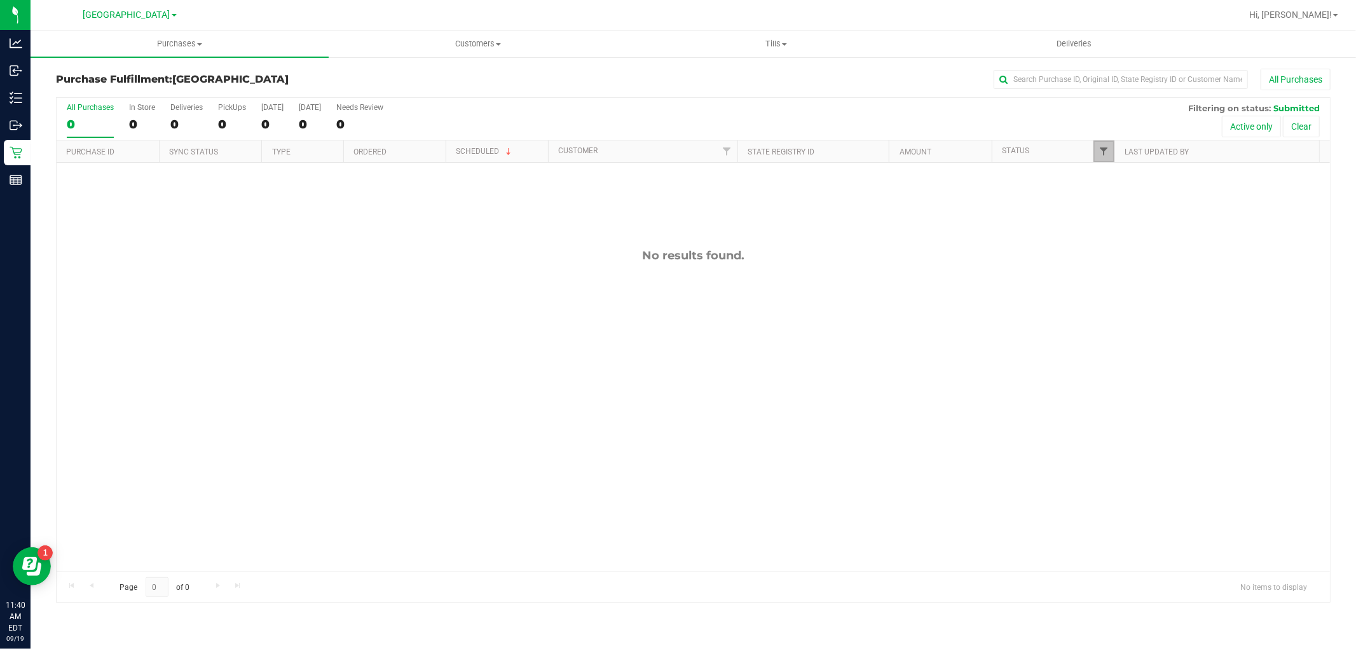
click at [1098, 155] on span "Filter" at bounding box center [1103, 151] width 10 height 10
click at [1155, 376] on button "Filter" at bounding box center [1131, 374] width 61 height 28
click at [465, 41] on span "Customers" at bounding box center [477, 43] width 297 height 11
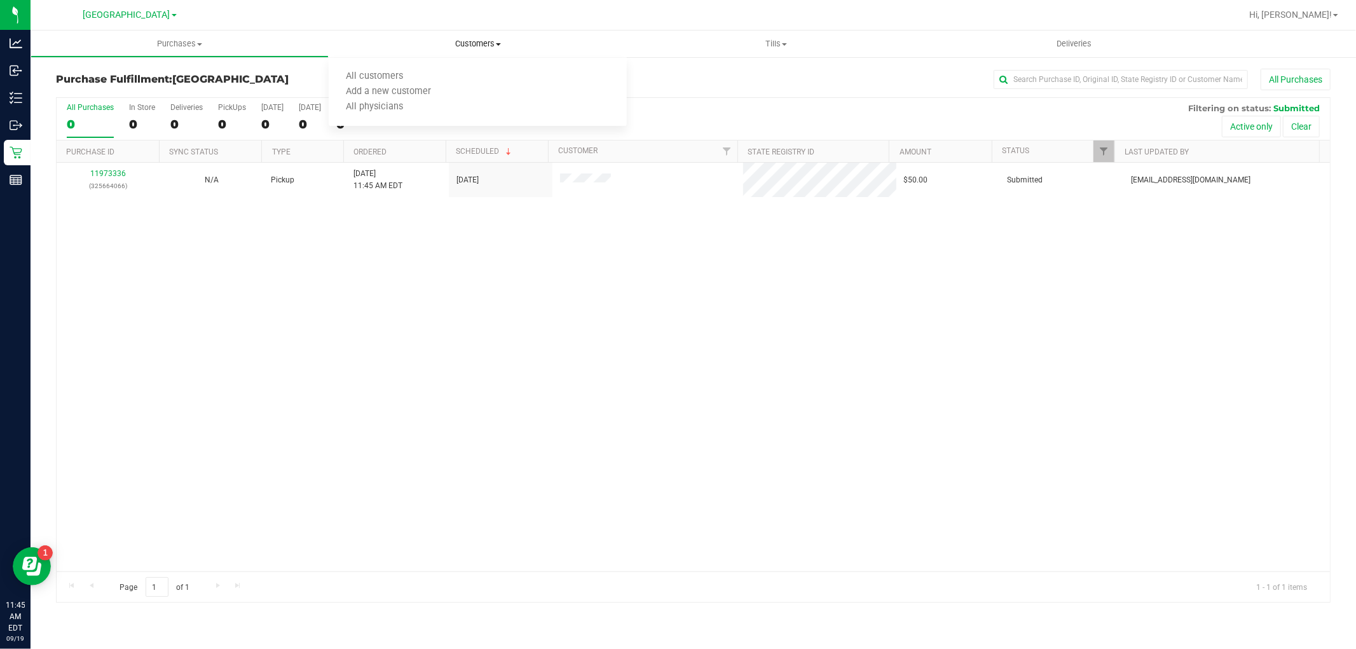
click at [468, 42] on span "Customers" at bounding box center [478, 43] width 298 height 11
click at [778, 46] on span "Tills" at bounding box center [775, 43] width 297 height 11
click at [782, 46] on span "Tills" at bounding box center [776, 43] width 298 height 11
click at [570, 442] on div "11973336 (325664066) N/A Pickup [DATE] 11:45 AM EDT 9/19/2025 $50.00 Submitted …" at bounding box center [693, 367] width 1273 height 409
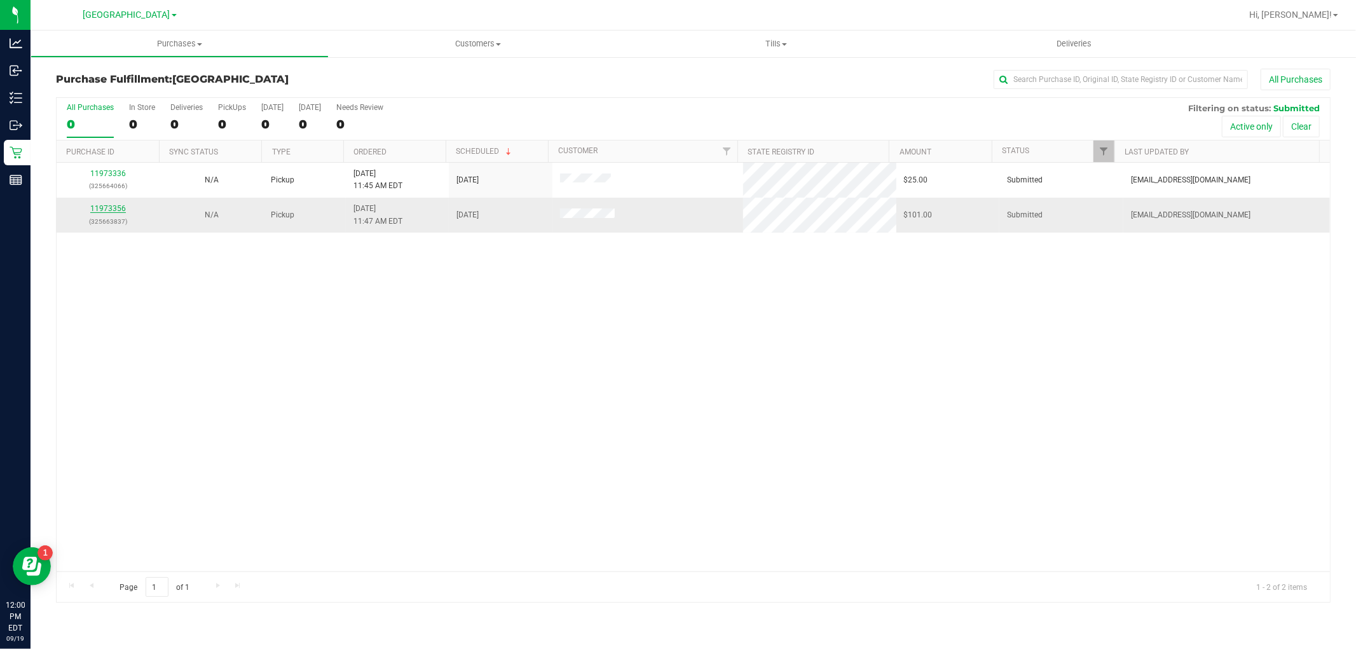
click at [118, 211] on link "11973356" at bounding box center [108, 208] width 36 height 9
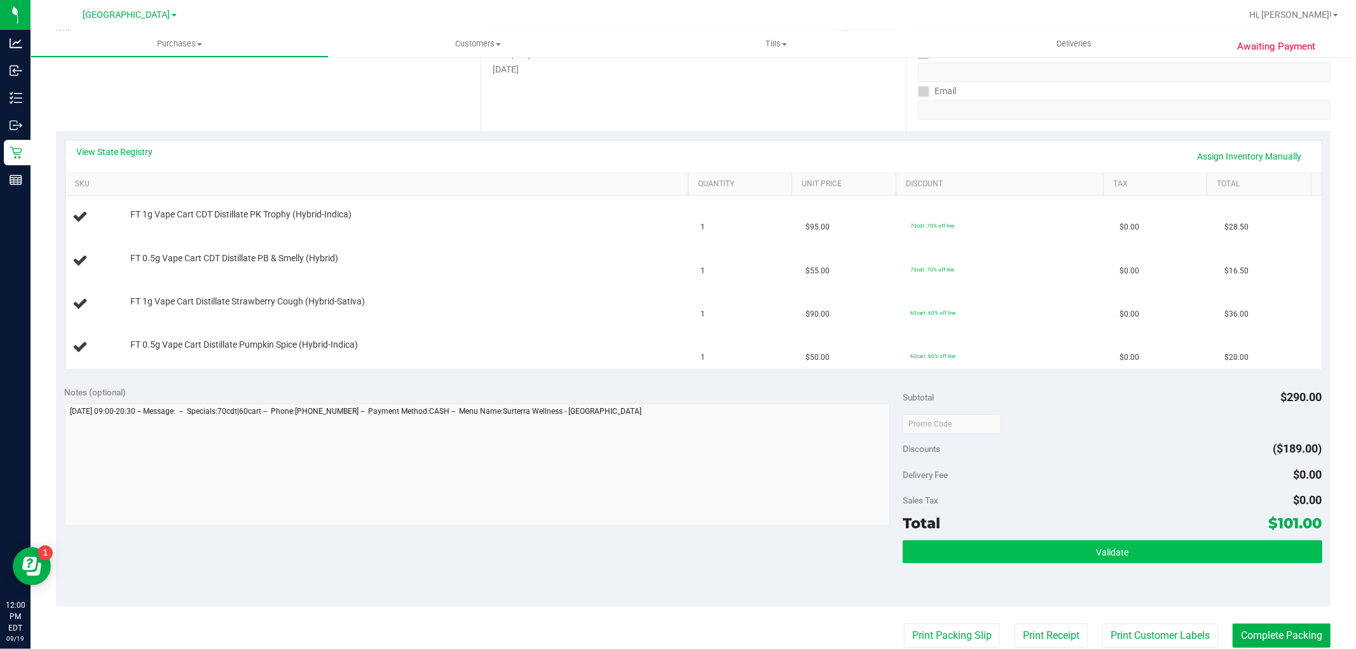
scroll to position [353, 0]
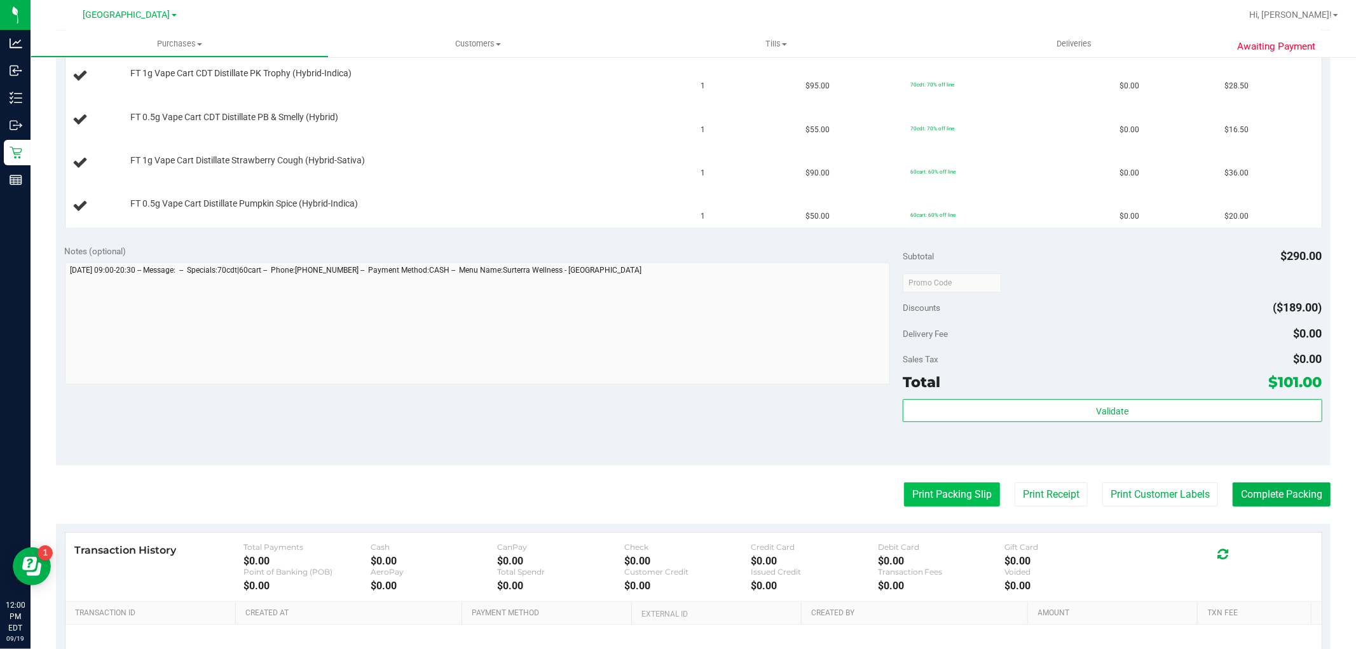
click at [950, 498] on button "Print Packing Slip" at bounding box center [952, 494] width 96 height 24
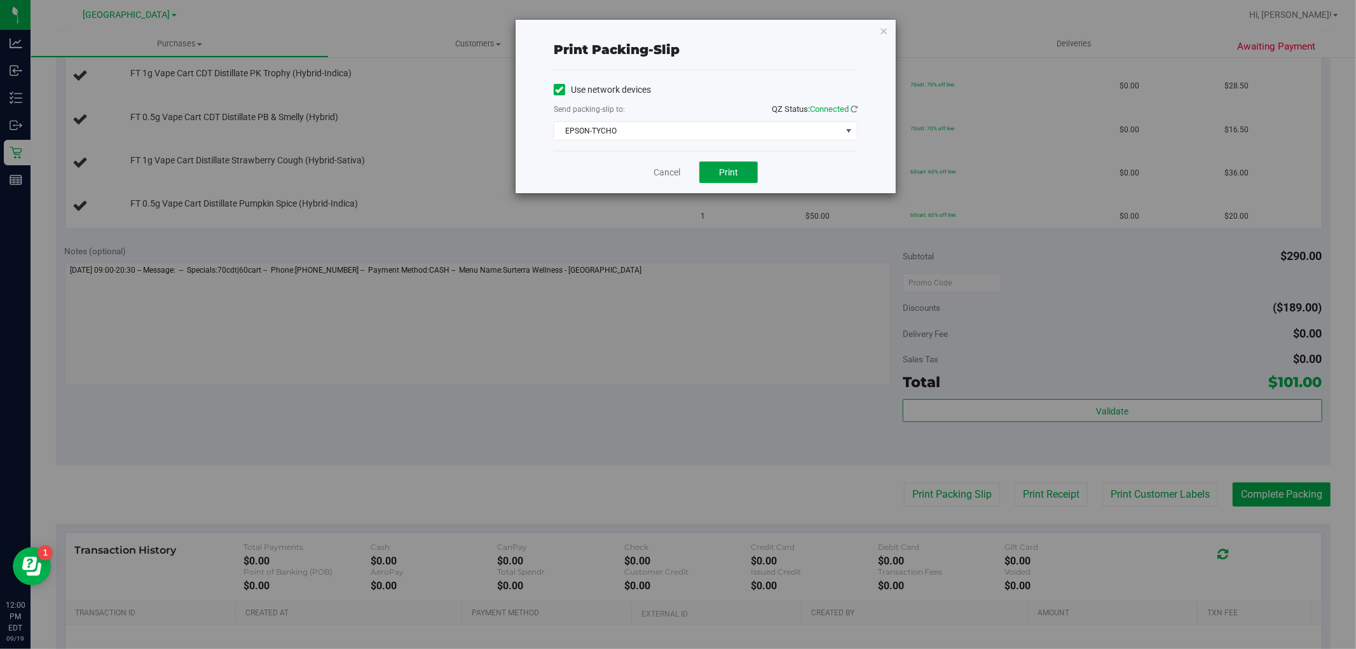
click at [720, 167] on span "Print" at bounding box center [728, 172] width 19 height 10
click at [677, 170] on link "Cancel" at bounding box center [666, 172] width 27 height 13
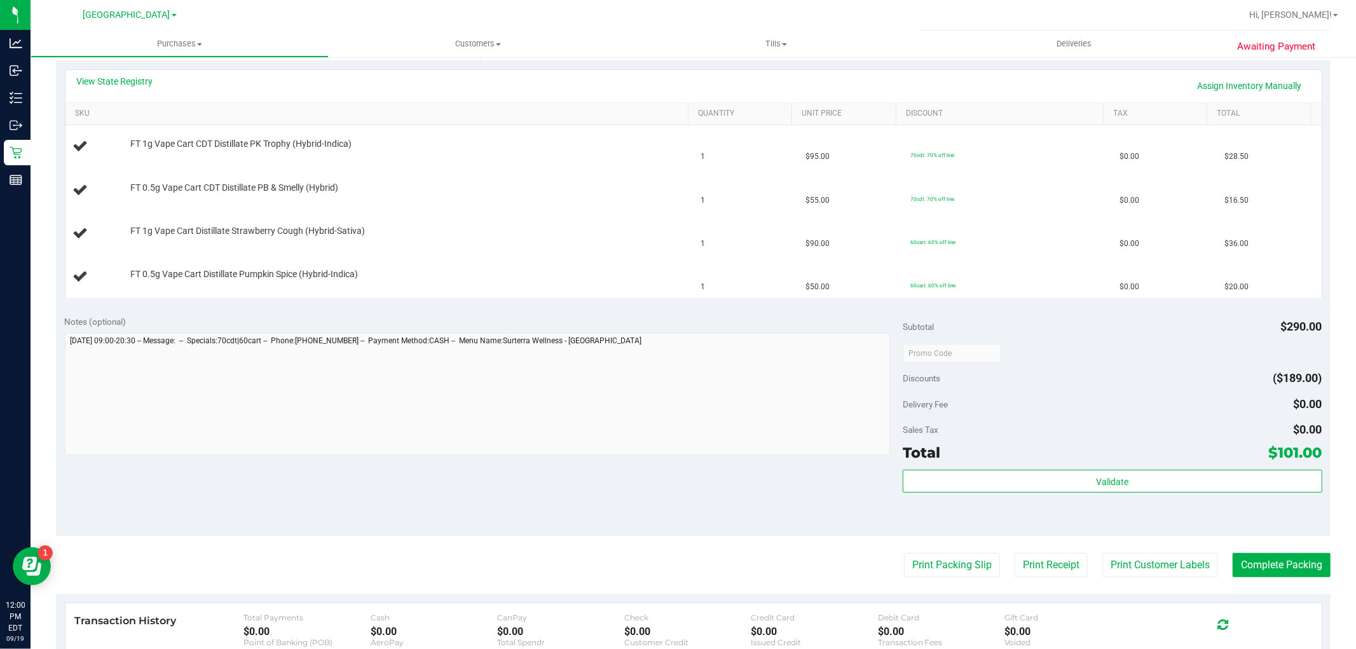
scroll to position [0, 0]
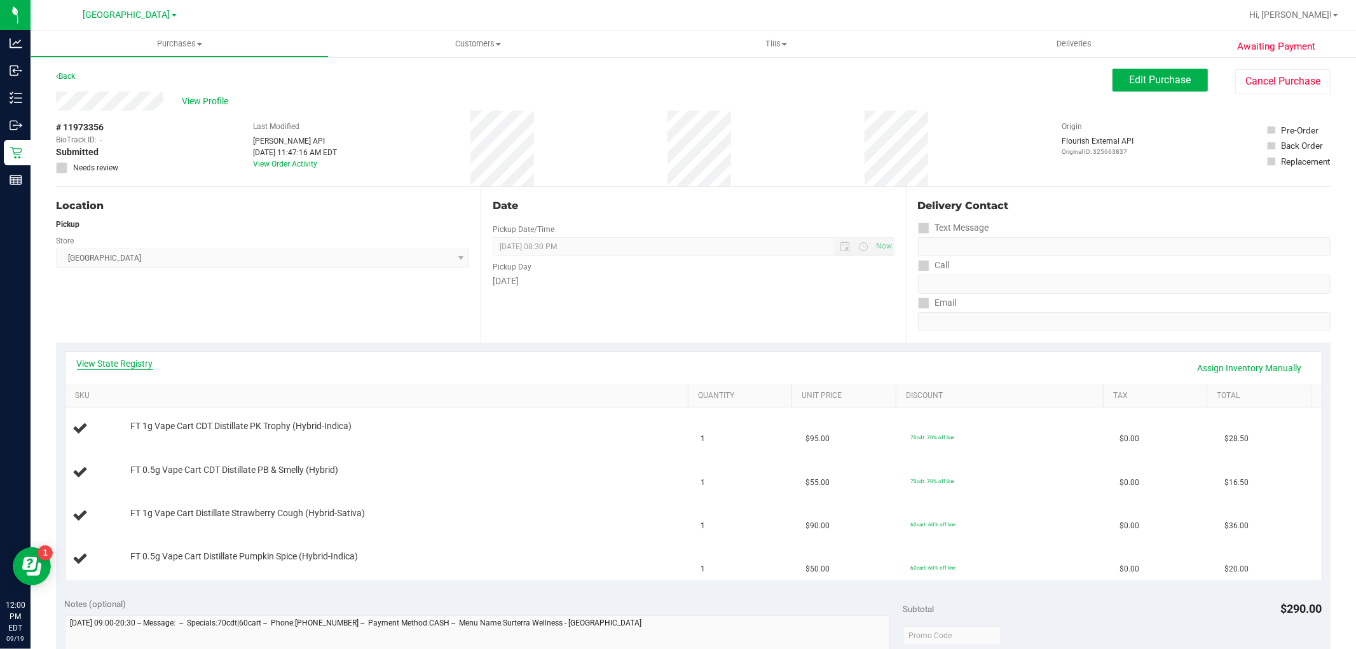
click at [127, 359] on link "View State Registry" at bounding box center [115, 363] width 76 height 13
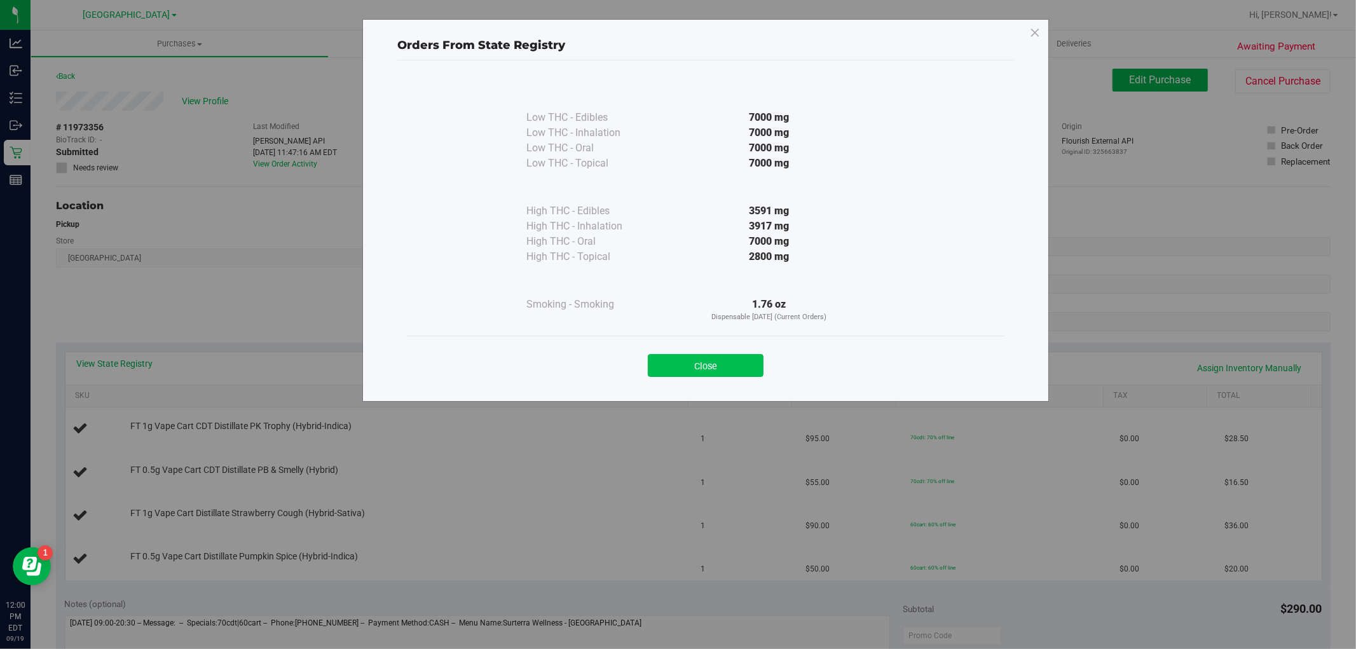
click at [742, 364] on button "Close" at bounding box center [706, 365] width 116 height 23
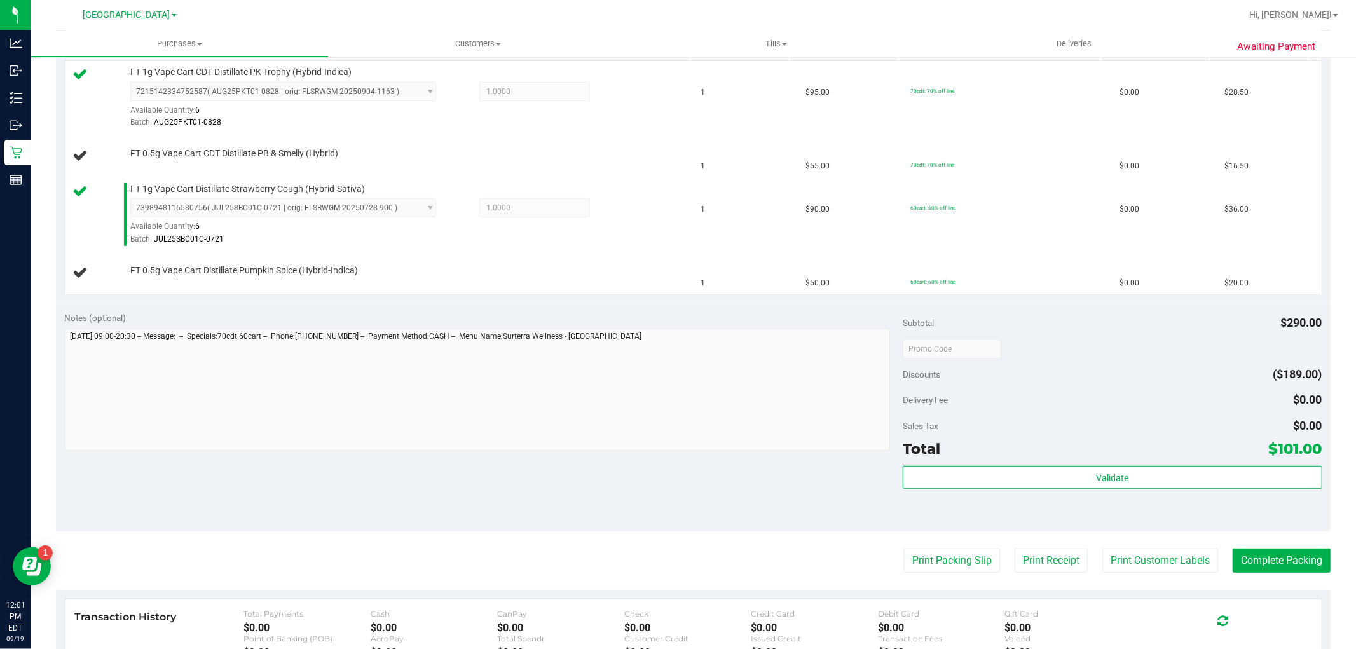
scroll to position [494, 0]
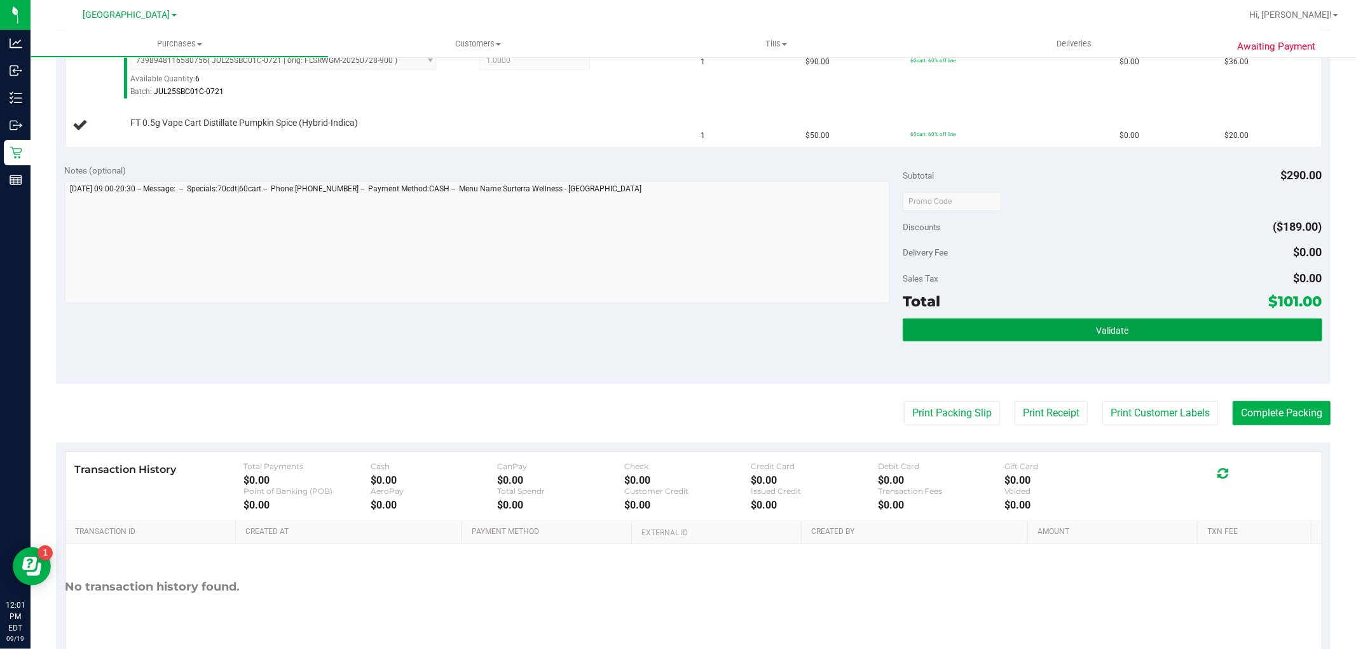
click at [1159, 337] on button "Validate" at bounding box center [1112, 329] width 419 height 23
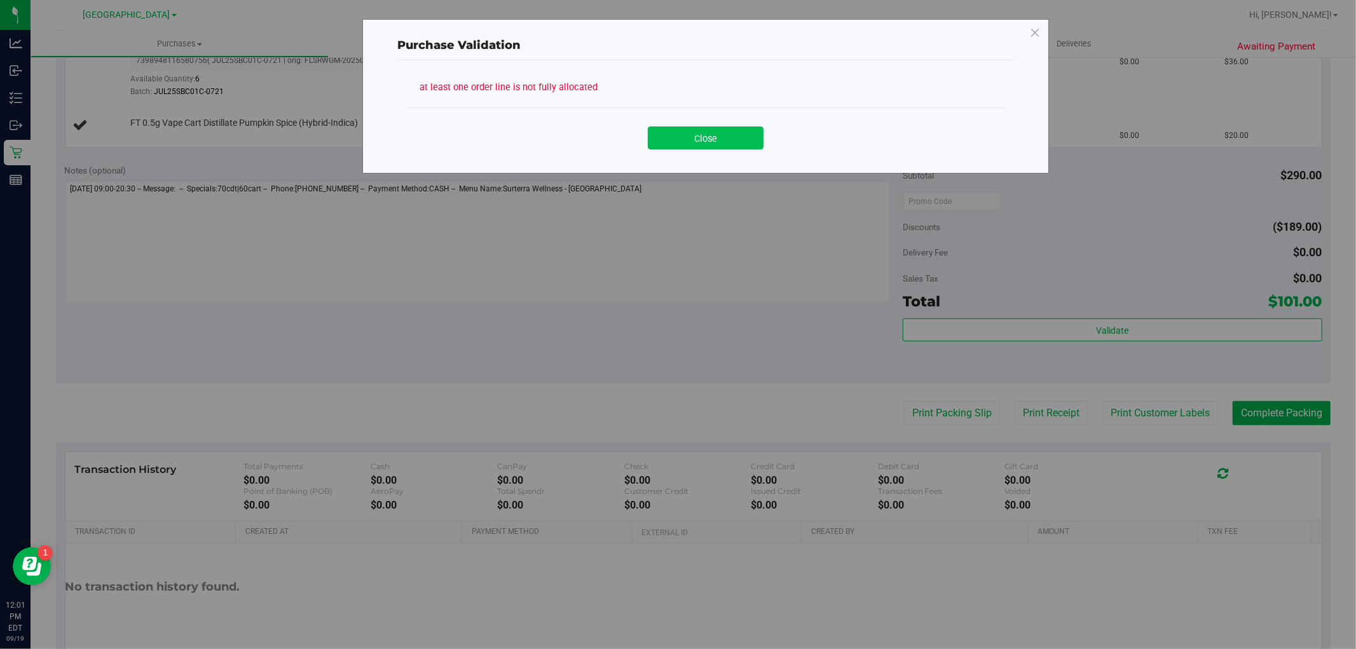
click at [714, 143] on button "Close" at bounding box center [706, 138] width 116 height 23
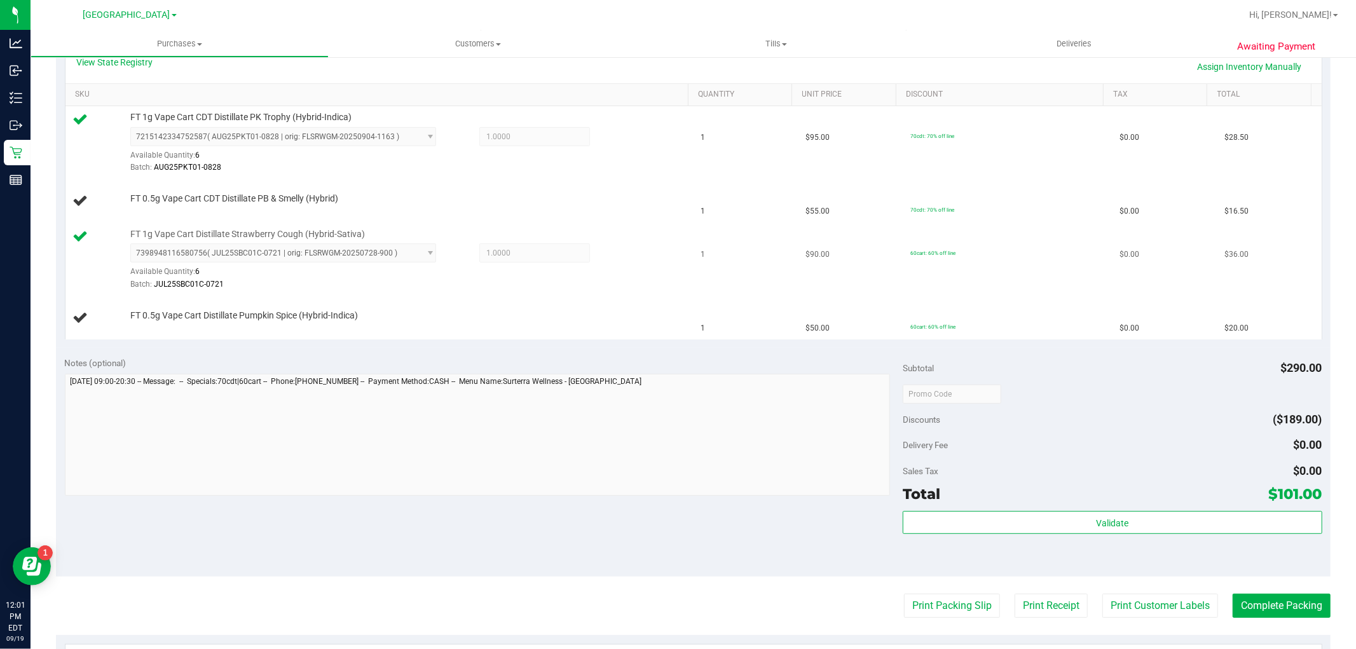
scroll to position [282, 0]
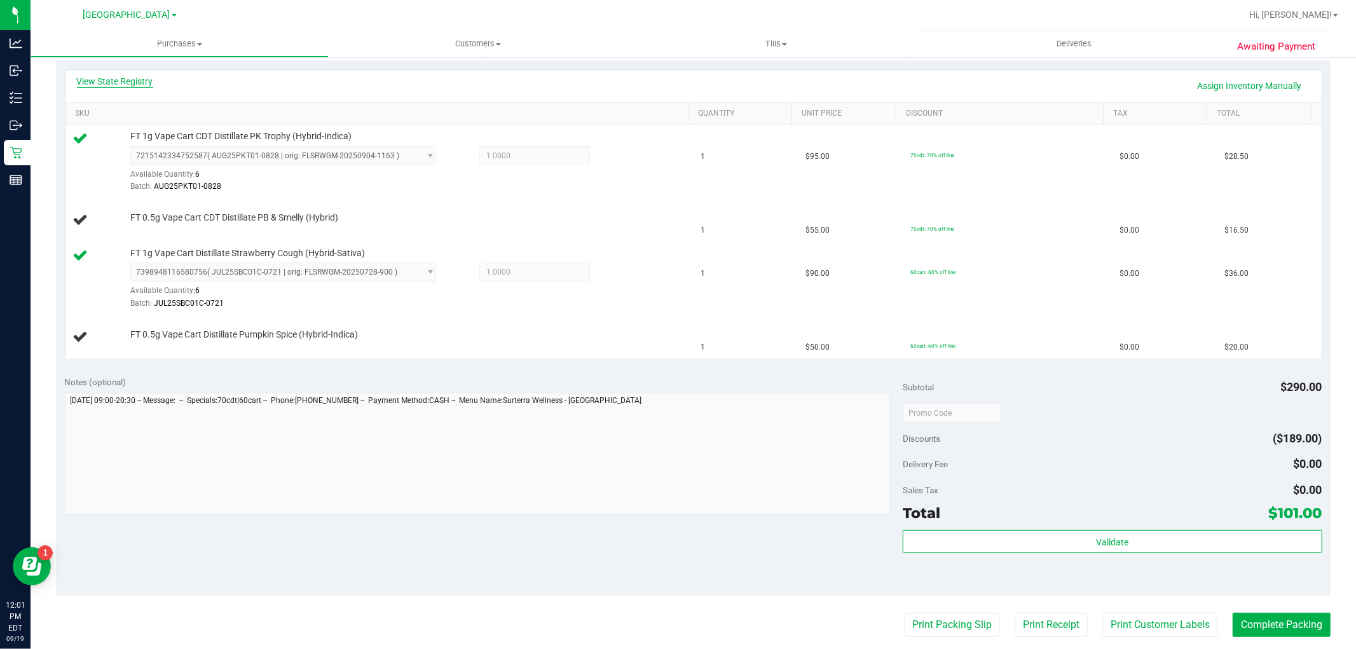
click at [113, 83] on link "View State Registry" at bounding box center [115, 81] width 76 height 13
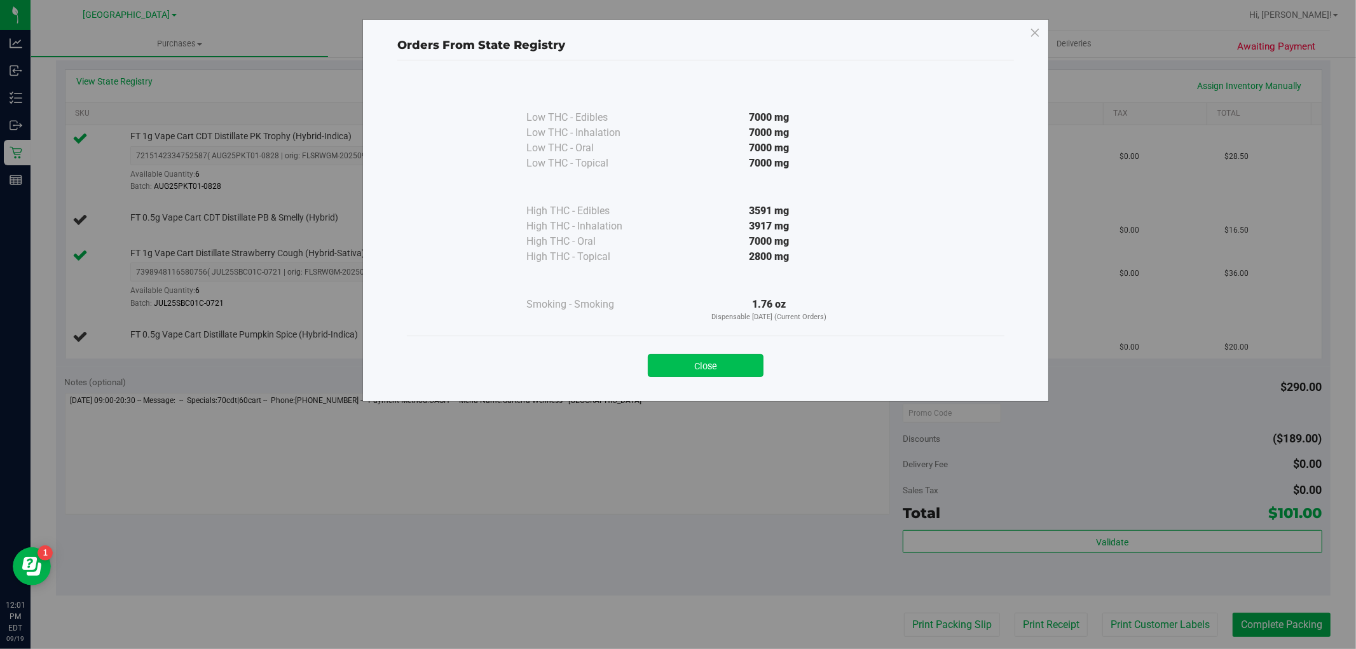
click at [697, 357] on button "Close" at bounding box center [706, 365] width 116 height 23
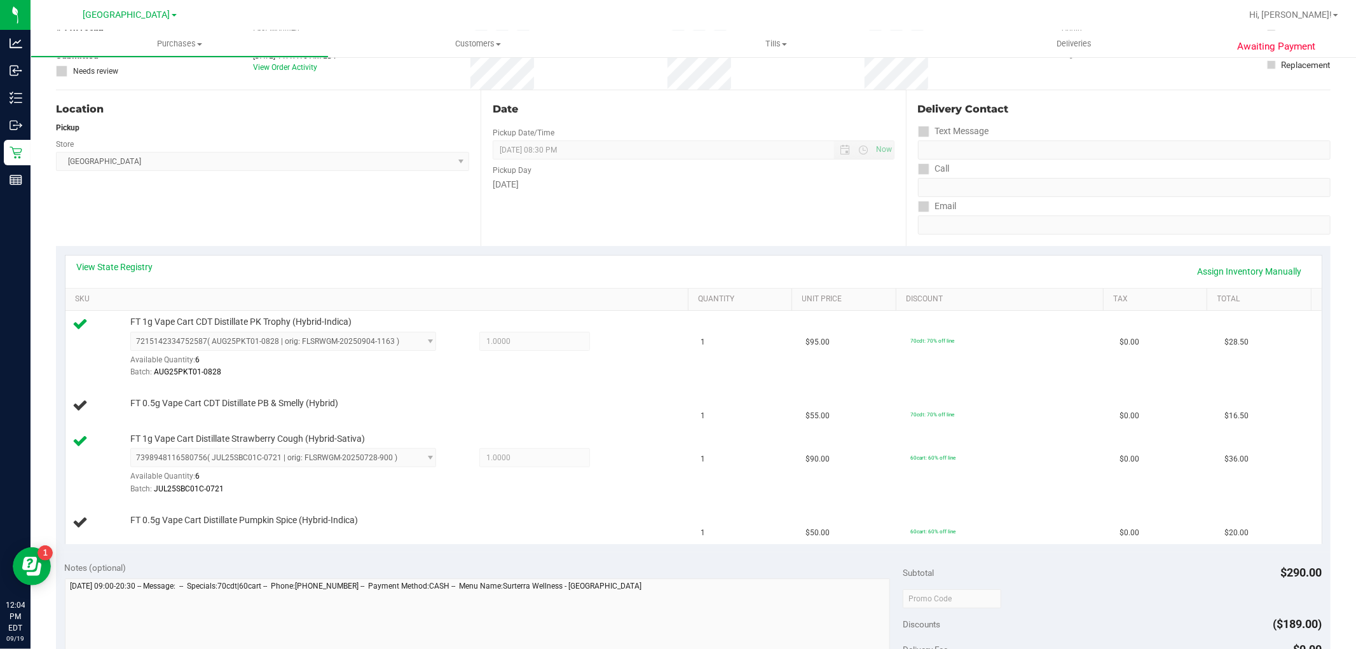
scroll to position [0, 0]
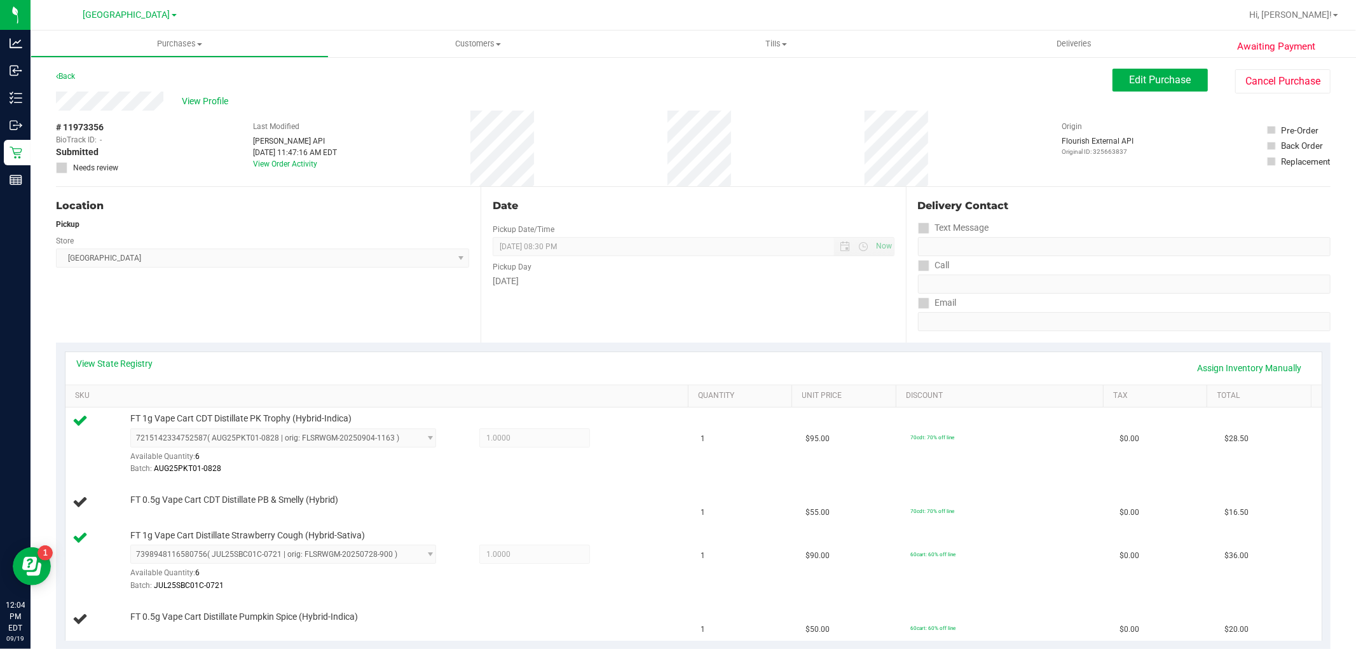
click at [54, 72] on div "Awaiting Payment Back Edit Purchase Cancel Purchase View Profile # 11973356 Bio…" at bounding box center [693, 628] width 1325 height 1144
click at [68, 79] on link "Back" at bounding box center [65, 76] width 19 height 9
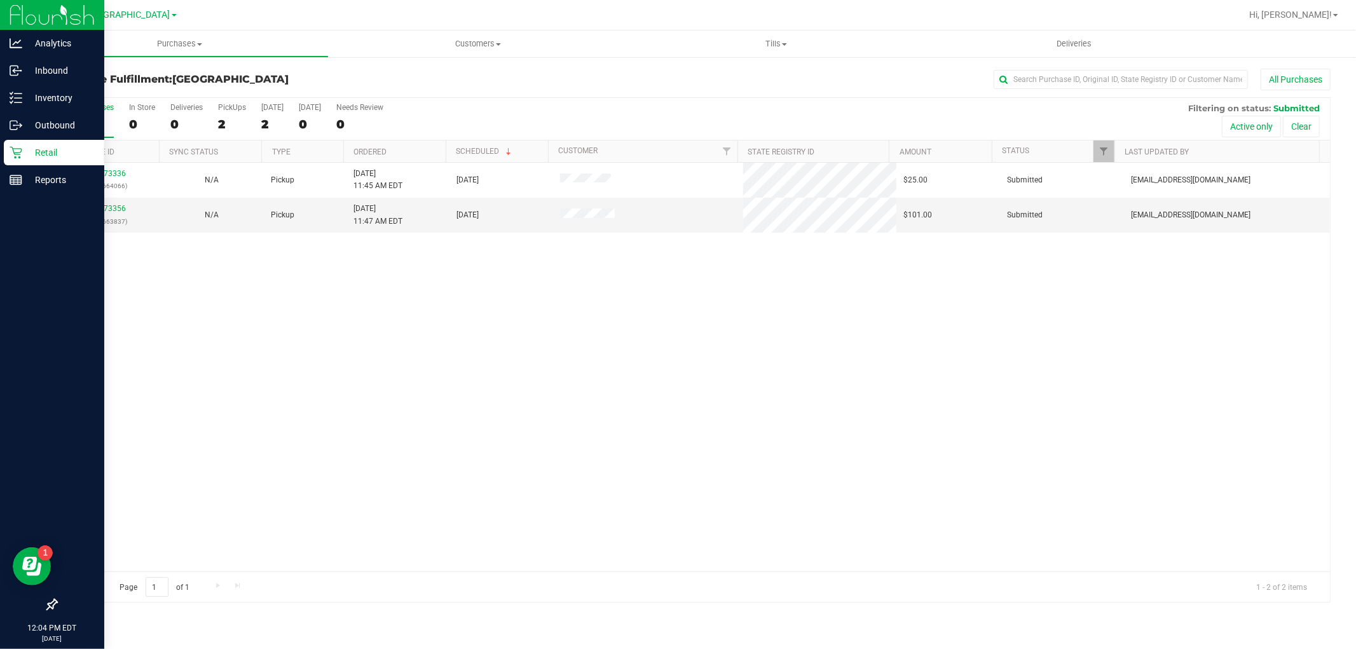
click at [34, 149] on p "Retail" at bounding box center [60, 152] width 76 height 15
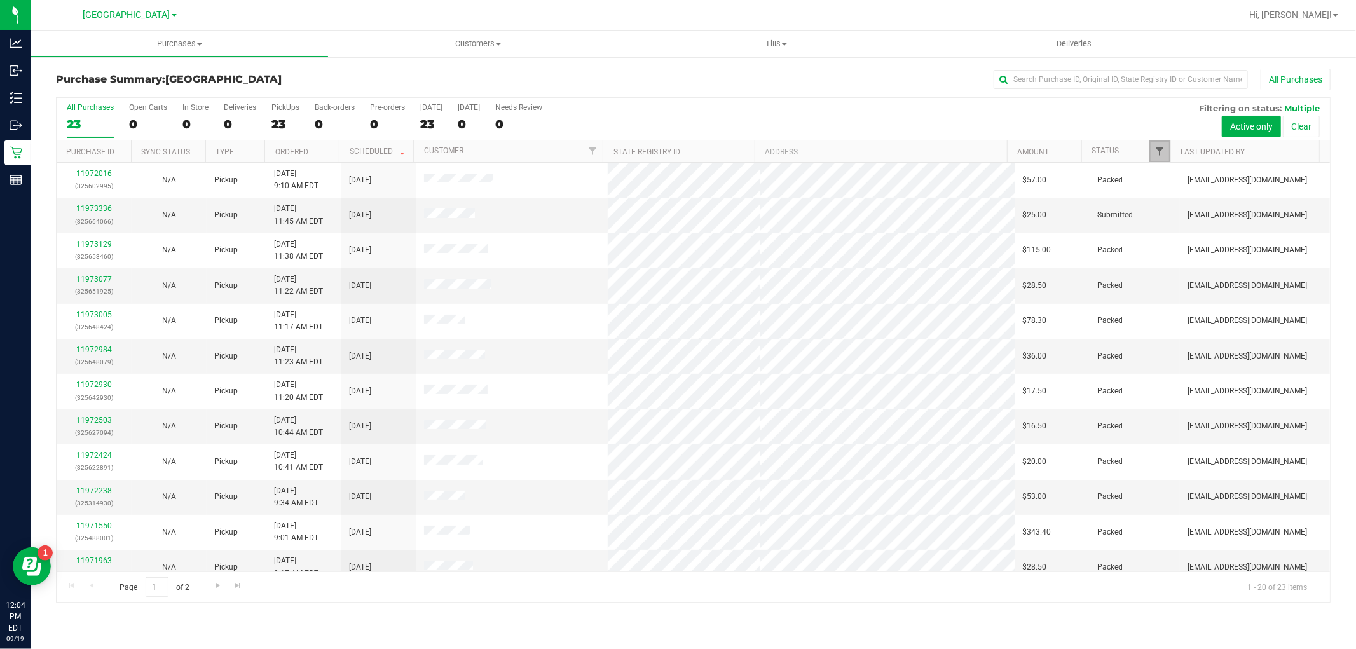
click at [1163, 155] on span "Filter" at bounding box center [1160, 151] width 10 height 10
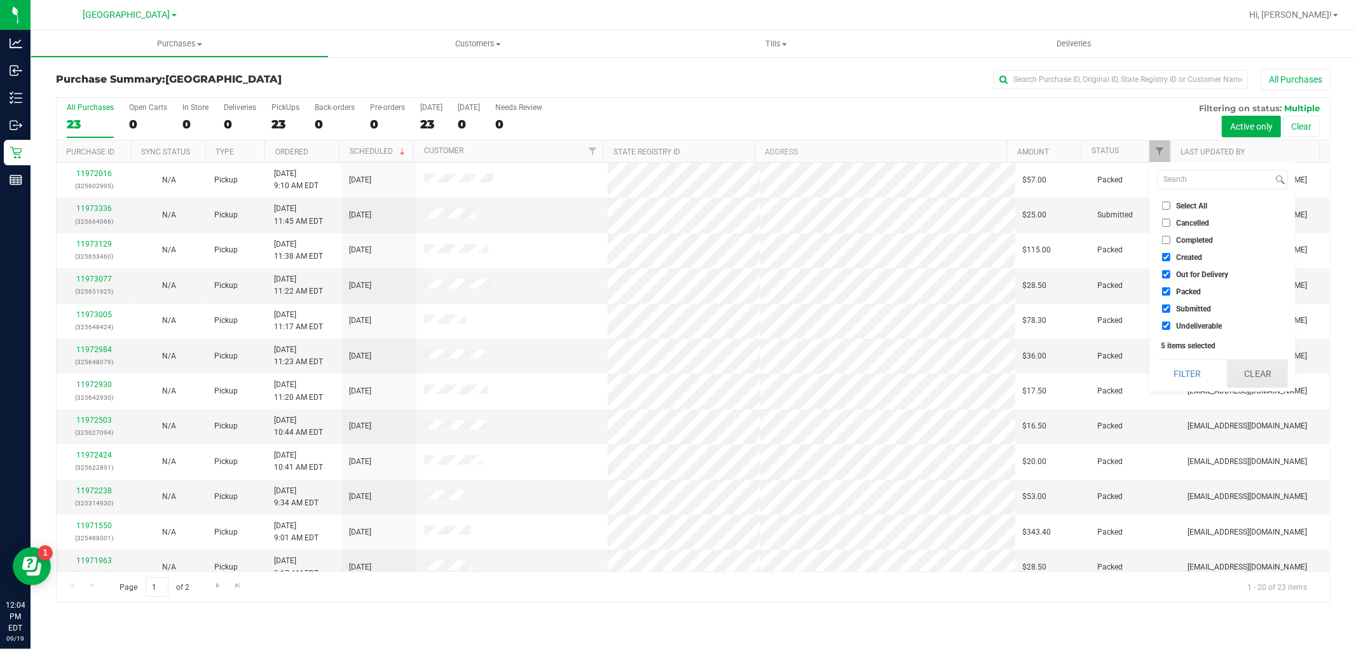
click at [1257, 371] on button "Clear" at bounding box center [1257, 374] width 61 height 28
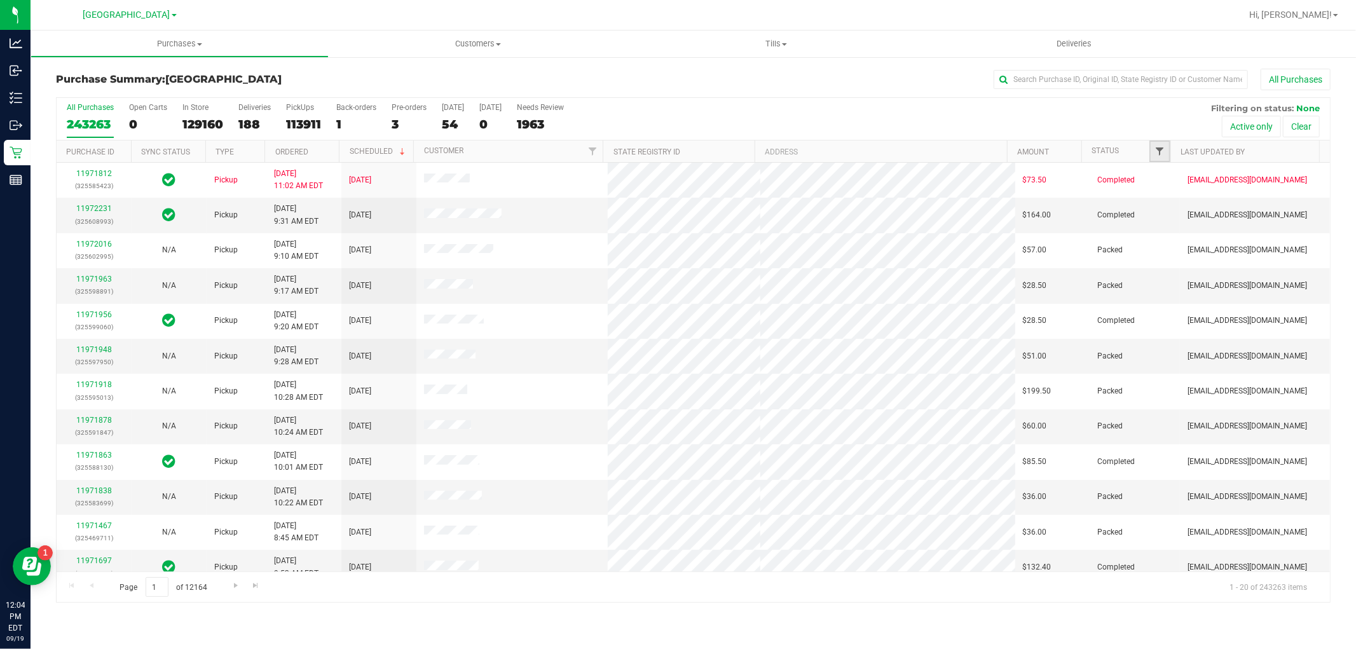
click at [1158, 153] on span "Filter" at bounding box center [1160, 151] width 10 height 10
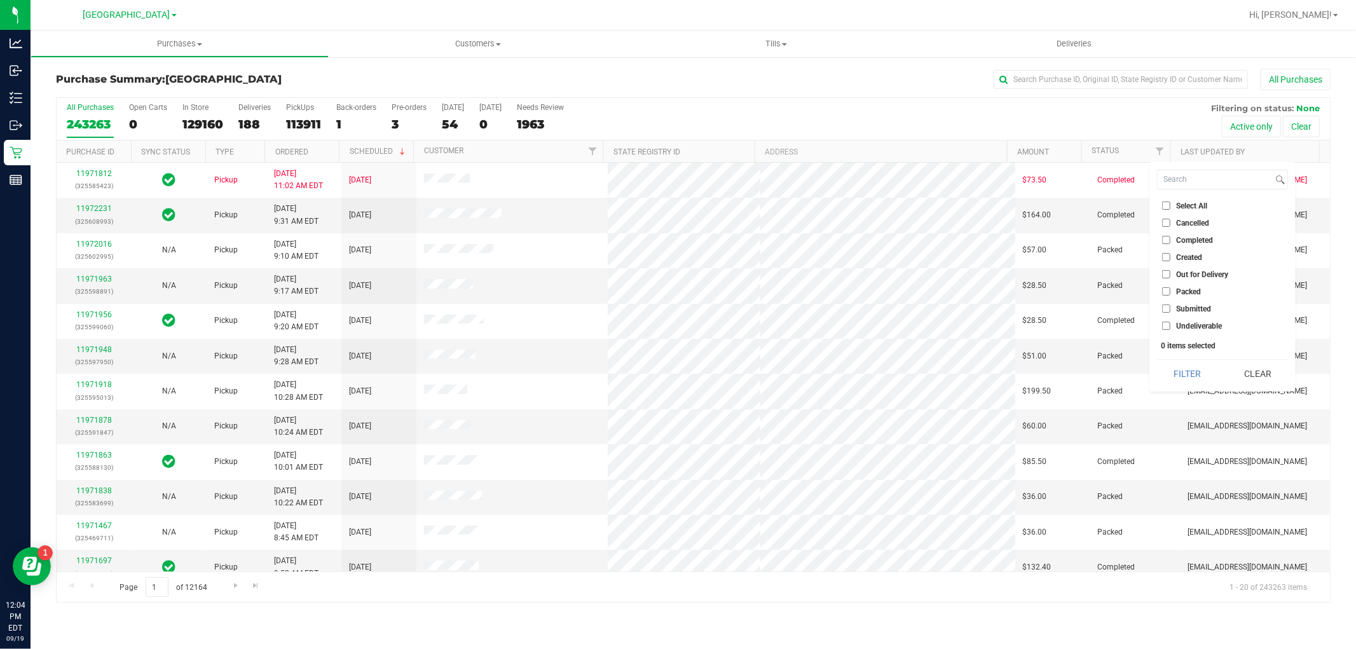
click at [1166, 306] on input "Submitted" at bounding box center [1166, 308] width 8 height 8
checkbox input "true"
click at [1196, 367] on button "Filter" at bounding box center [1187, 374] width 61 height 28
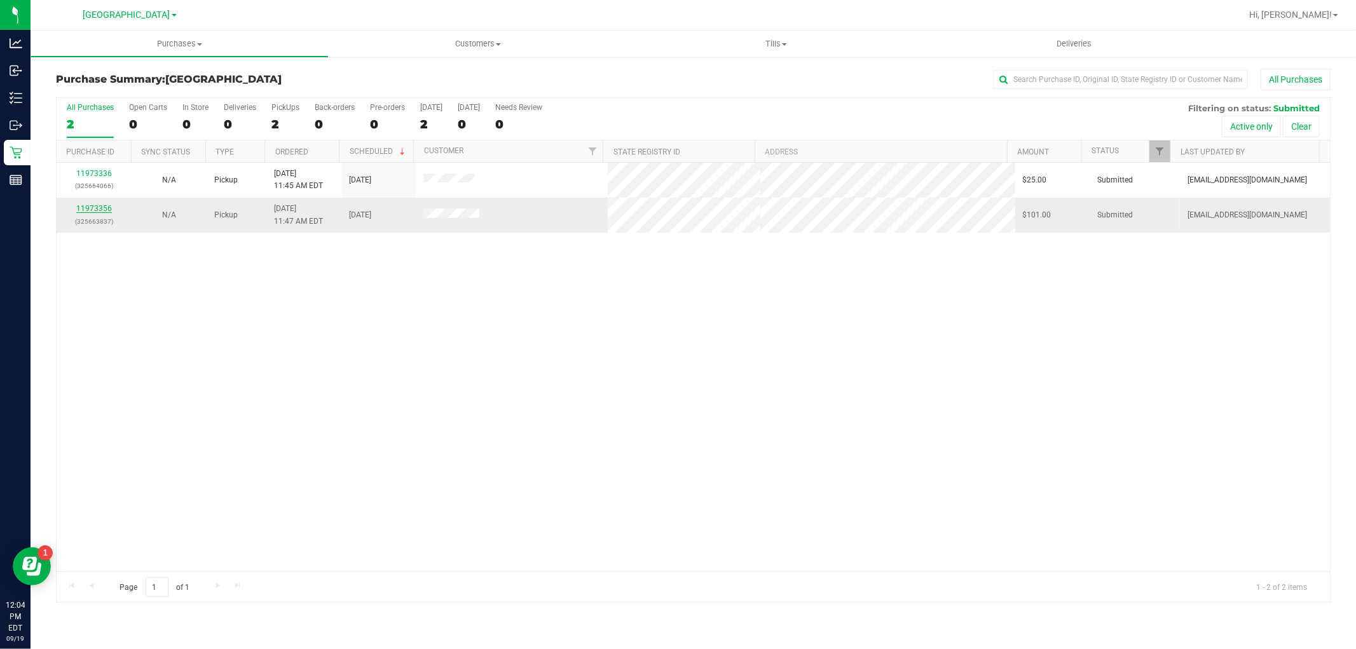
click at [85, 207] on link "11973356" at bounding box center [94, 208] width 36 height 9
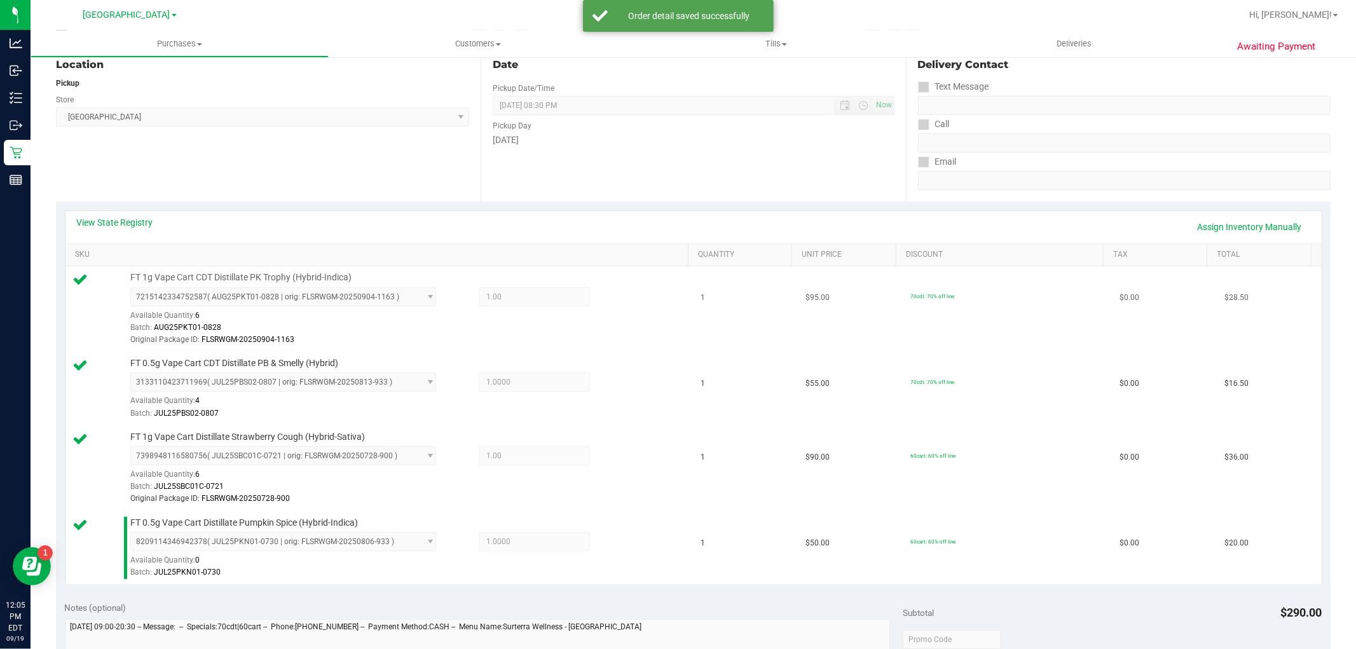
scroll to position [423, 0]
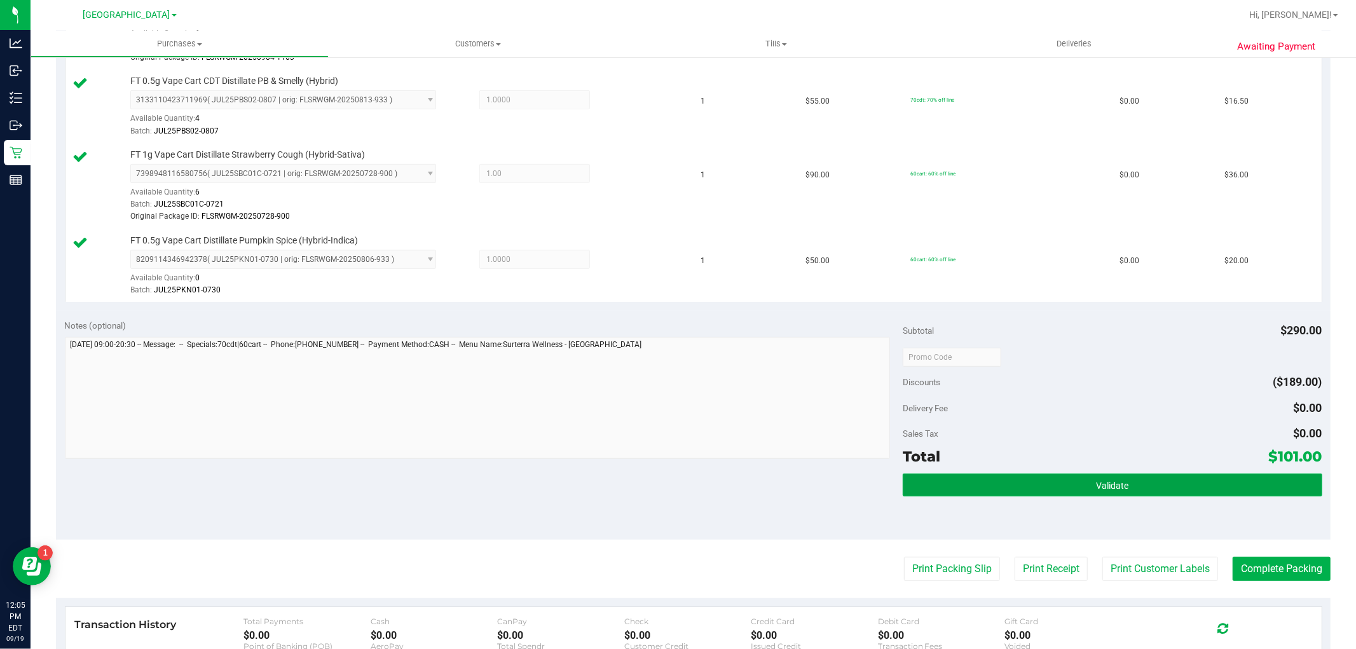
click at [1135, 490] on button "Validate" at bounding box center [1112, 485] width 419 height 23
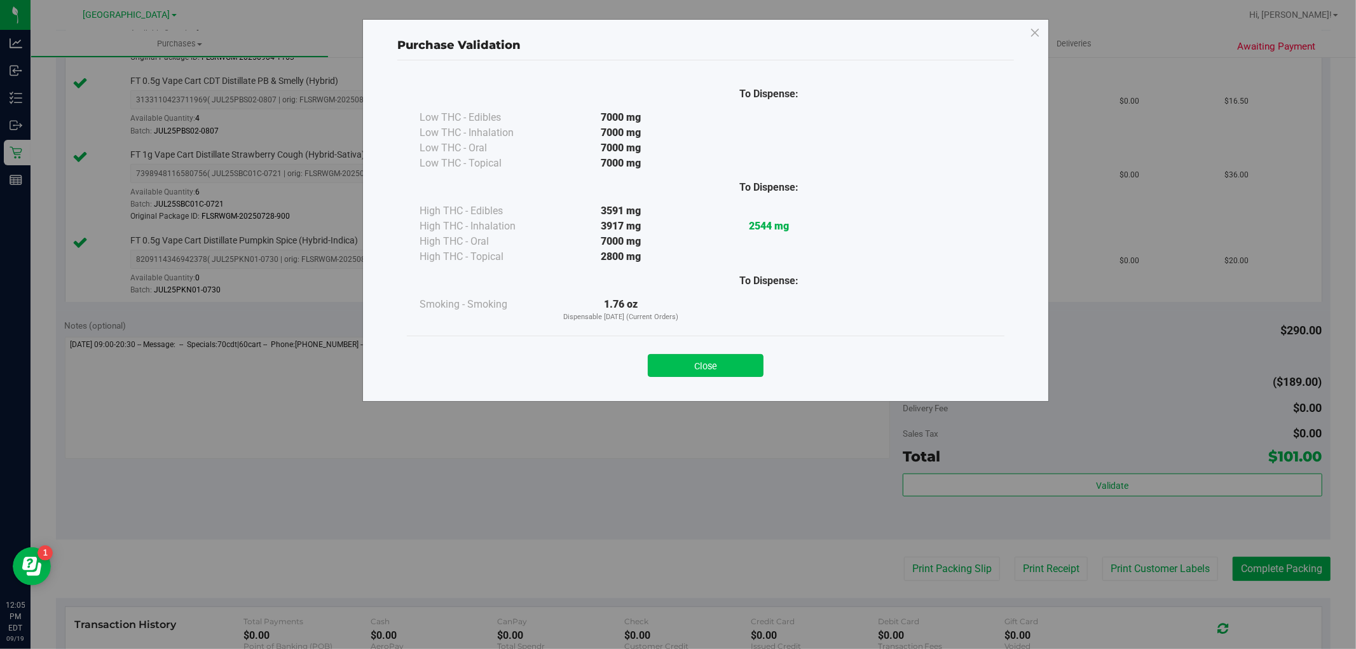
click at [710, 358] on button "Close" at bounding box center [706, 365] width 116 height 23
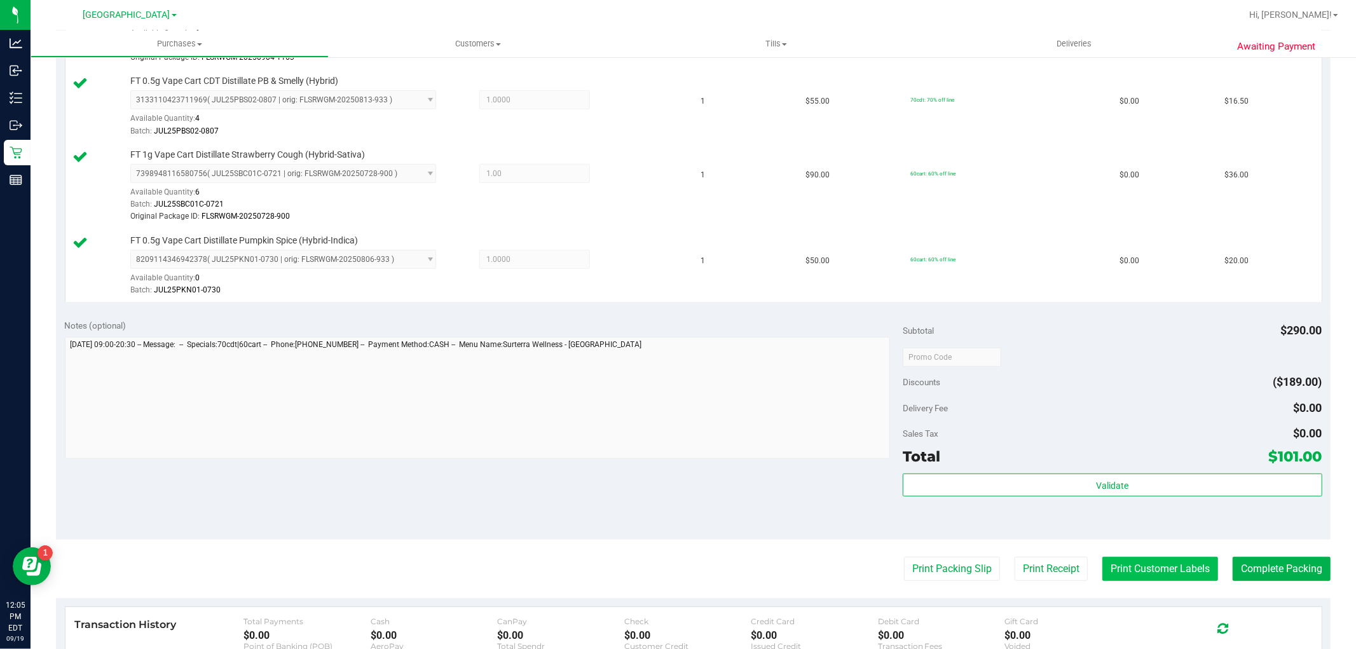
click at [1124, 568] on button "Print Customer Labels" at bounding box center [1160, 569] width 116 height 24
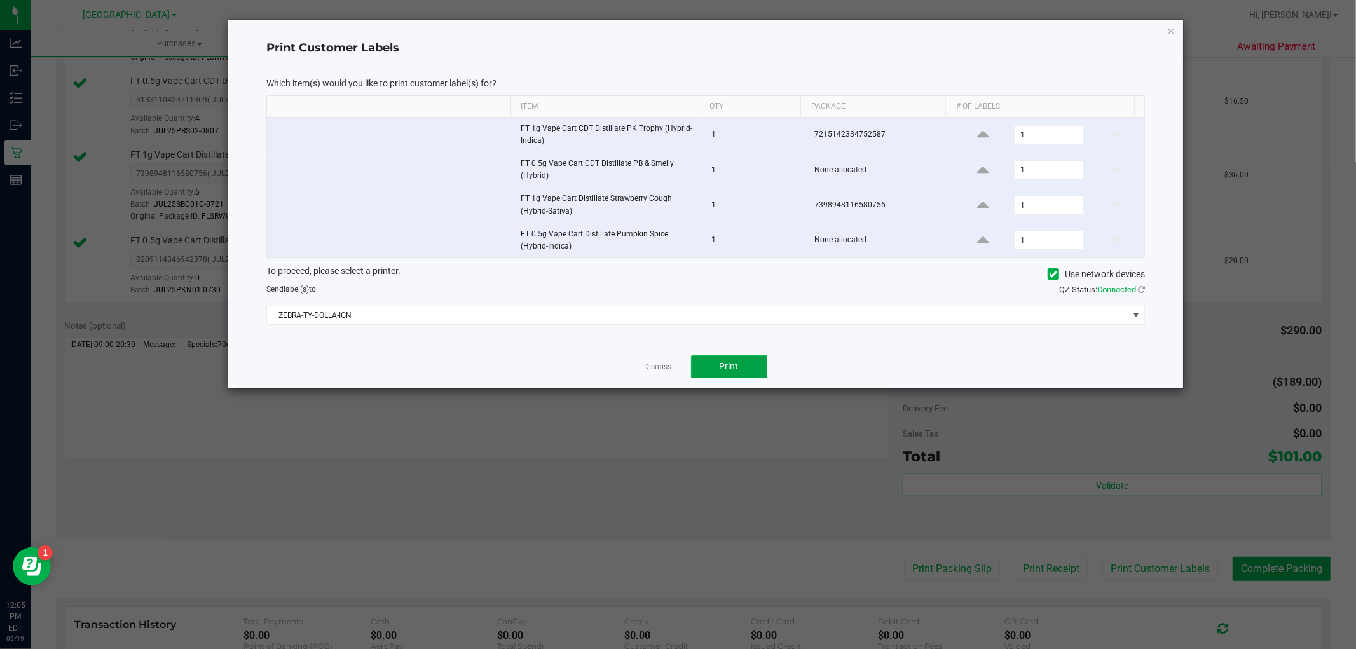
click at [742, 366] on button "Print" at bounding box center [729, 366] width 76 height 23
click at [720, 361] on button "Print" at bounding box center [729, 366] width 76 height 23
click at [650, 371] on link "Dismiss" at bounding box center [658, 367] width 27 height 11
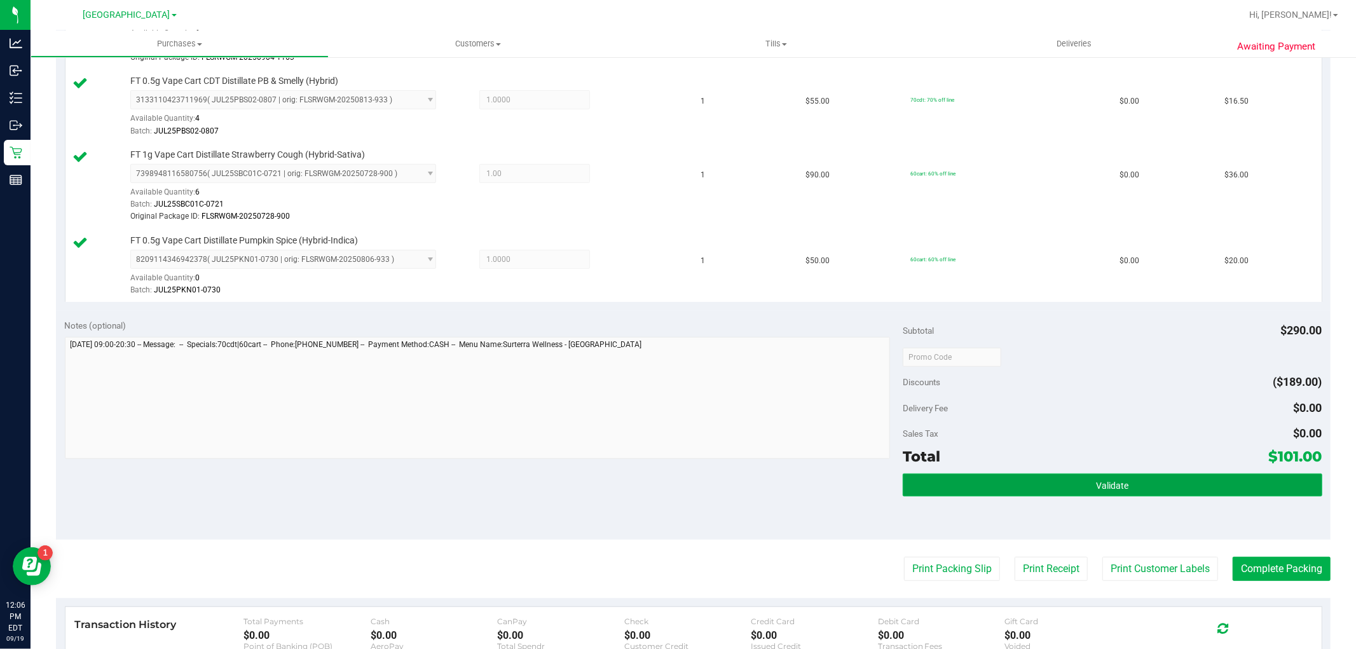
click at [1098, 481] on span "Validate" at bounding box center [1112, 486] width 32 height 10
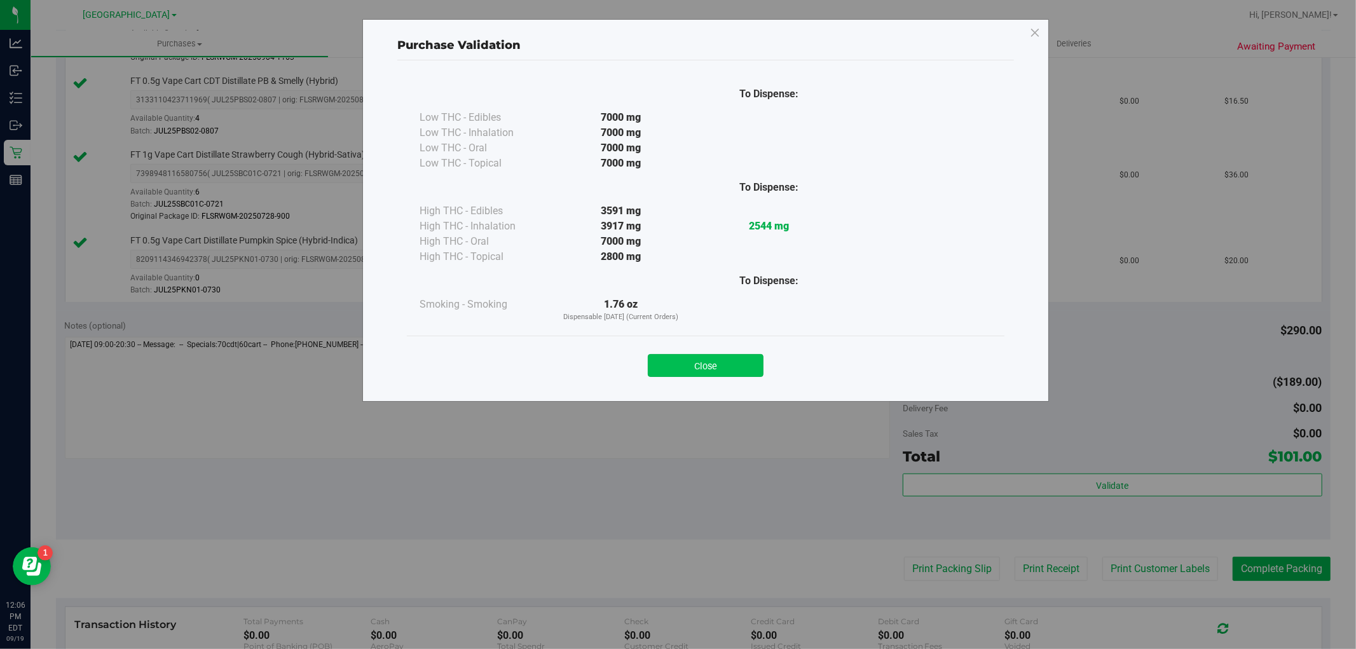
click at [718, 362] on button "Close" at bounding box center [706, 365] width 116 height 23
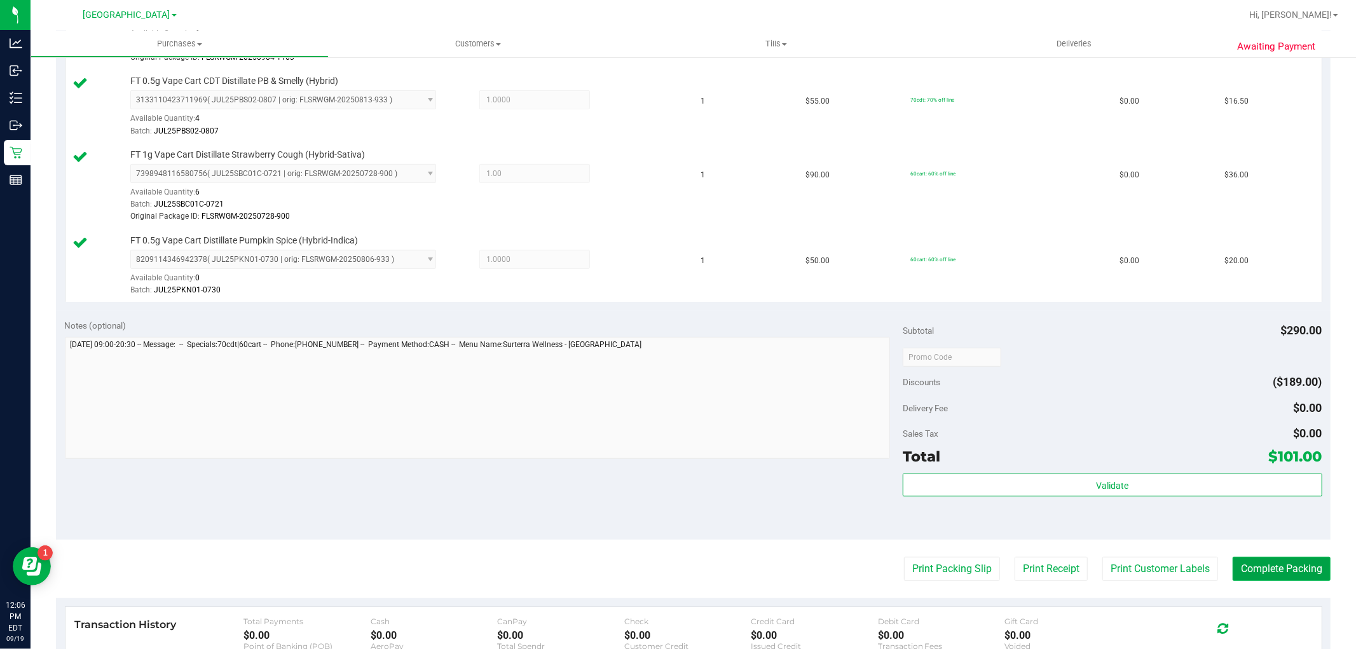
click at [1250, 566] on button "Complete Packing" at bounding box center [1282, 569] width 98 height 24
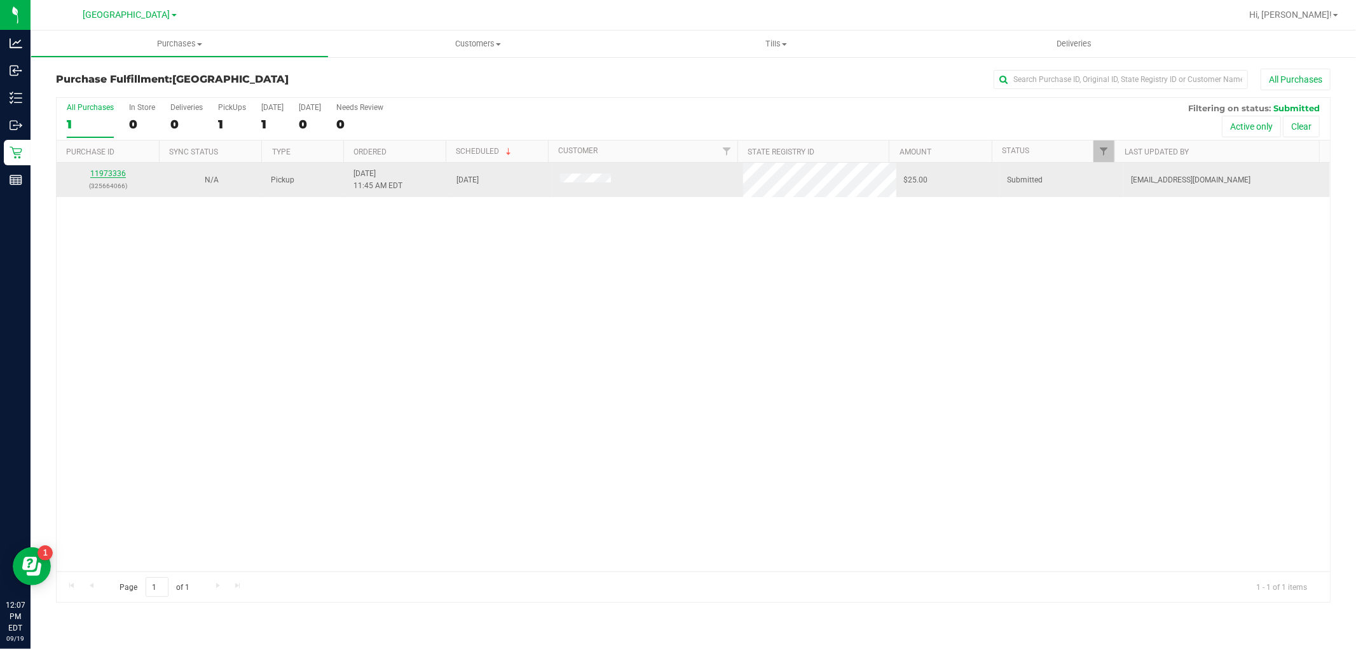
click at [114, 176] on link "11973336" at bounding box center [108, 173] width 36 height 9
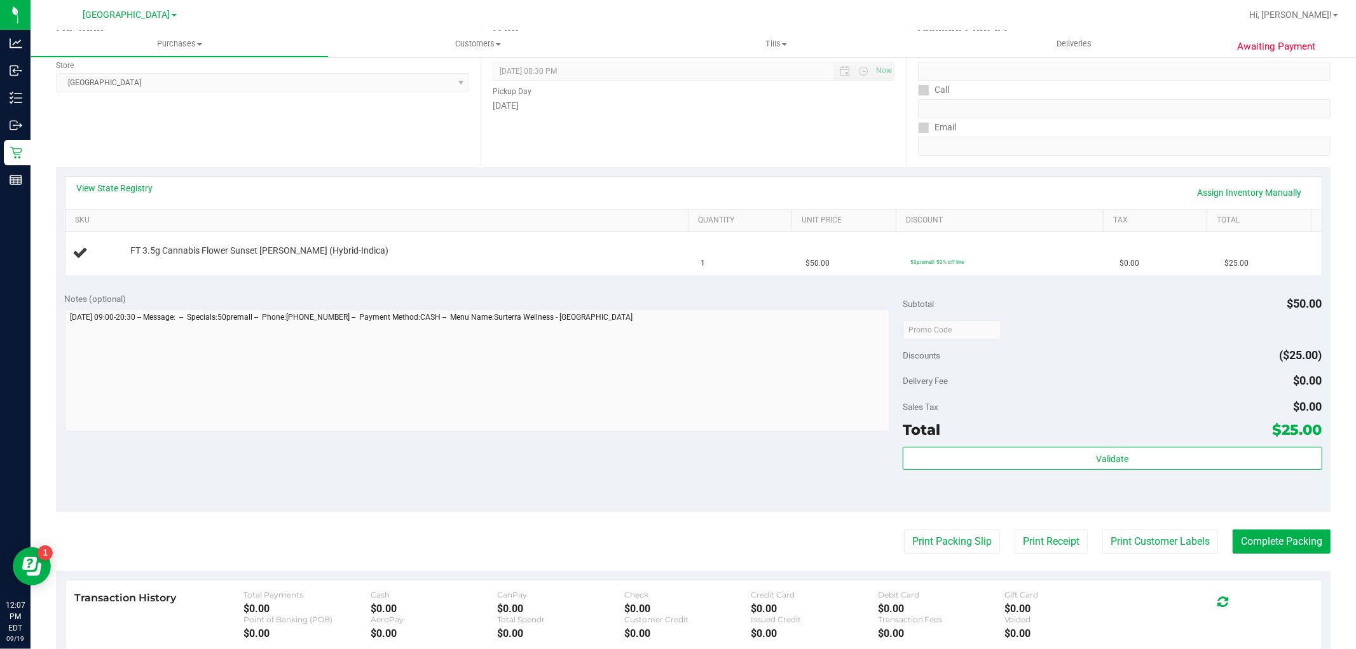
scroll to position [282, 0]
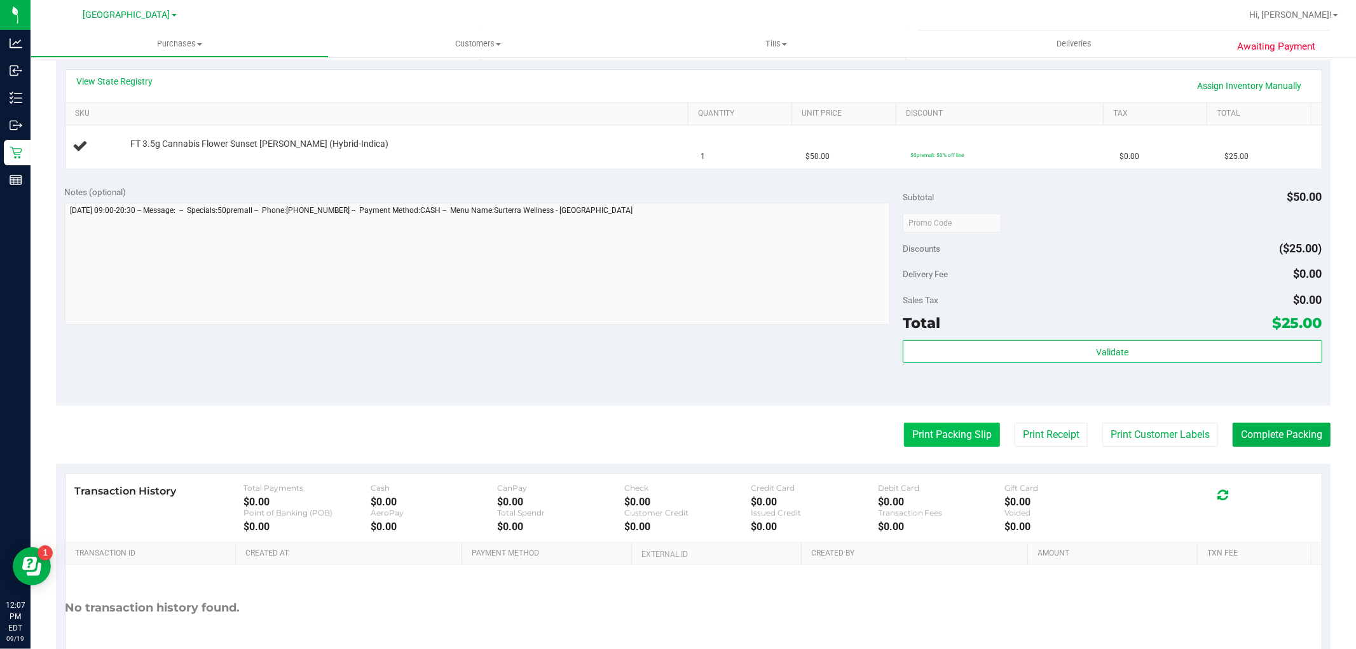
click at [941, 434] on button "Print Packing Slip" at bounding box center [952, 435] width 96 height 24
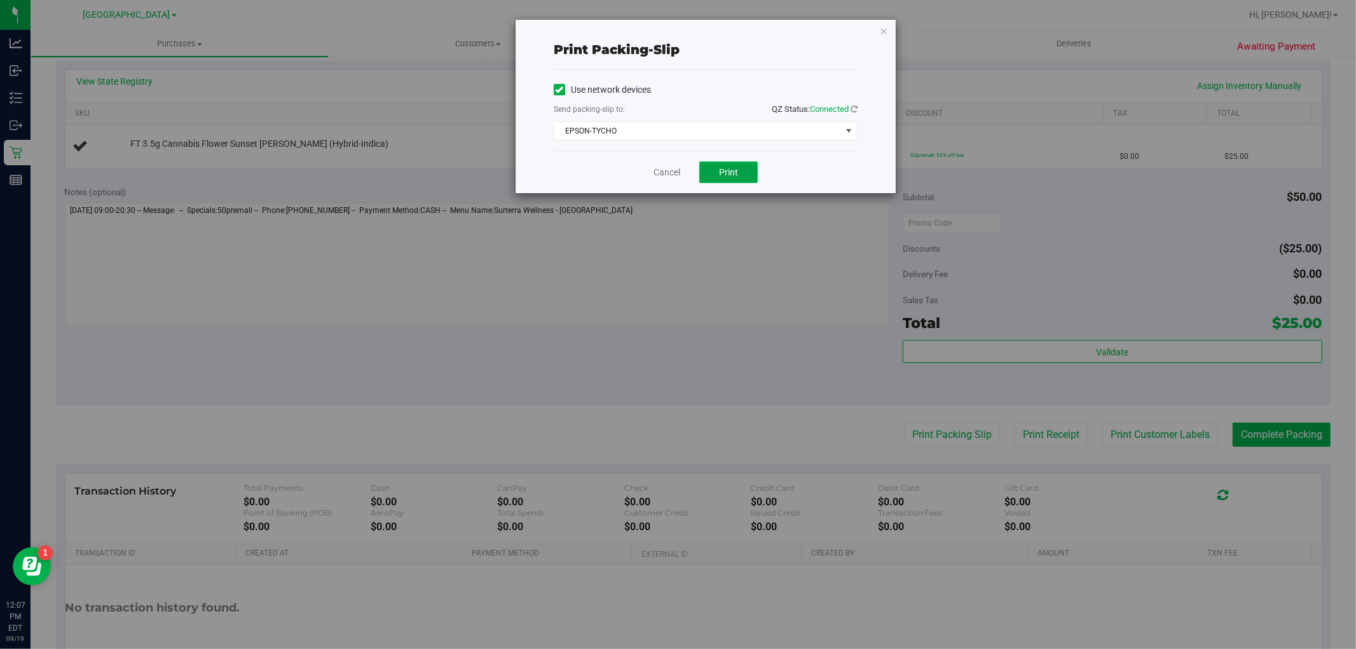
click at [727, 170] on span "Print" at bounding box center [728, 172] width 19 height 10
click at [880, 31] on icon "button" at bounding box center [883, 30] width 9 height 15
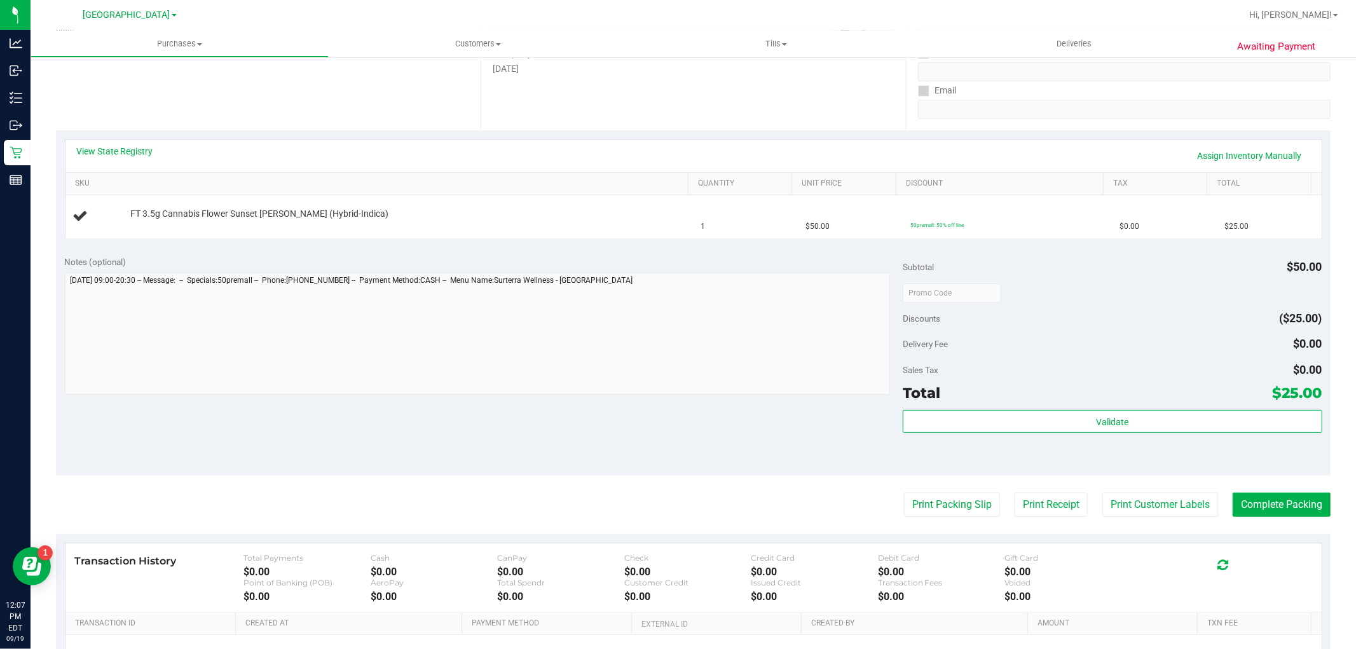
scroll to position [212, 0]
click at [89, 149] on link "View State Registry" at bounding box center [115, 152] width 76 height 13
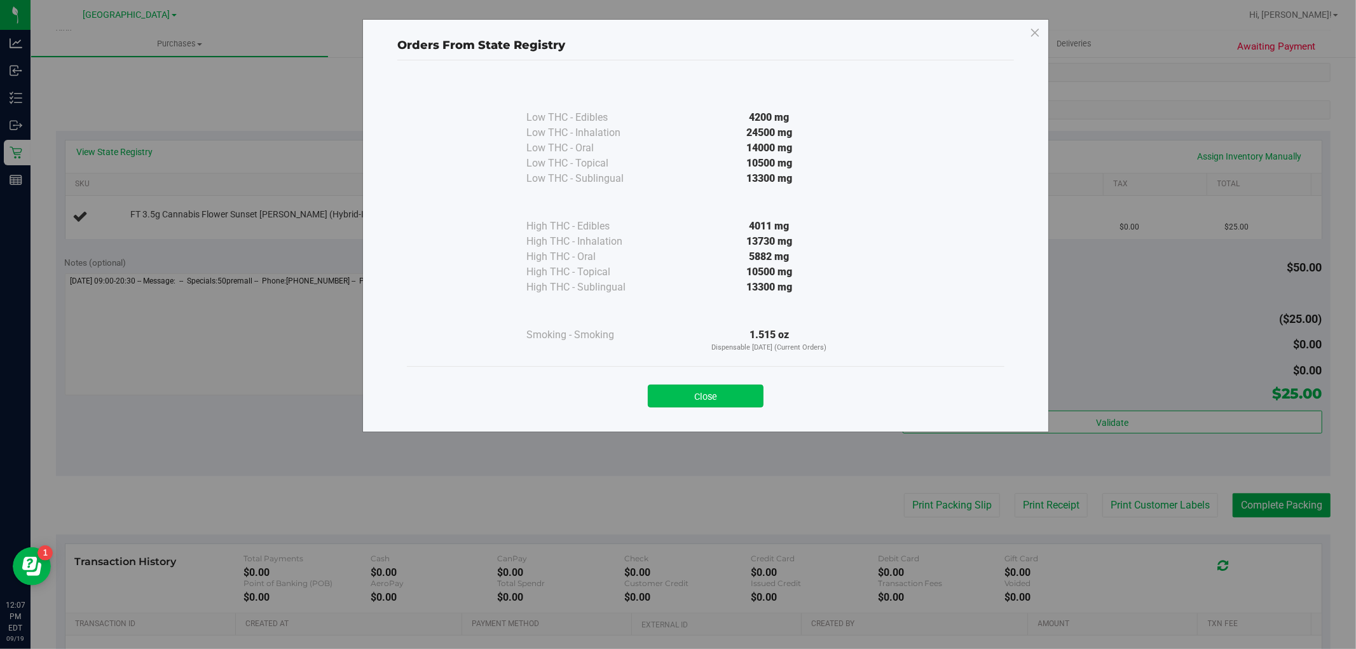
click at [746, 393] on button "Close" at bounding box center [706, 396] width 116 height 23
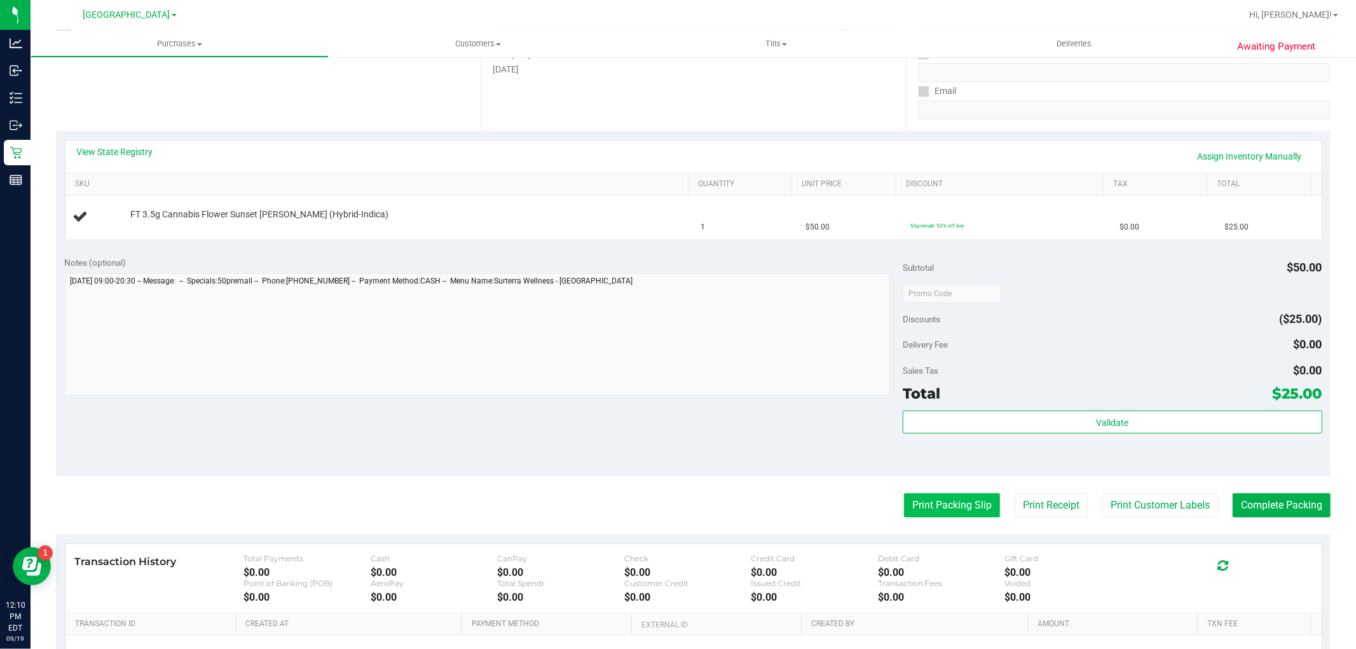
click at [973, 503] on button "Print Packing Slip" at bounding box center [952, 505] width 96 height 24
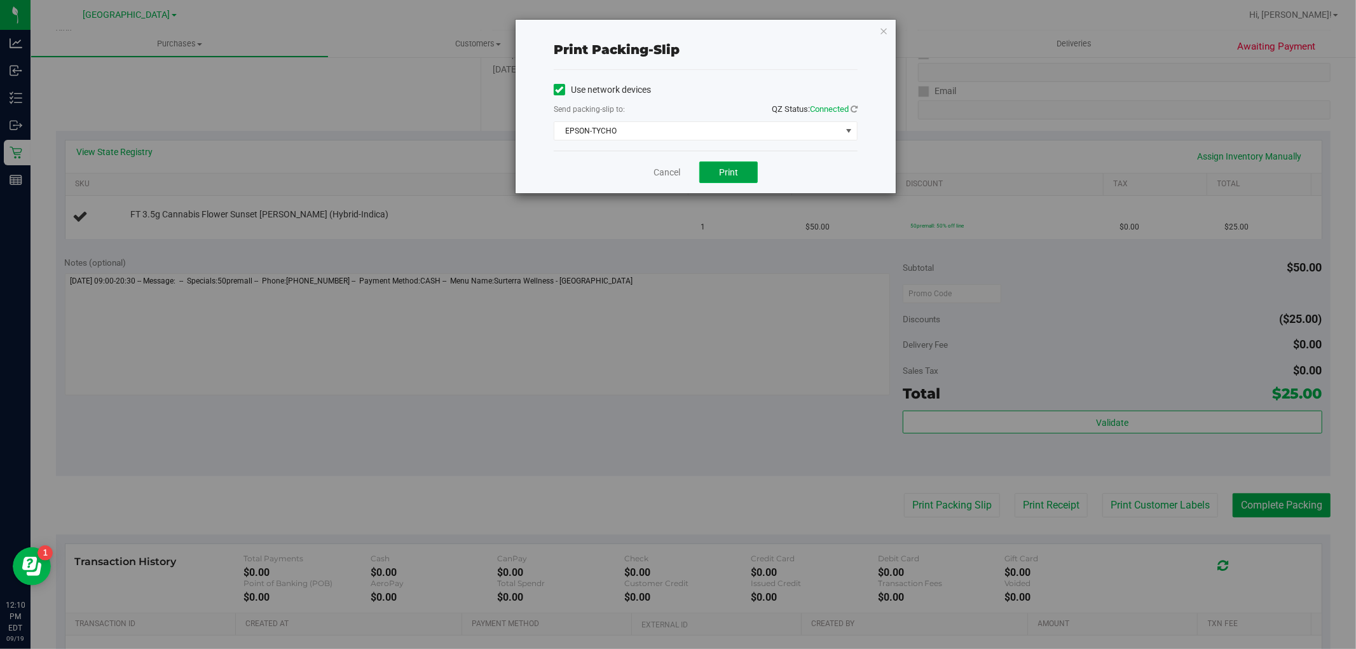
click at [742, 169] on button "Print" at bounding box center [728, 172] width 58 height 22
click at [683, 172] on div "Cancel Print" at bounding box center [706, 172] width 304 height 43
click at [663, 175] on link "Cancel" at bounding box center [666, 172] width 27 height 13
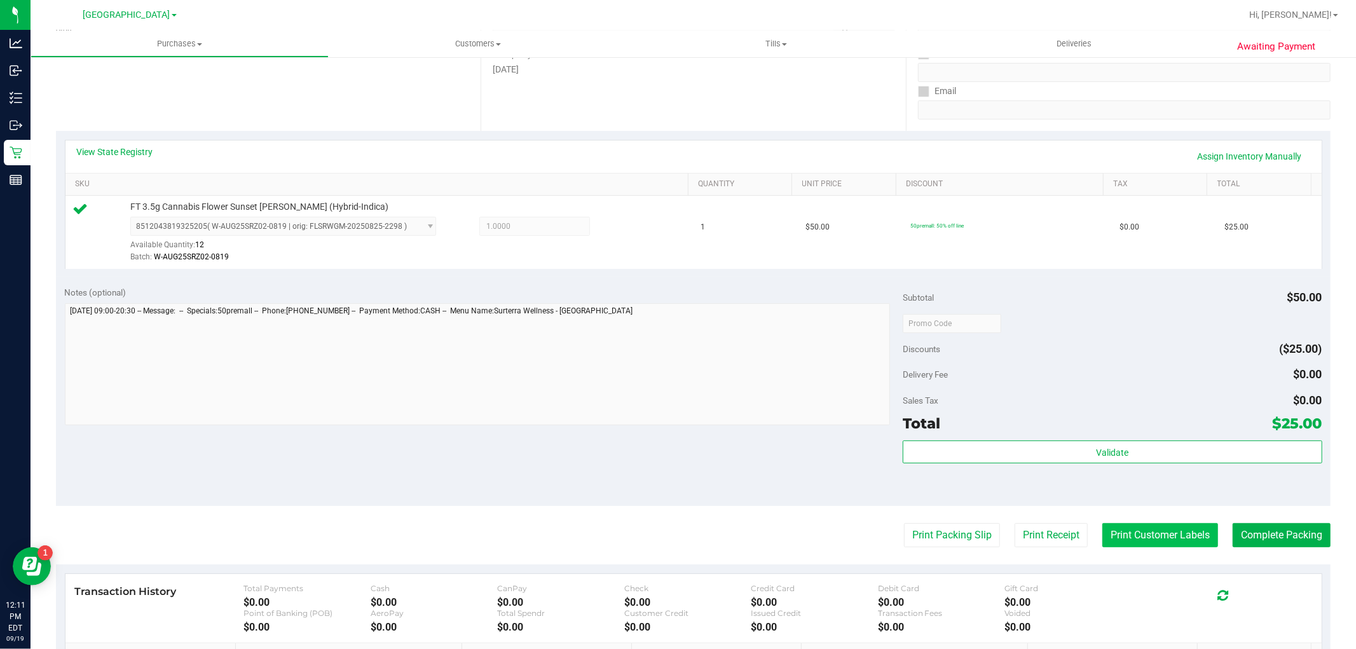
click at [1147, 536] on button "Print Customer Labels" at bounding box center [1160, 535] width 116 height 24
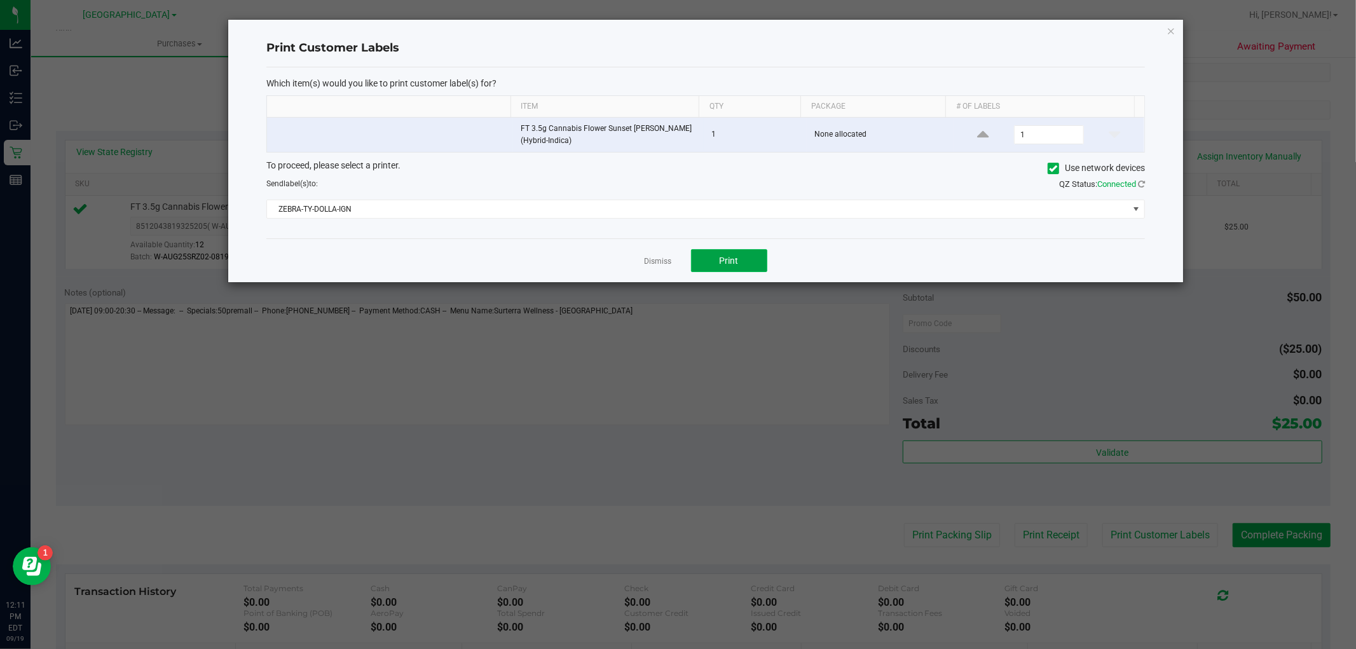
click at [738, 259] on span "Print" at bounding box center [729, 261] width 19 height 10
click at [649, 265] on link "Dismiss" at bounding box center [658, 261] width 27 height 11
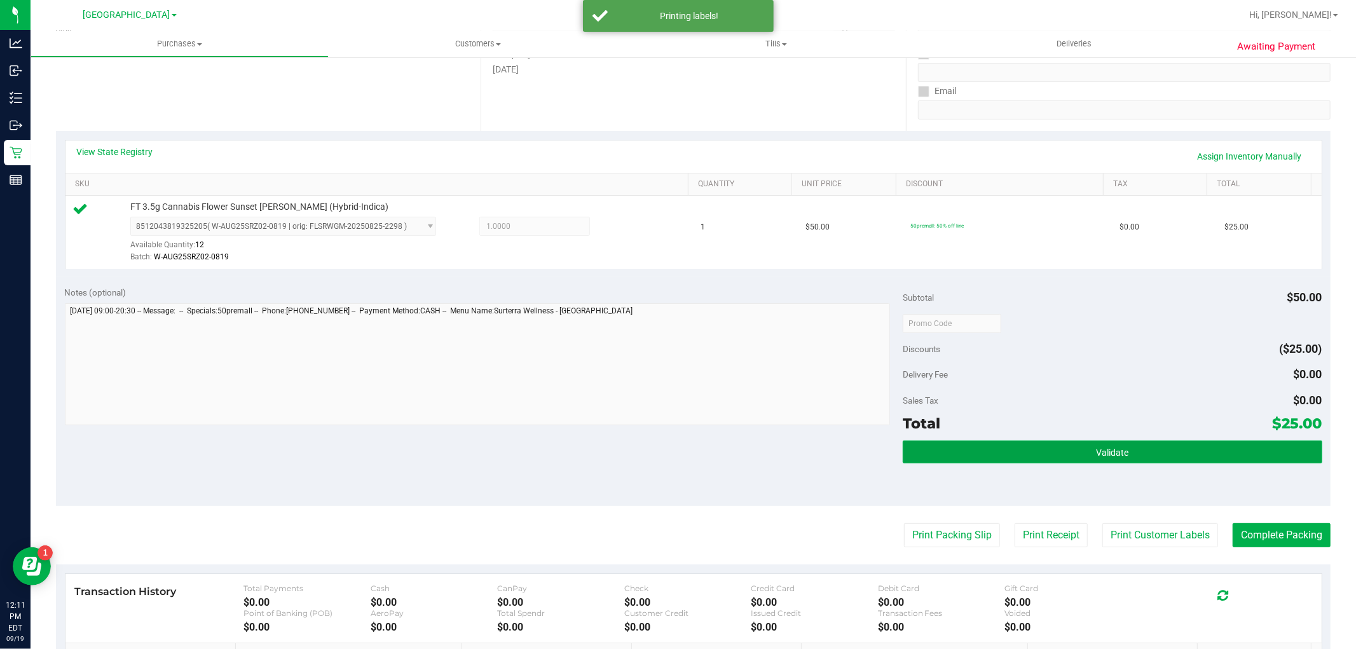
click at [1149, 455] on button "Validate" at bounding box center [1112, 452] width 419 height 23
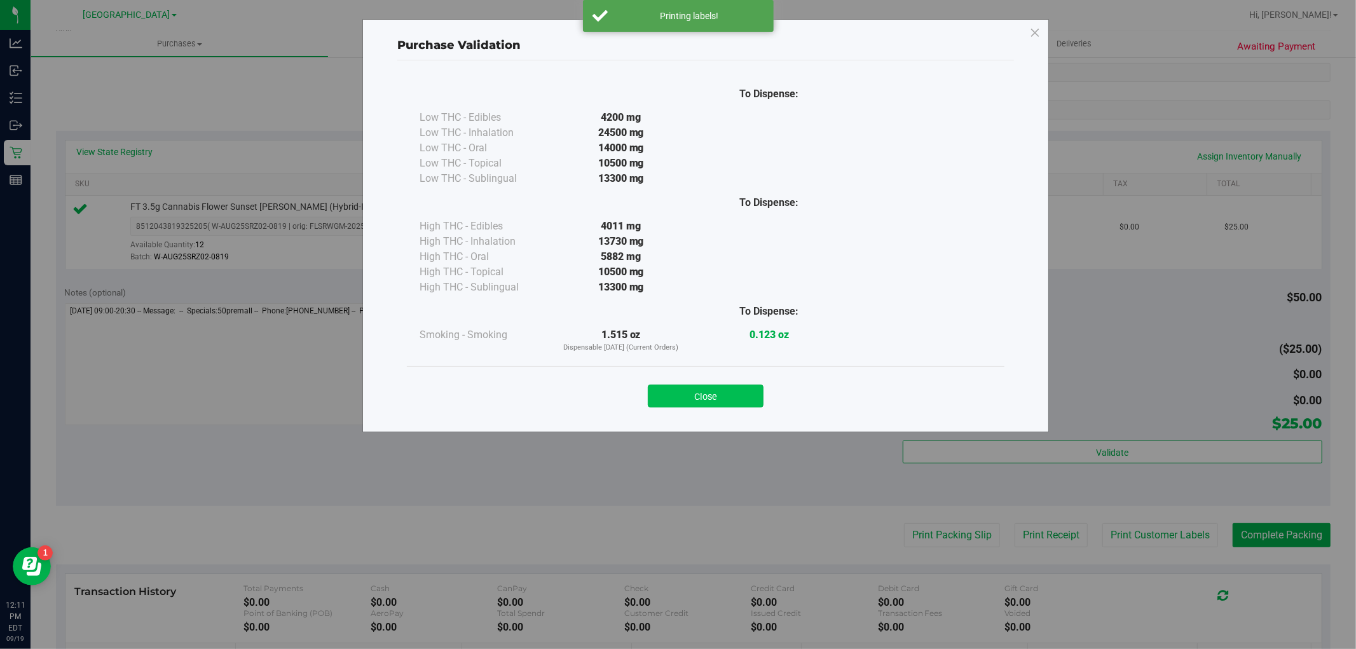
click at [750, 395] on button "Close" at bounding box center [706, 396] width 116 height 23
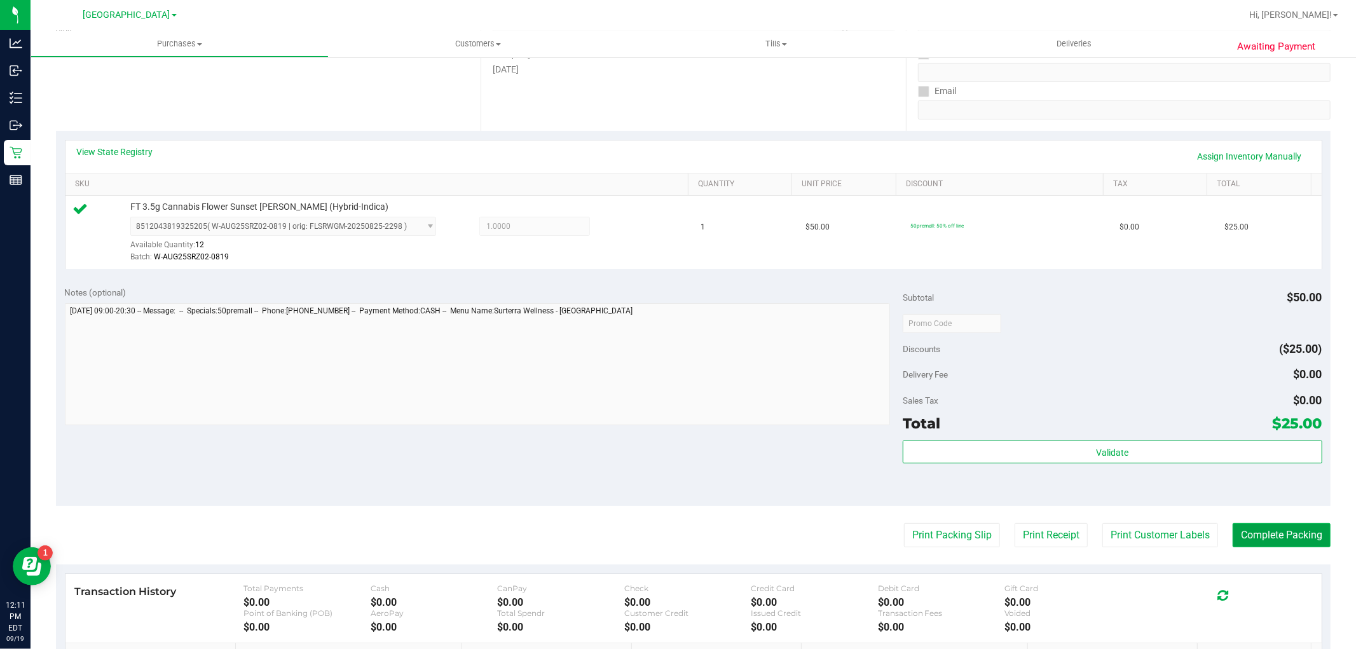
click at [1233, 537] on button "Complete Packing" at bounding box center [1282, 535] width 98 height 24
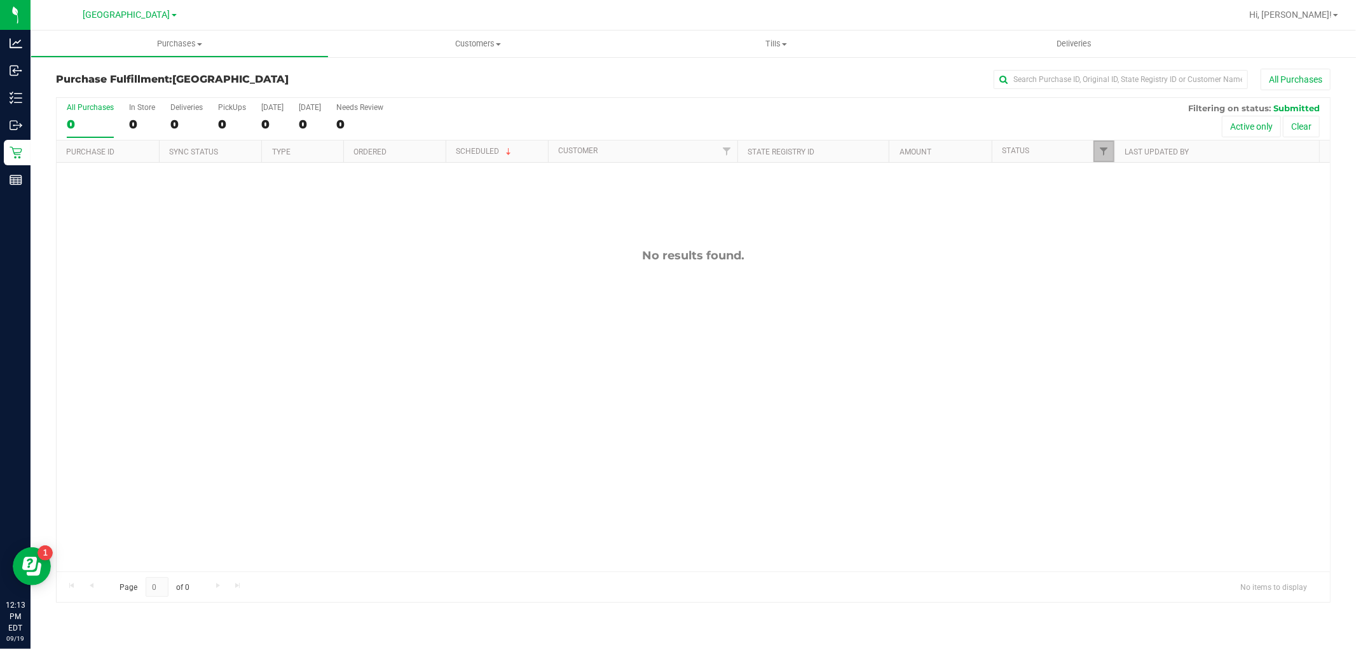
click at [1109, 149] on link "Filter" at bounding box center [1103, 151] width 21 height 22
click at [1122, 366] on button "Filter" at bounding box center [1131, 374] width 61 height 28
click at [257, 255] on div "11973780 N/A In-Store [DATE] 12:32 PM EDT $30.00 Submitted [EMAIL_ADDRESS][DOMA…" at bounding box center [693, 367] width 1273 height 409
click at [1100, 148] on span "Filter" at bounding box center [1103, 151] width 10 height 10
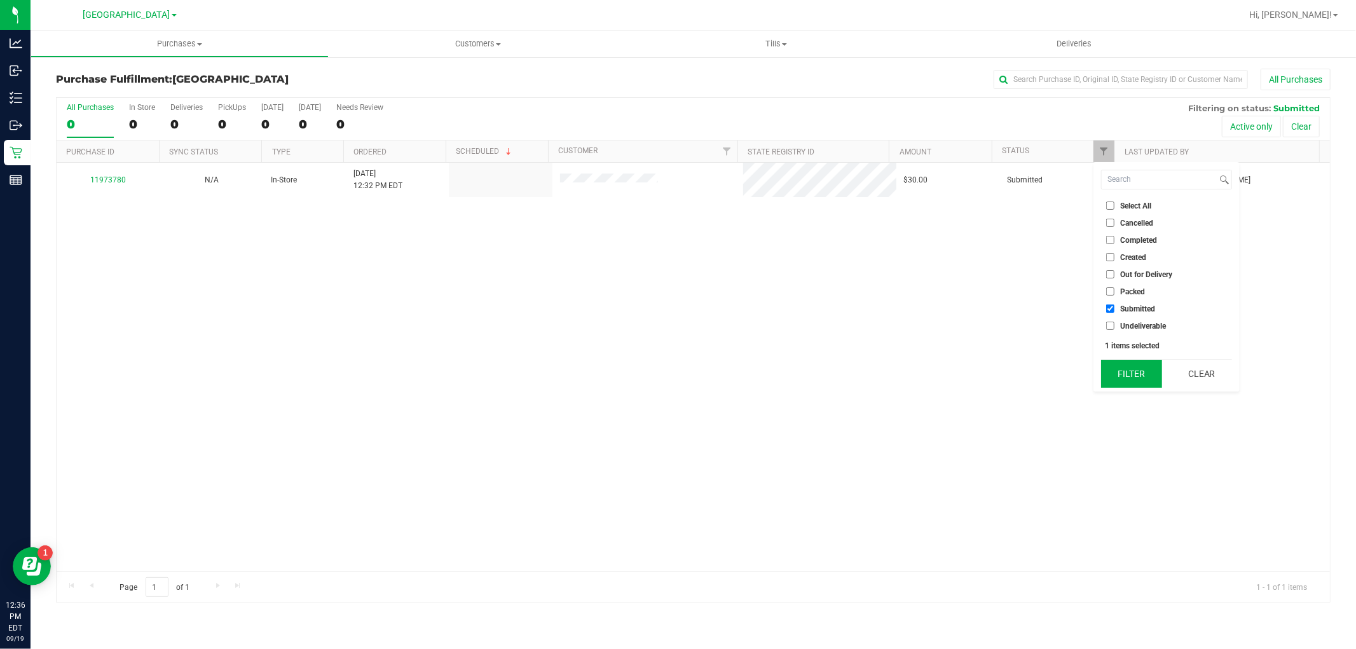
click at [1138, 380] on button "Filter" at bounding box center [1131, 374] width 61 height 28
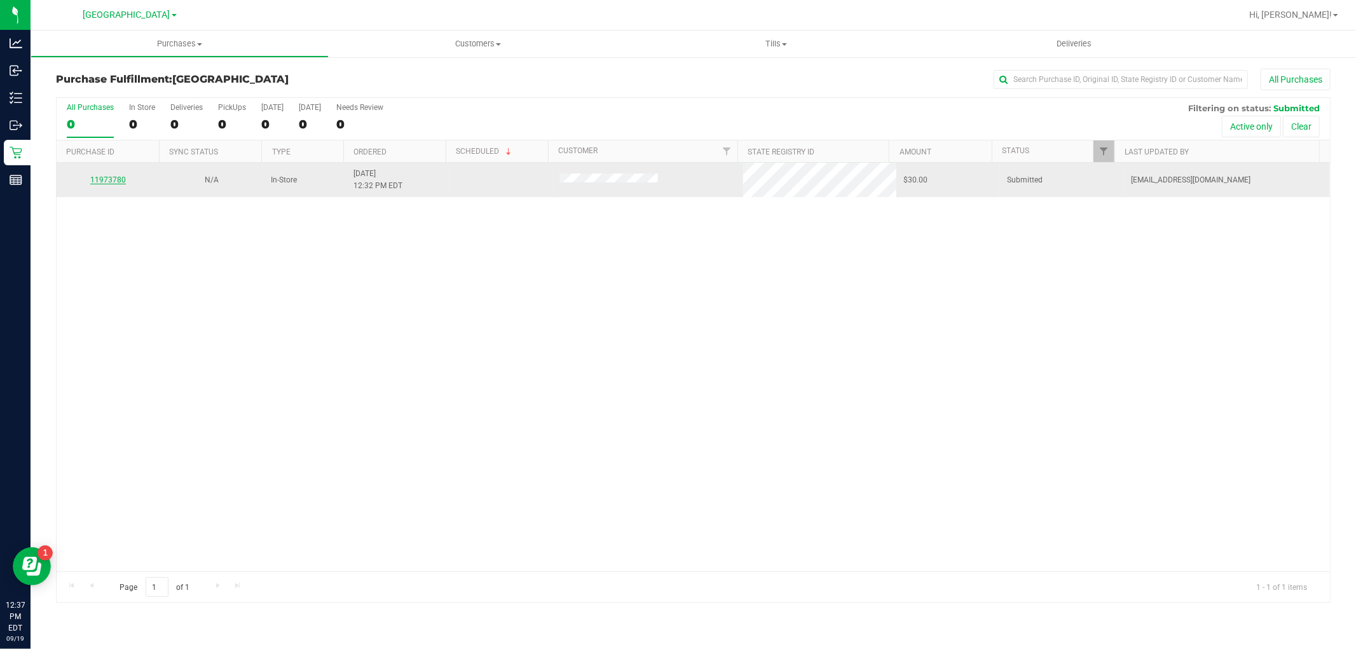
click at [113, 180] on link "11973780" at bounding box center [108, 179] width 36 height 9
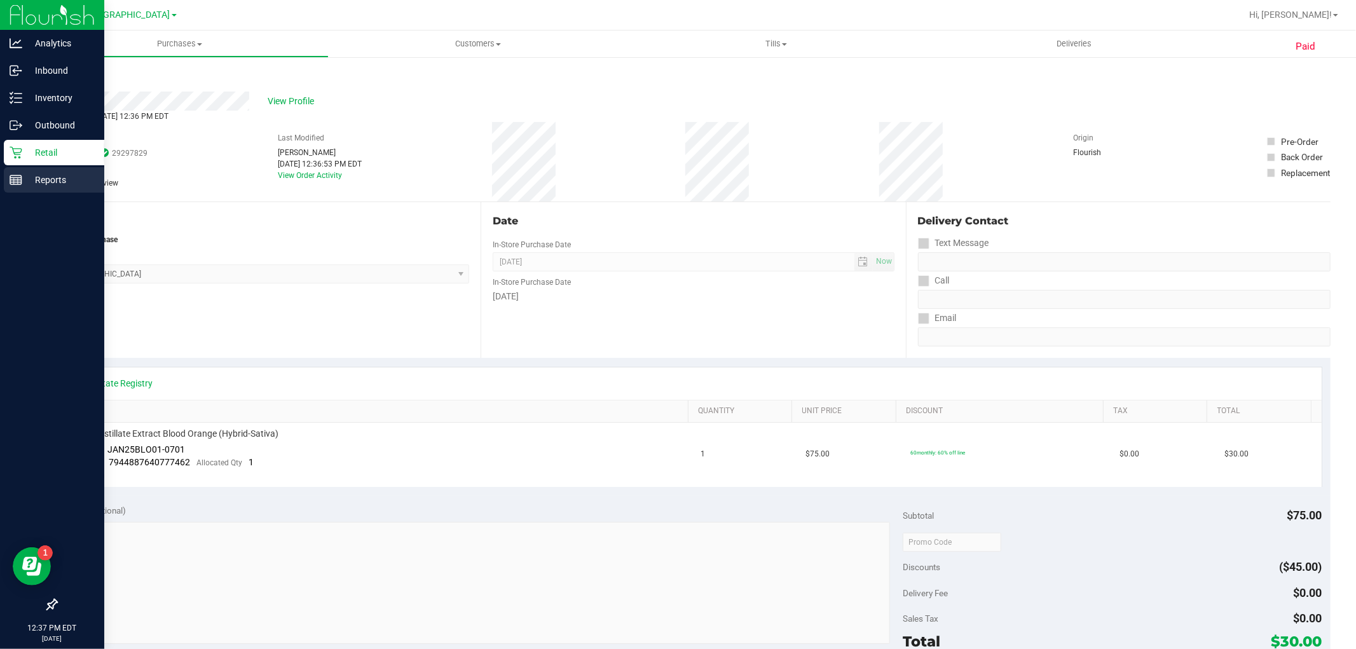
click at [41, 174] on p "Reports" at bounding box center [60, 179] width 76 height 15
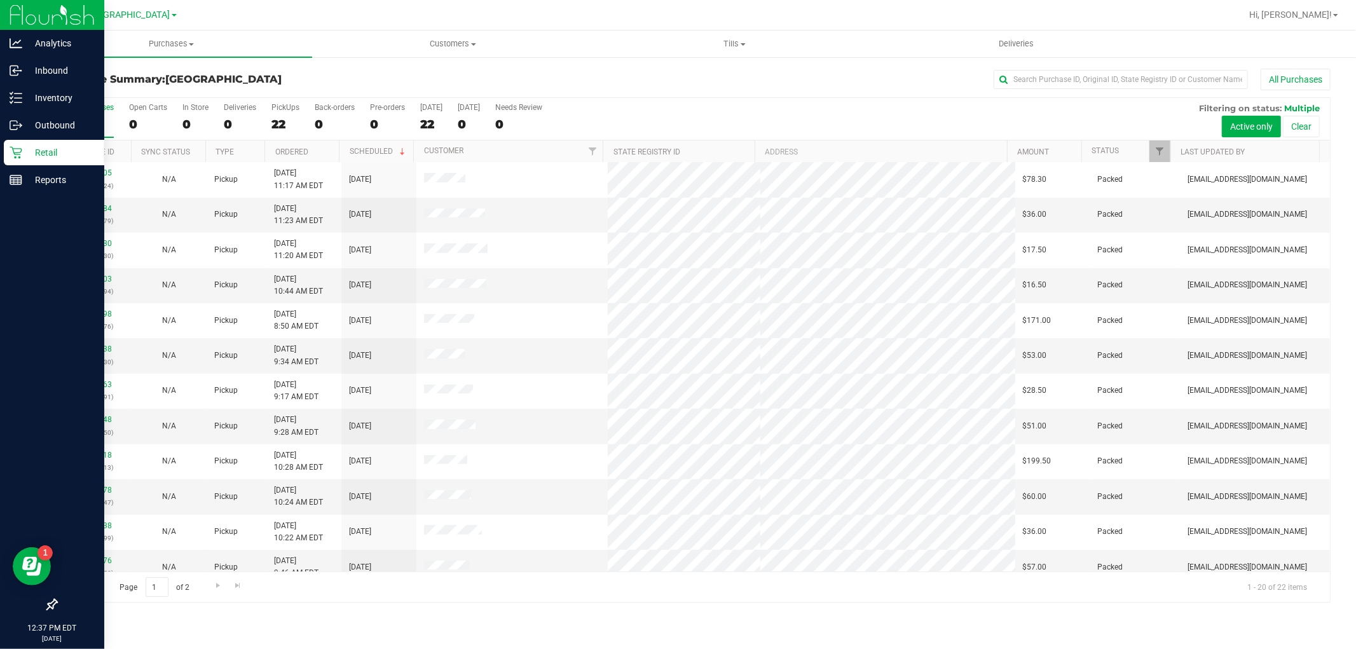
scroll to position [295, 0]
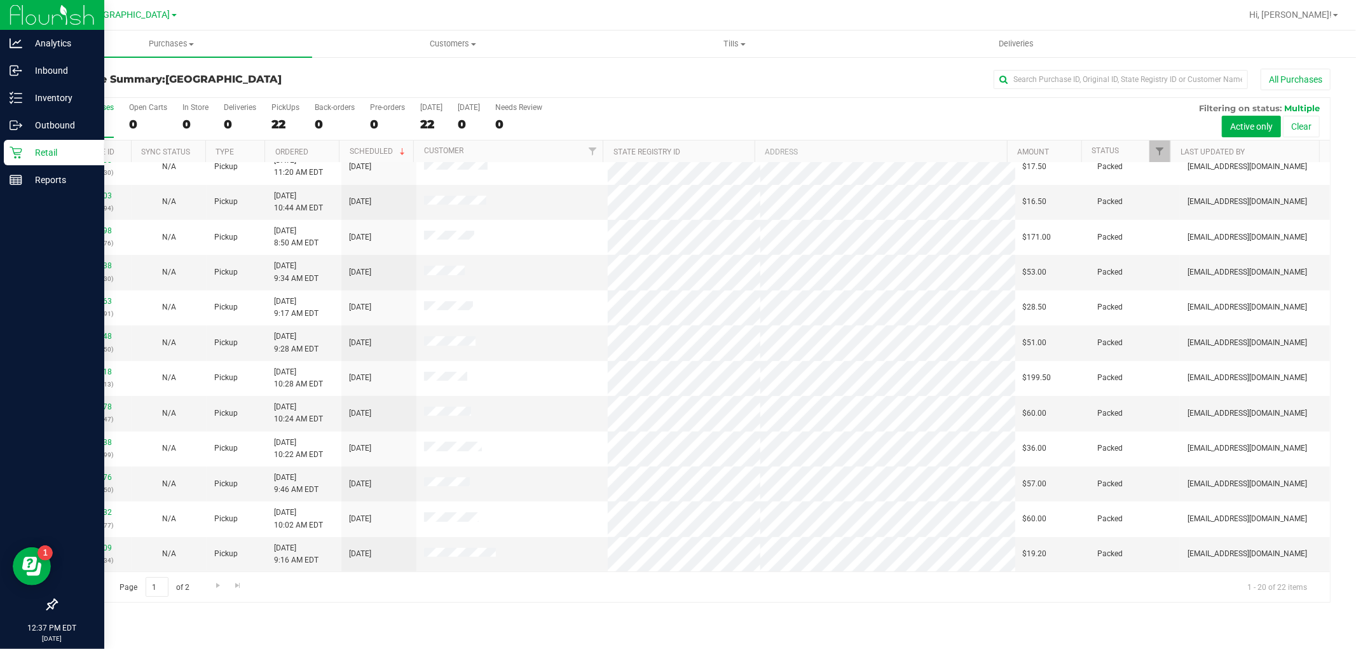
click at [576, 73] on div "All Purchases" at bounding box center [906, 80] width 850 height 22
click at [587, 81] on div "All Purchases" at bounding box center [906, 80] width 850 height 22
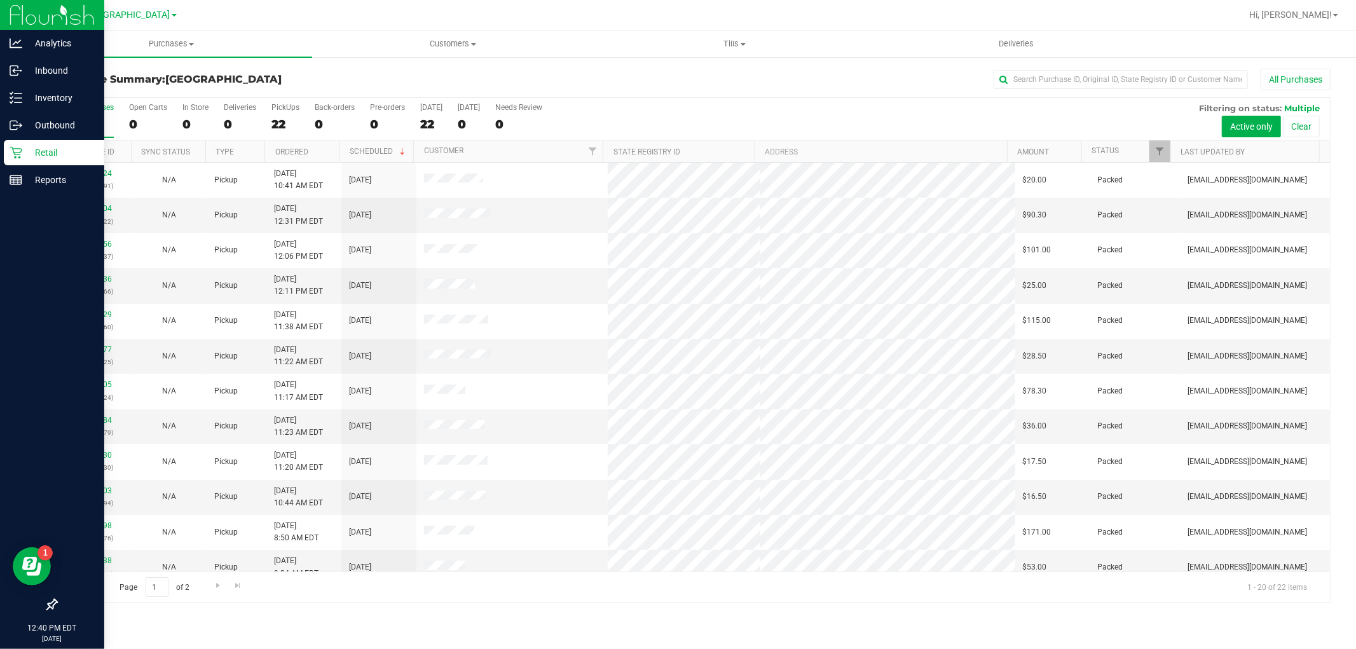
click at [472, 75] on h3 "Purchase Summary: [GEOGRAPHIC_DATA]" at bounding box center [268, 79] width 425 height 11
click at [554, 85] on div "All Purchases" at bounding box center [906, 80] width 850 height 22
click at [598, 79] on div "All Purchases" at bounding box center [906, 80] width 850 height 22
click at [517, 87] on div "All Purchases" at bounding box center [906, 80] width 850 height 22
click at [500, 74] on div "All Purchases" at bounding box center [906, 80] width 850 height 22
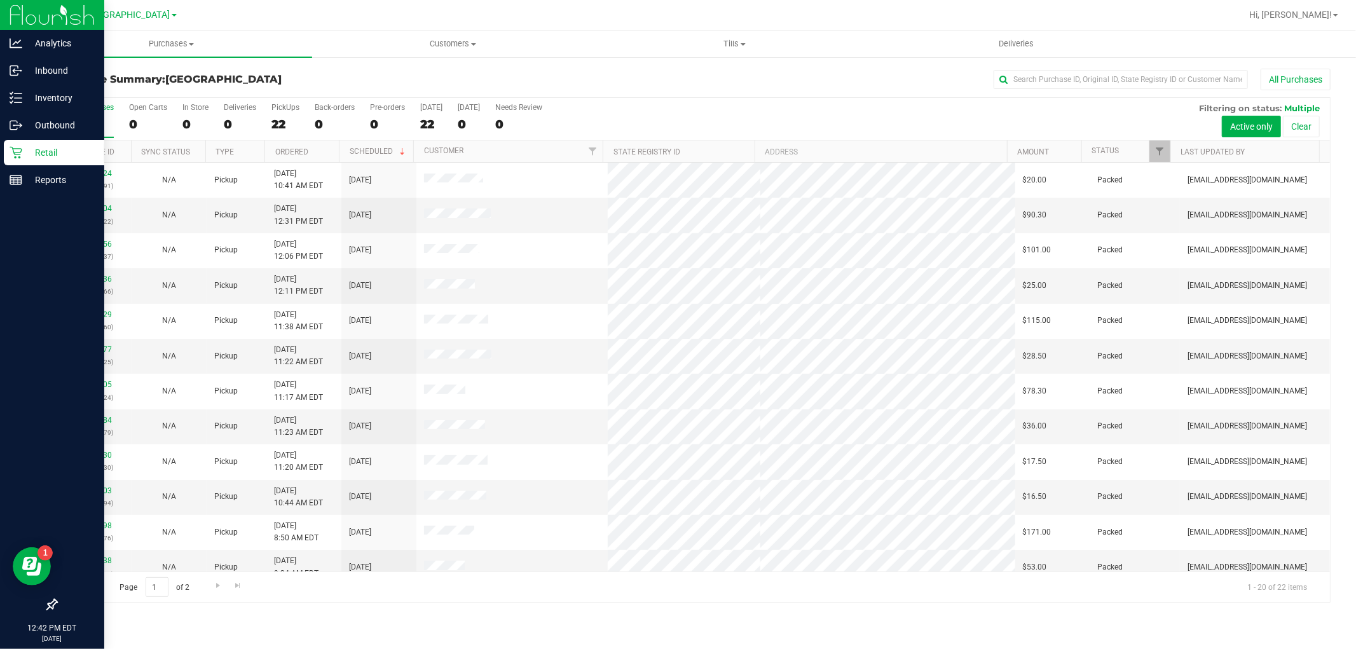
click at [537, 74] on div "All Purchases" at bounding box center [906, 80] width 850 height 22
click at [499, 78] on div "All Purchases" at bounding box center [906, 80] width 850 height 22
click at [668, 78] on div "All Purchases" at bounding box center [906, 80] width 850 height 22
click at [571, 78] on div "All Purchases" at bounding box center [906, 80] width 850 height 22
click at [799, 118] on div "All Purchases 22 Open Carts 0 In Store 0 Deliveries 0 PickUps 22 Back-orders 0 …" at bounding box center [693, 119] width 1273 height 43
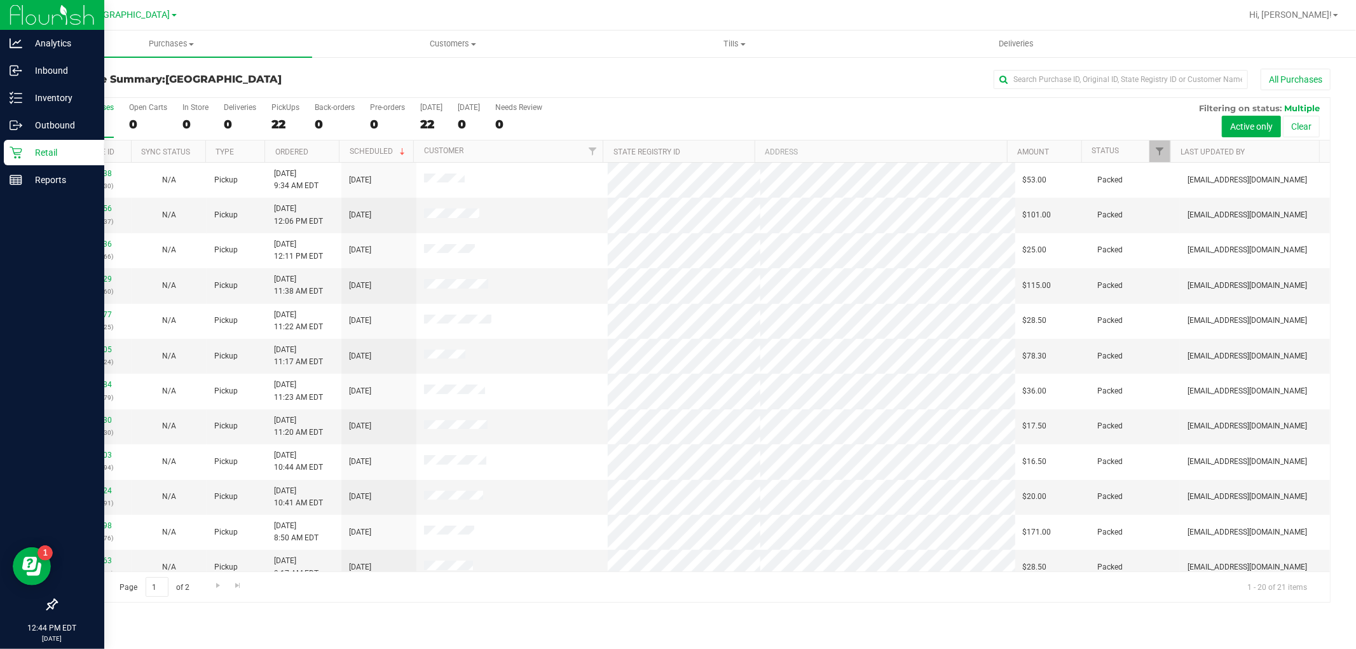
click at [800, 118] on div "All Purchases 22 Open Carts 0 In Store 0 Deliveries 0 PickUps 22 Back-orders 0 …" at bounding box center [693, 119] width 1273 height 43
click at [602, 73] on div "All Purchases" at bounding box center [906, 80] width 850 height 22
click at [361, 81] on h3 "Purchase Summary: [GEOGRAPHIC_DATA]" at bounding box center [268, 79] width 425 height 11
click at [632, 86] on div "All Purchases" at bounding box center [906, 80] width 850 height 22
click at [599, 74] on div "All Purchases" at bounding box center [906, 80] width 850 height 22
